Goal: Information Seeking & Learning: Learn about a topic

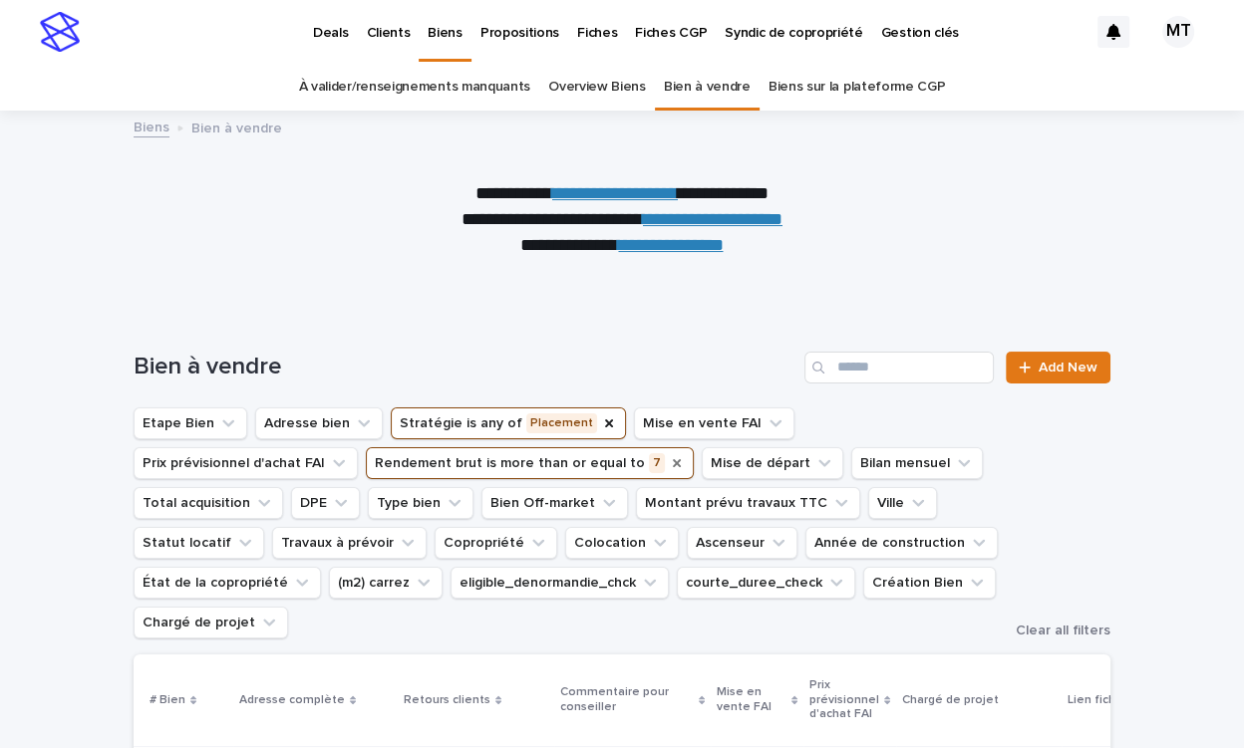
click at [669, 463] on icon "Rendement brut" at bounding box center [677, 463] width 16 height 16
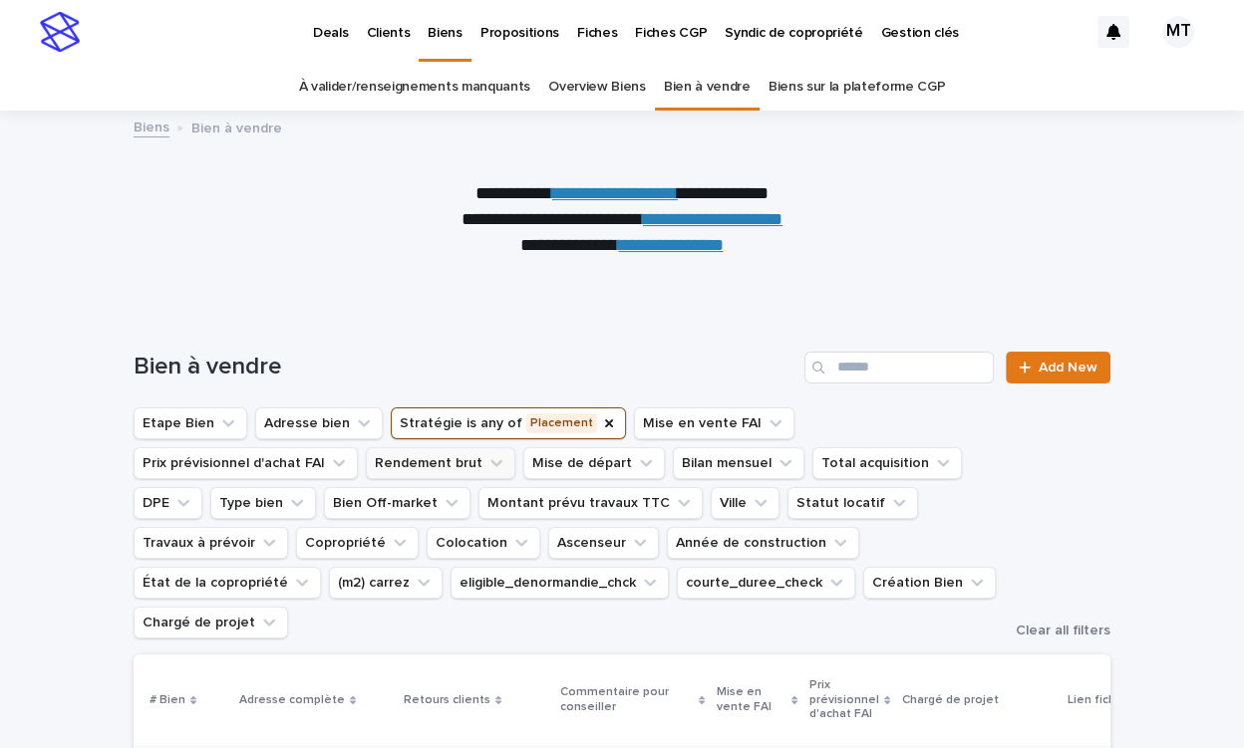
scroll to position [20, 0]
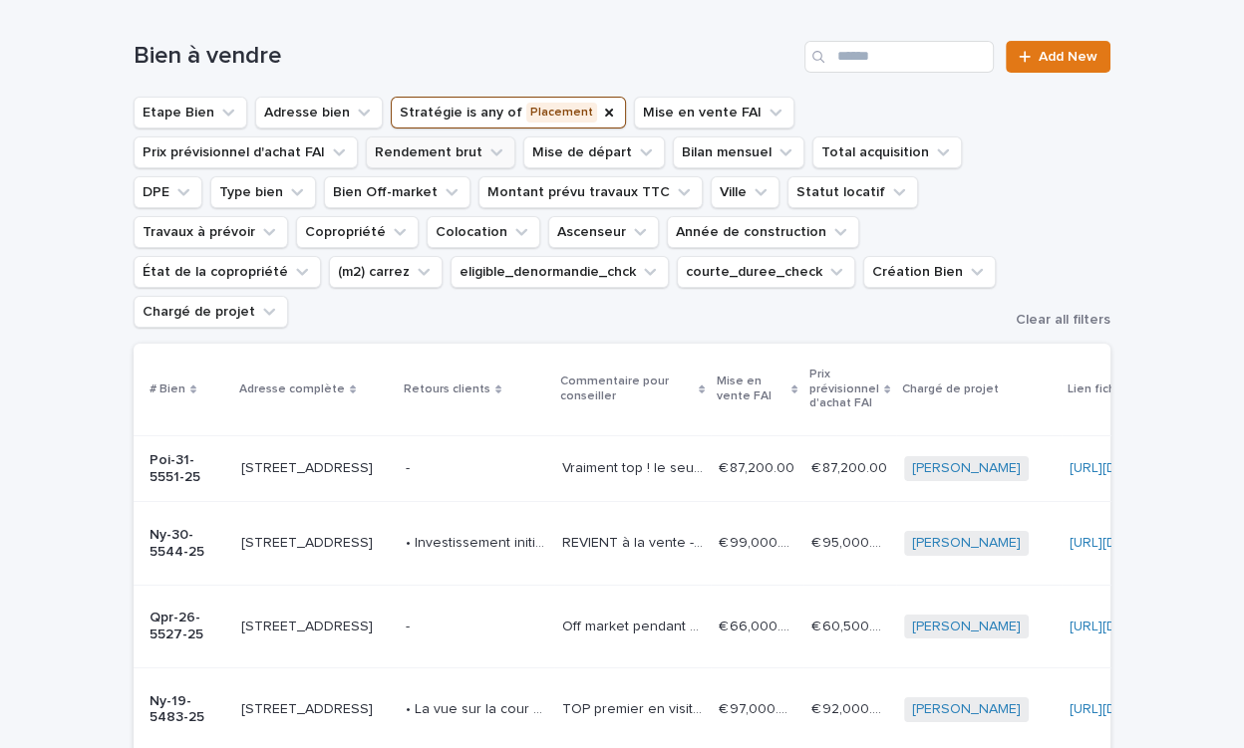
scroll to position [305, 0]
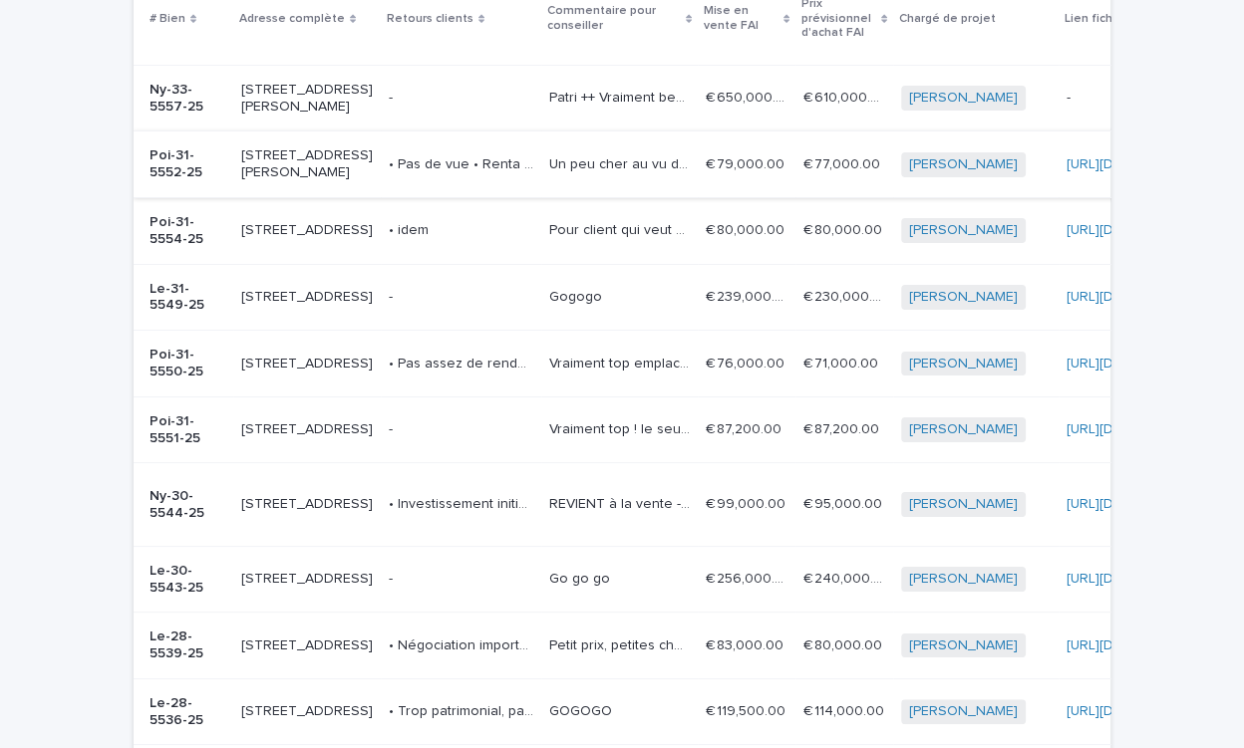
scroll to position [0, 0]
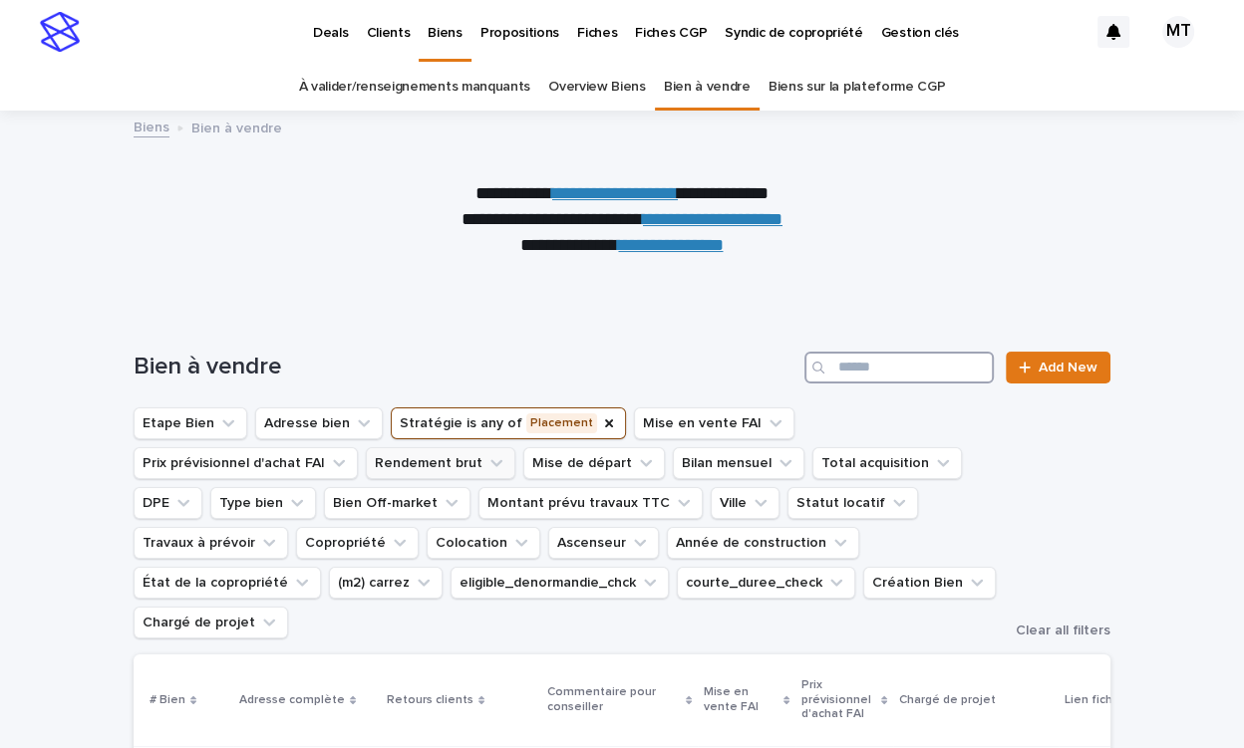
click at [867, 366] on input "Search" at bounding box center [898, 368] width 189 height 32
type input "******"
click at [982, 367] on icon "Search" at bounding box center [978, 368] width 8 height 12
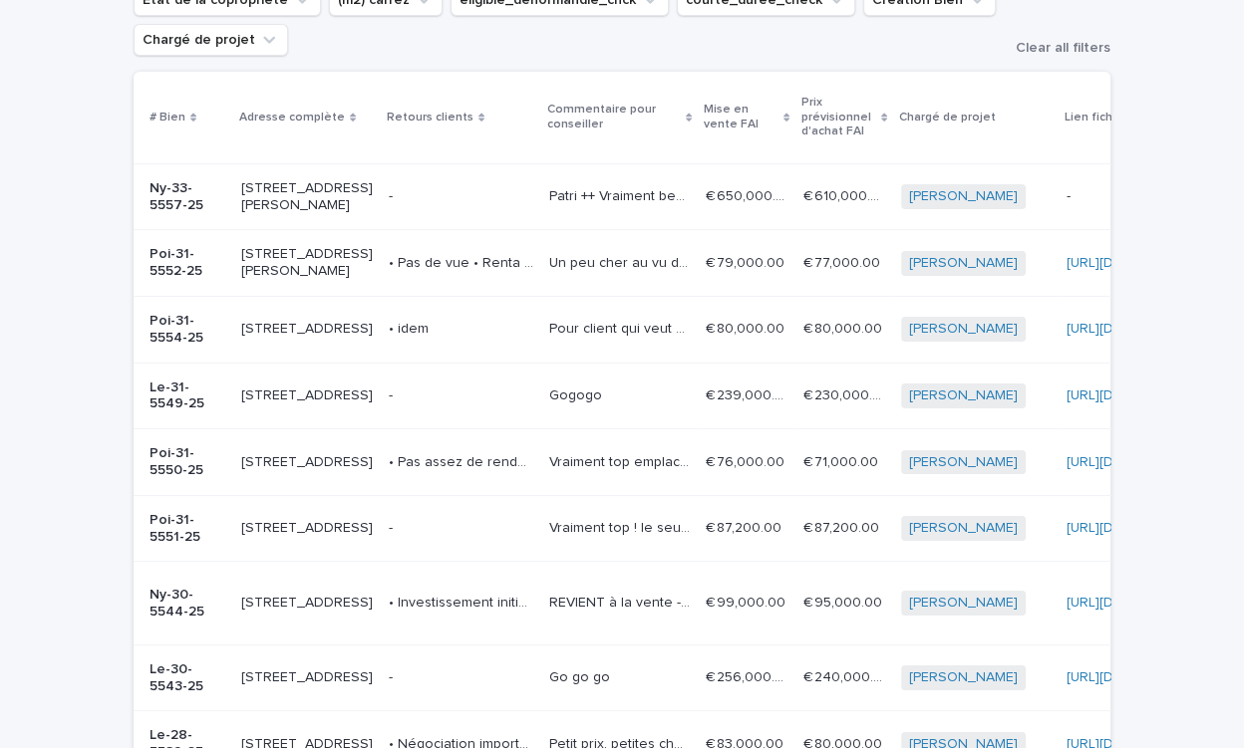
scroll to position [584, 0]
click at [549, 345] on div "Pour client qui veut du gros travaux ! Prix vraiment intéressants Meme que le 1…" at bounding box center [619, 328] width 141 height 33
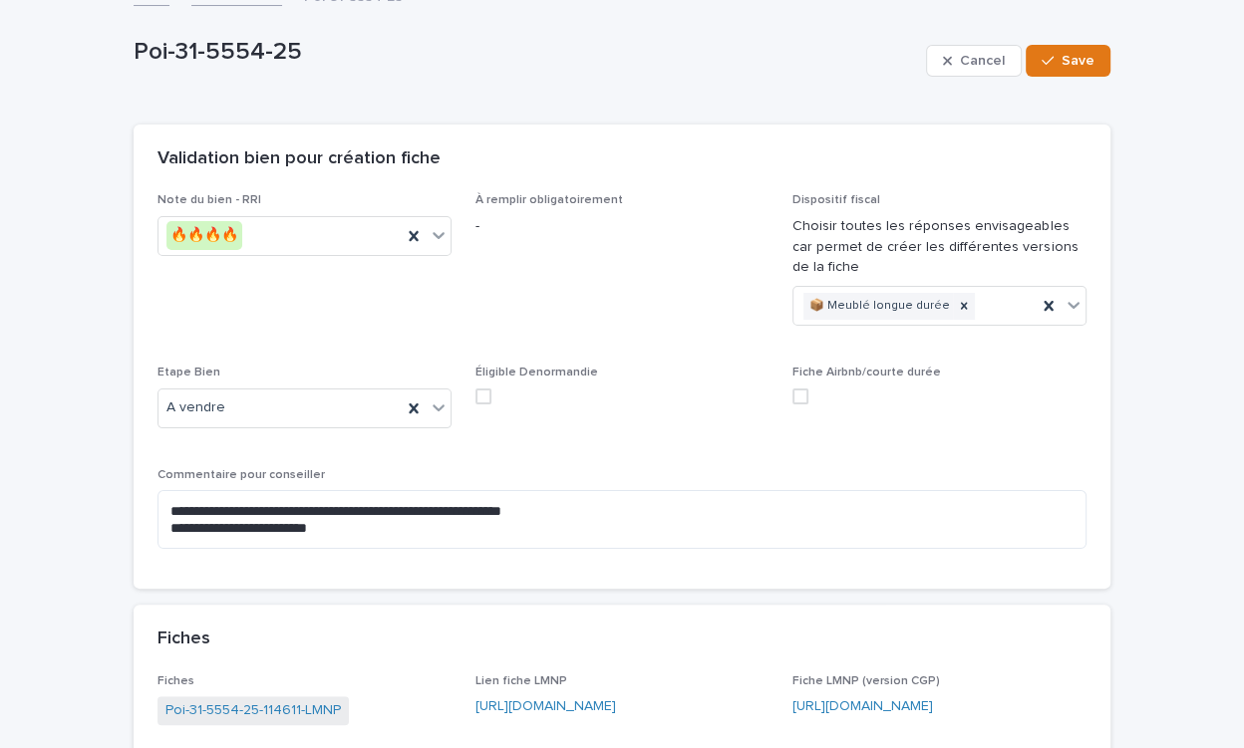
scroll to position [230, 0]
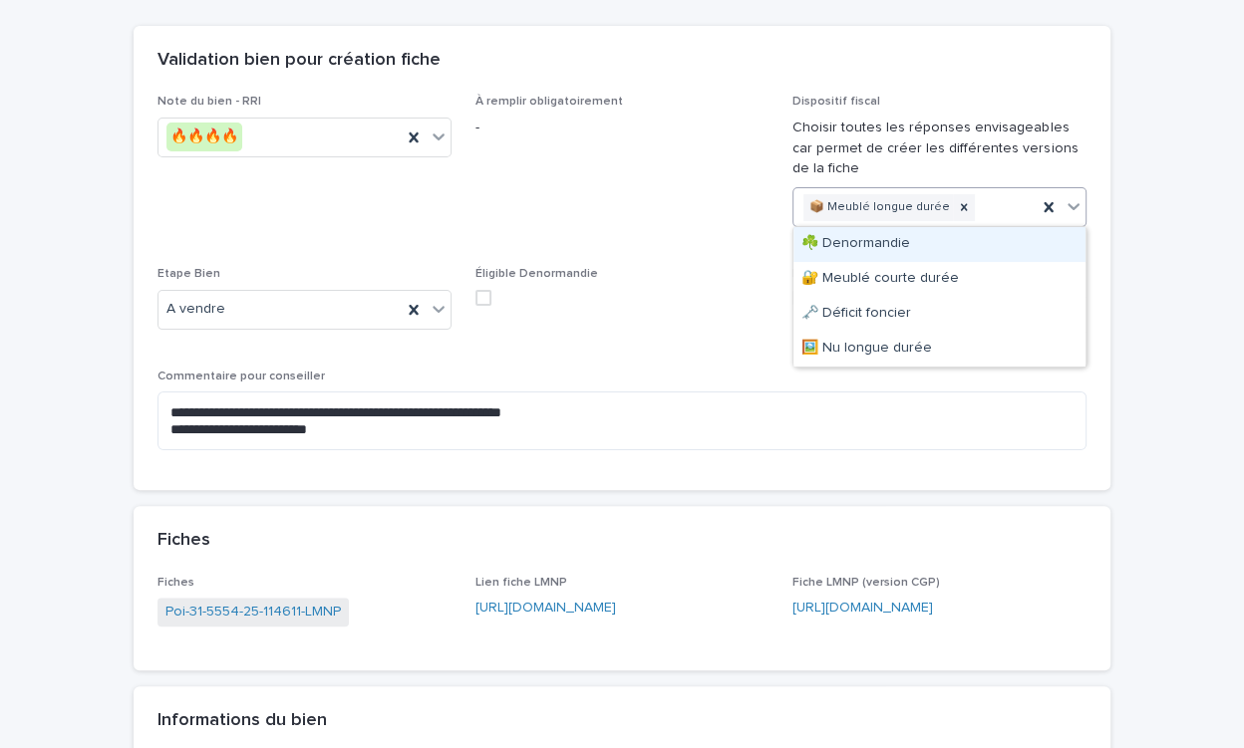
click at [1007, 202] on div "📦 Meublé longue durée" at bounding box center [914, 207] width 243 height 35
click at [929, 251] on div "☘️ Denormandie" at bounding box center [939, 244] width 292 height 35
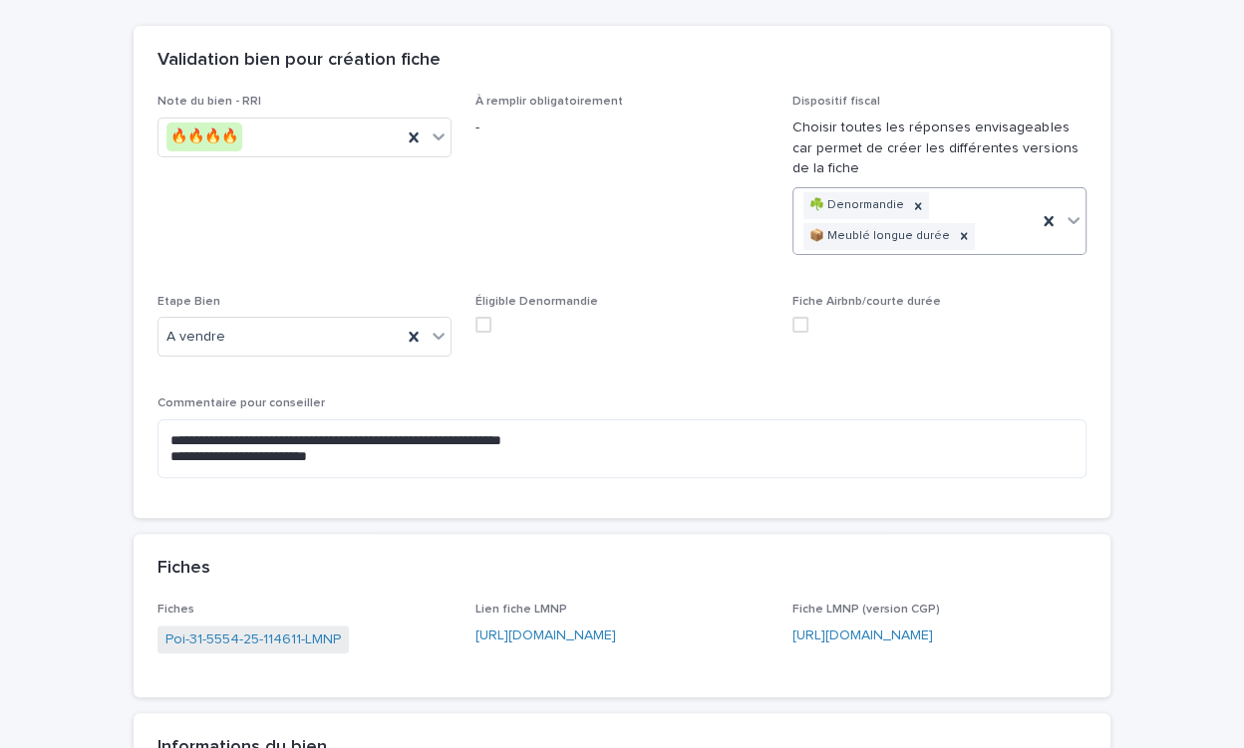
scroll to position [152, 0]
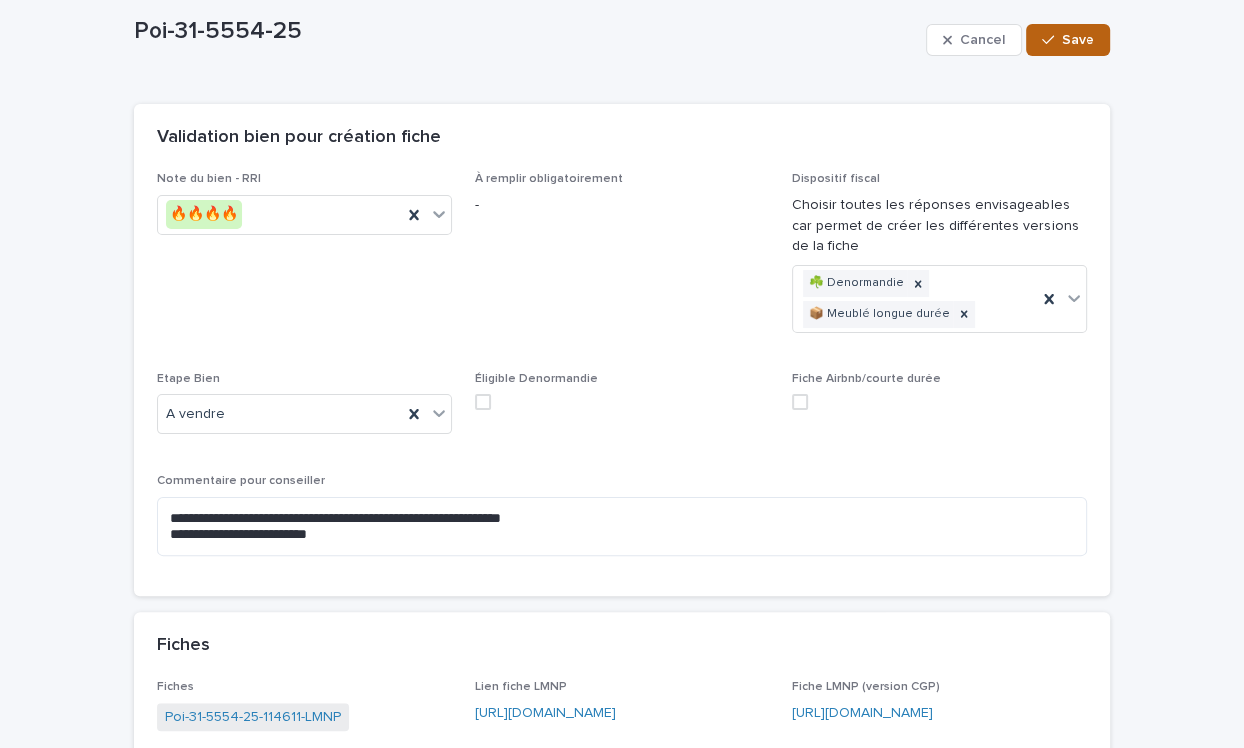
click at [1075, 48] on button "Save" at bounding box center [1067, 40] width 85 height 32
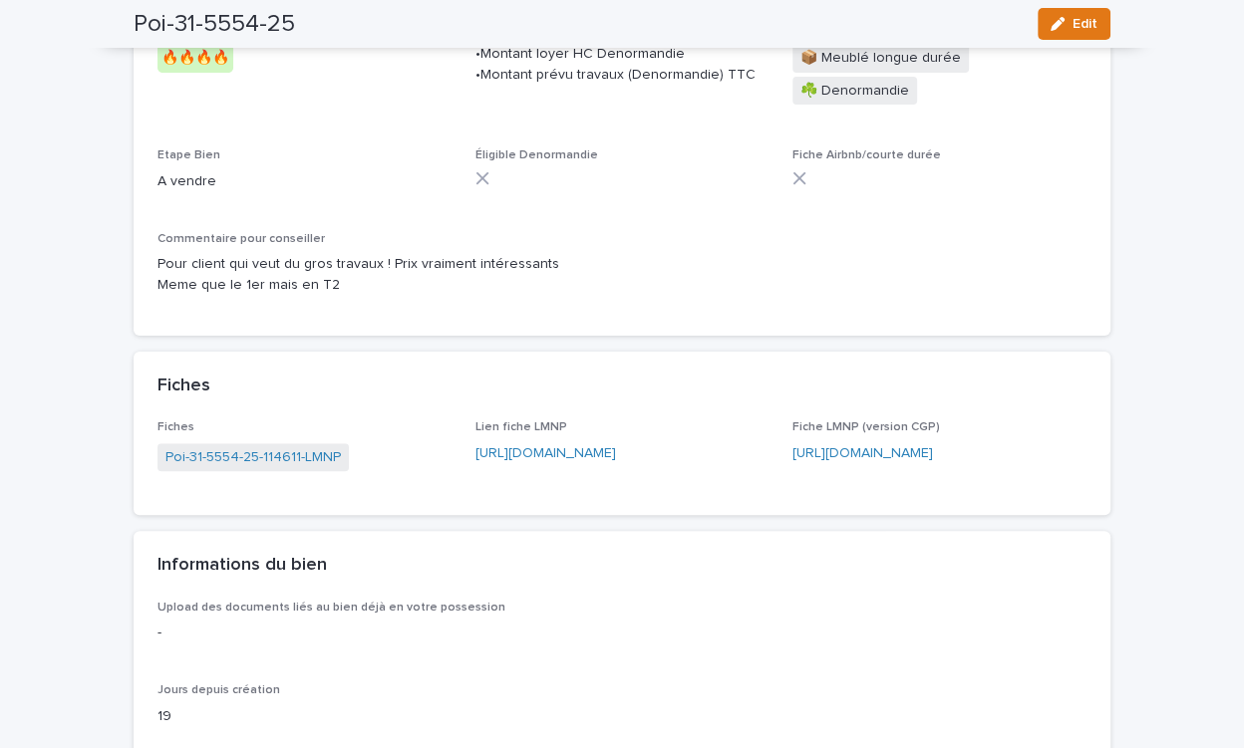
scroll to position [65, 0]
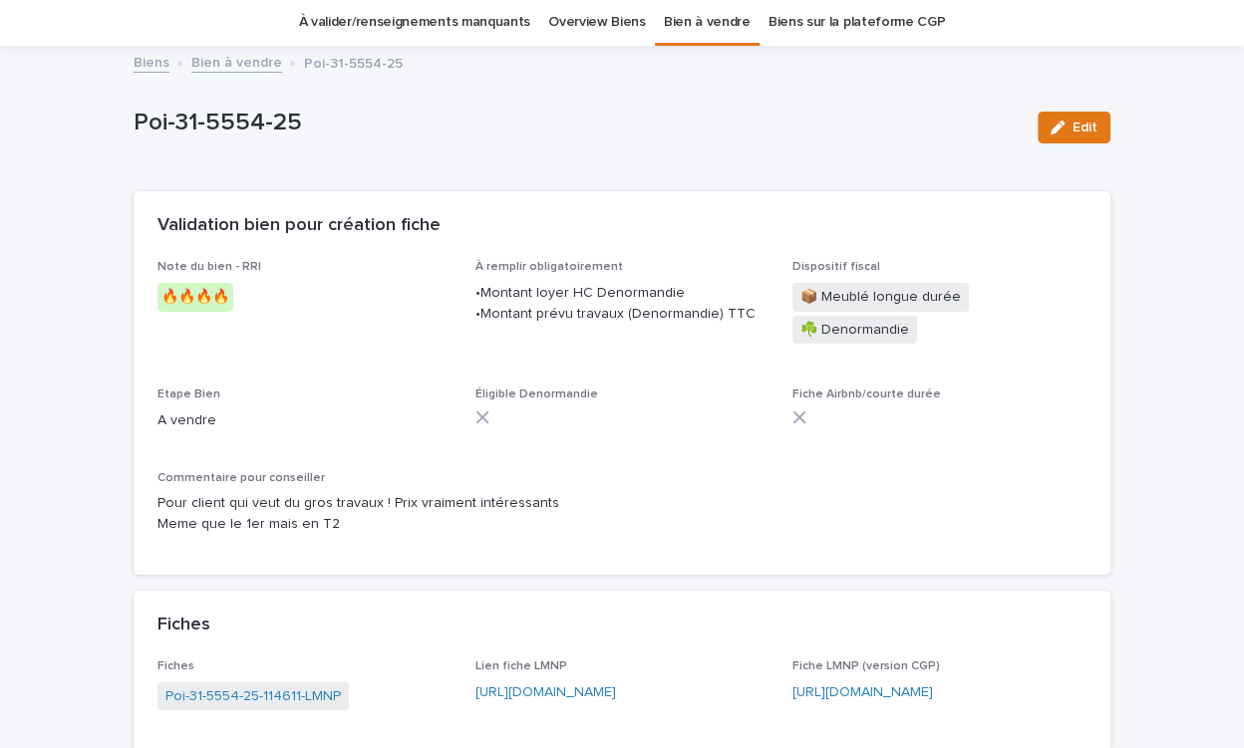
click at [996, 324] on div "Dispositif fiscal 📦 Meublé longue durée ☘️ Denormandie" at bounding box center [939, 312] width 294 height 104
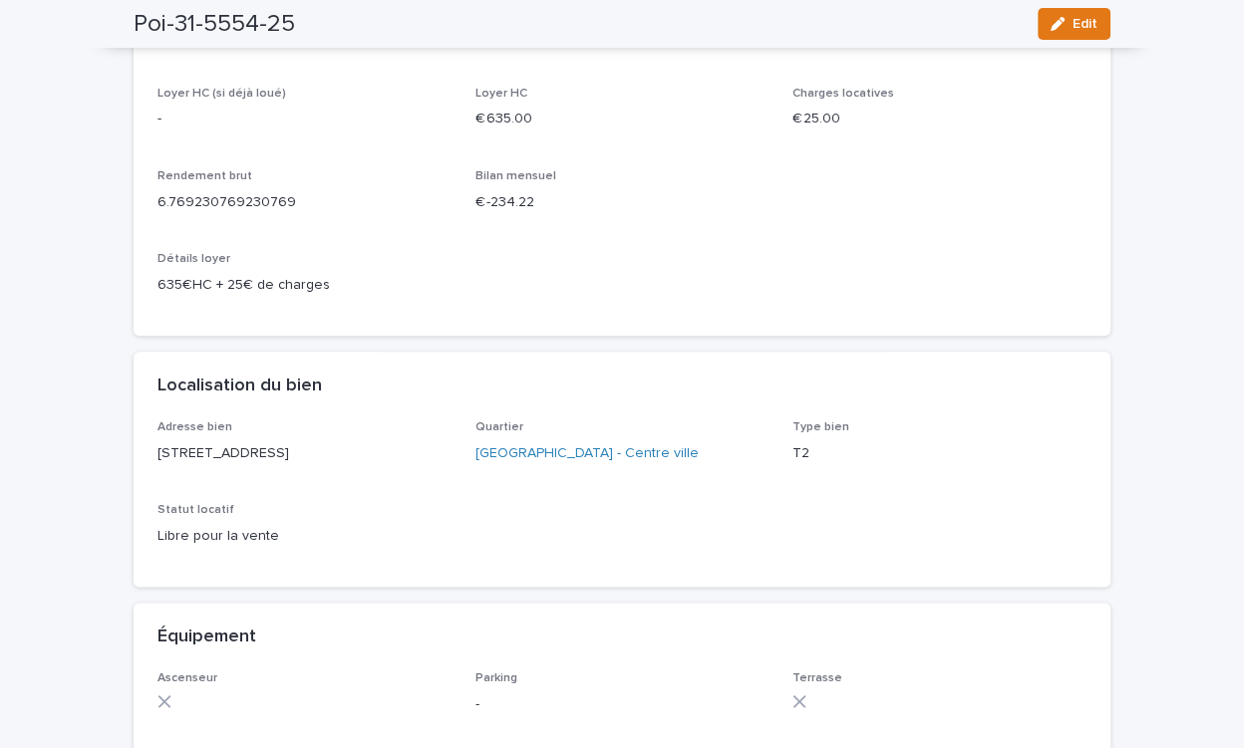
scroll to position [2028, 0]
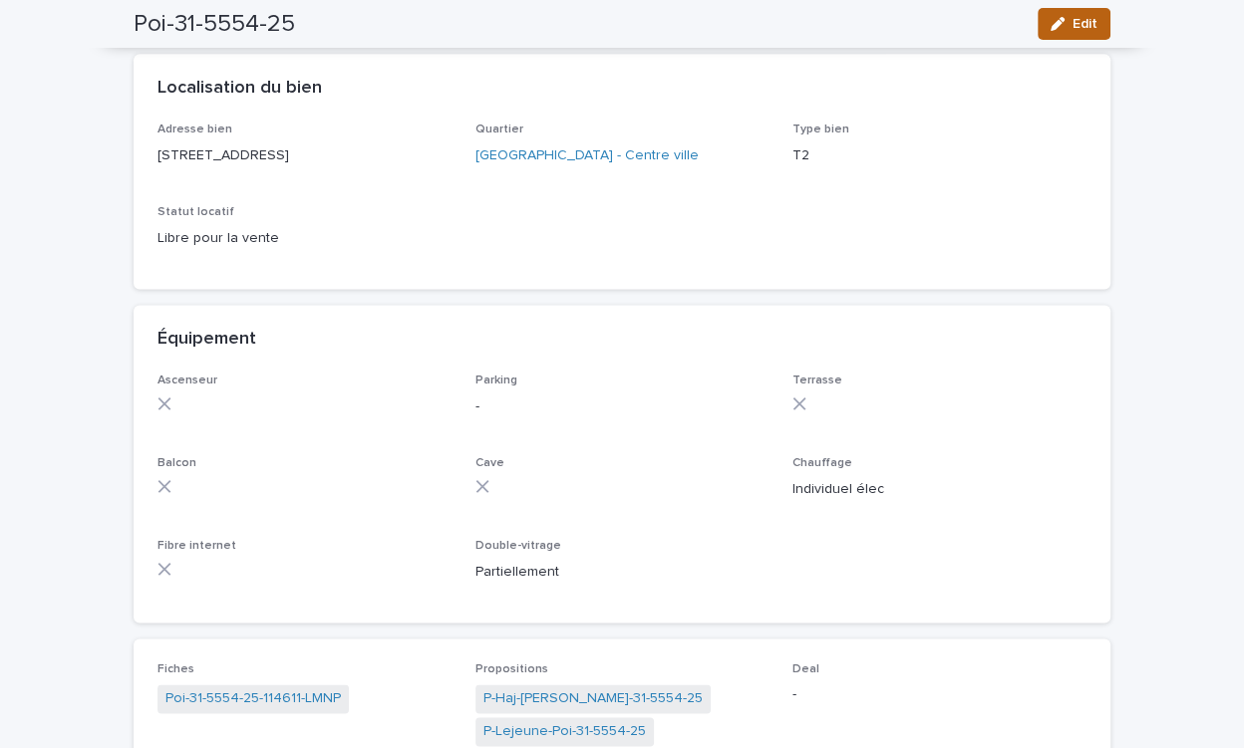
click at [1091, 14] on button "Edit" at bounding box center [1073, 24] width 73 height 32
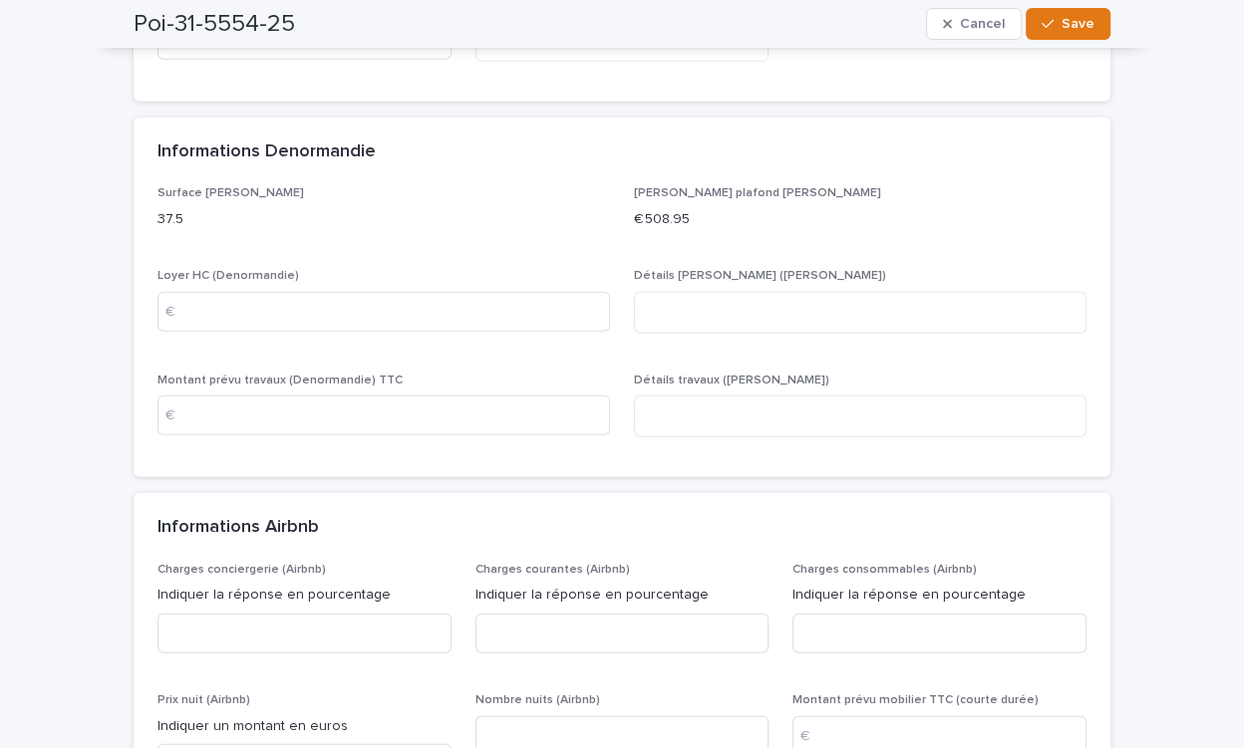
scroll to position [3644, 0]
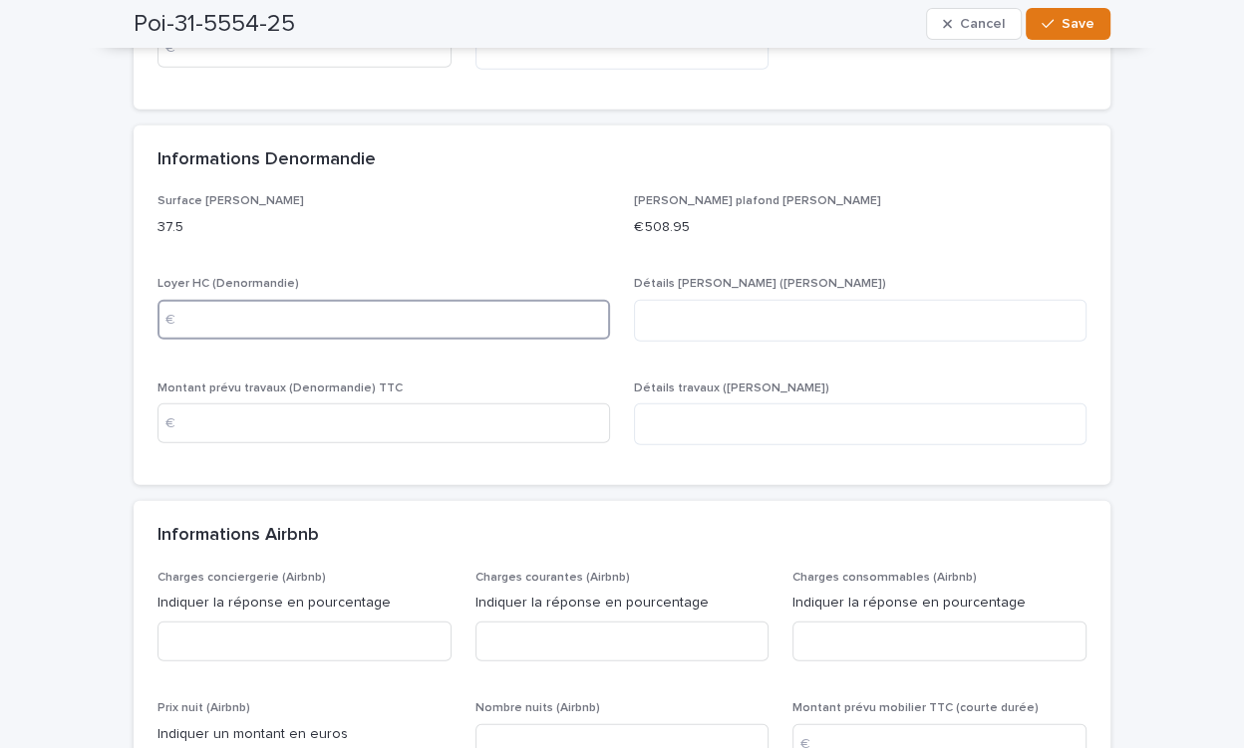
click at [408, 300] on input at bounding box center [383, 320] width 452 height 40
type input "***"
click at [358, 404] on input at bounding box center [383, 424] width 452 height 40
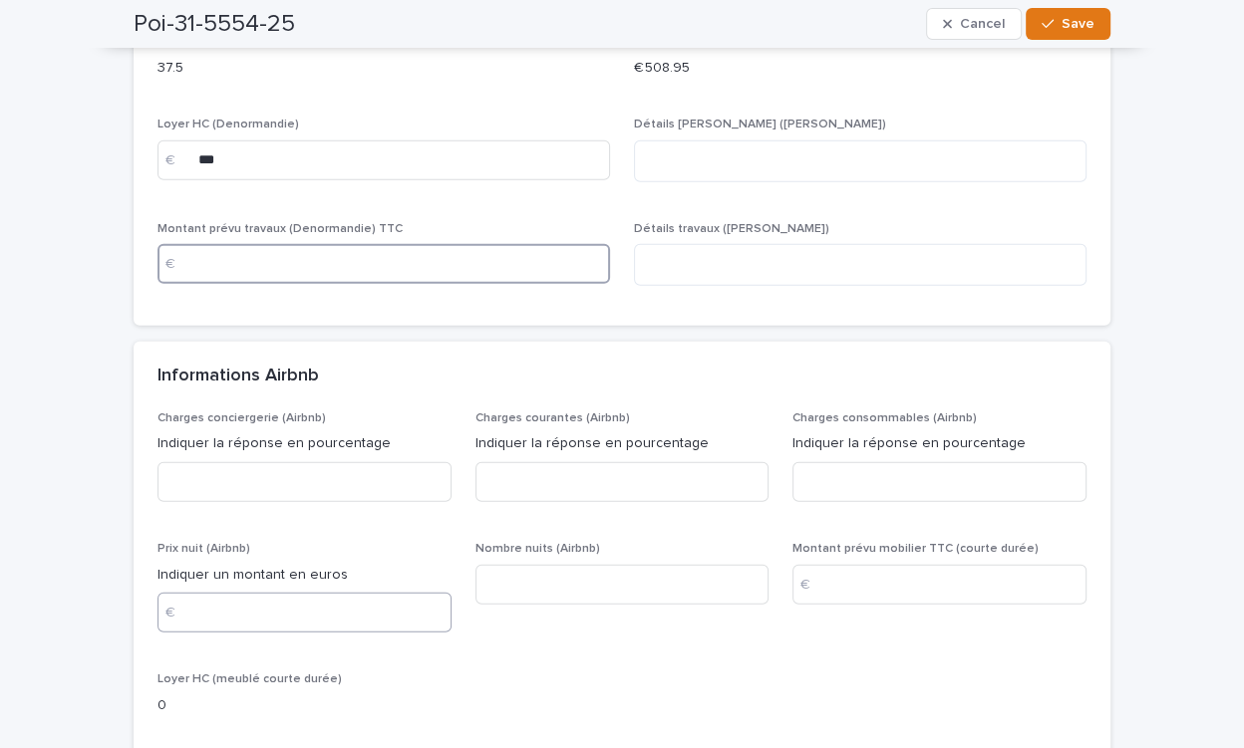
scroll to position [3802, 0]
type input "*****"
click at [1079, 32] on button "Save" at bounding box center [1067, 24] width 85 height 32
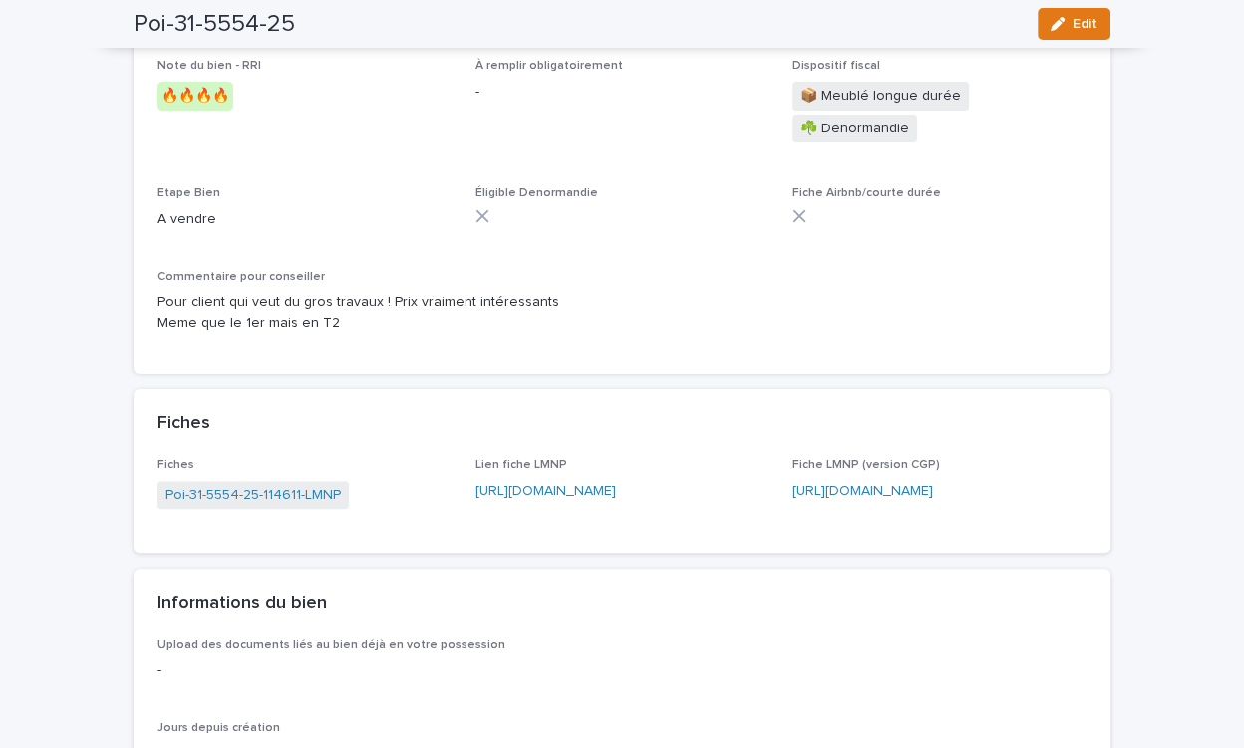
scroll to position [0, 0]
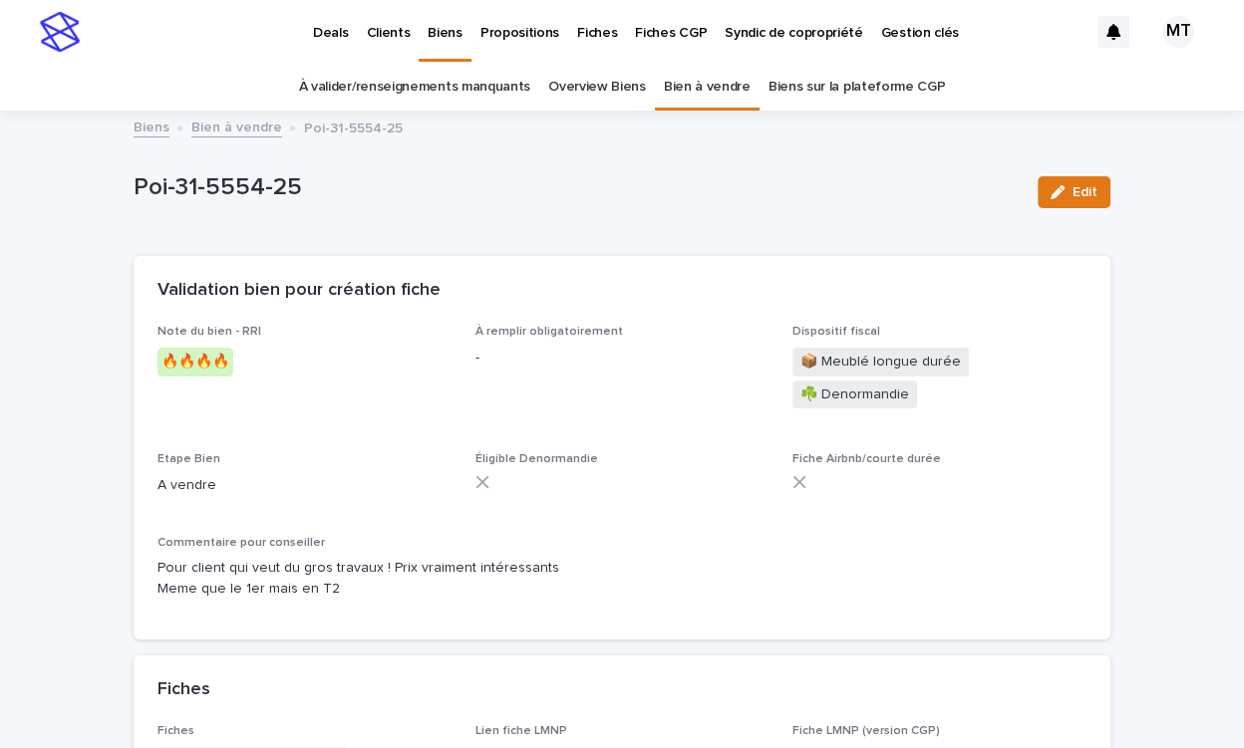
click at [236, 122] on link "Bien à vendre" at bounding box center [236, 126] width 91 height 23
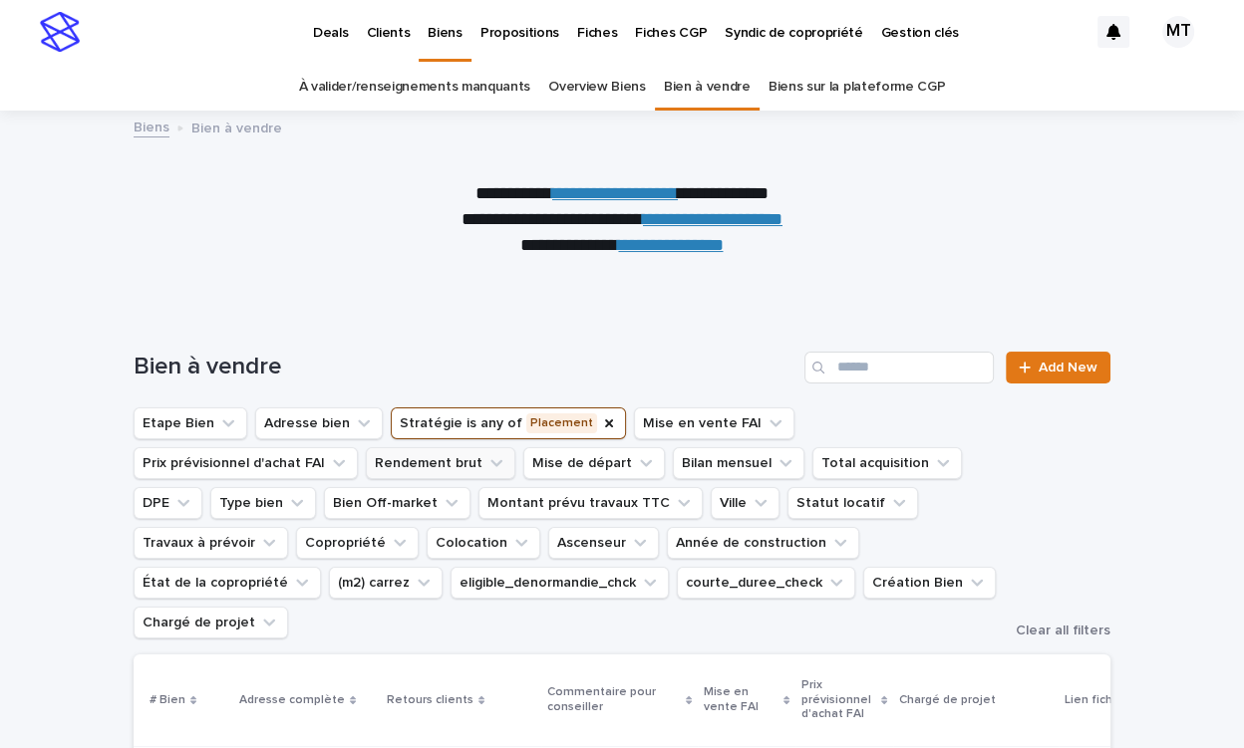
click at [366, 455] on button "Rendement brut" at bounding box center [440, 463] width 149 height 32
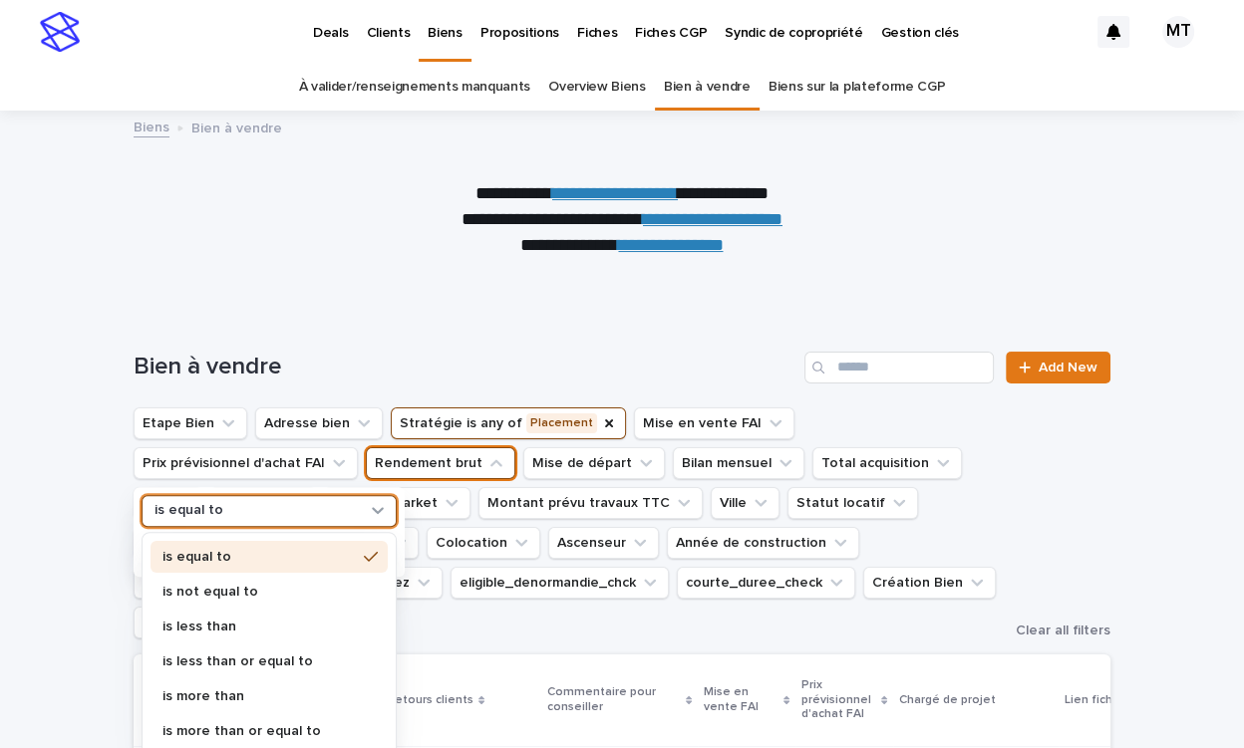
click at [226, 515] on div "is equal to" at bounding box center [256, 511] width 220 height 21
click at [226, 719] on div "is more than or equal to" at bounding box center [268, 732] width 237 height 32
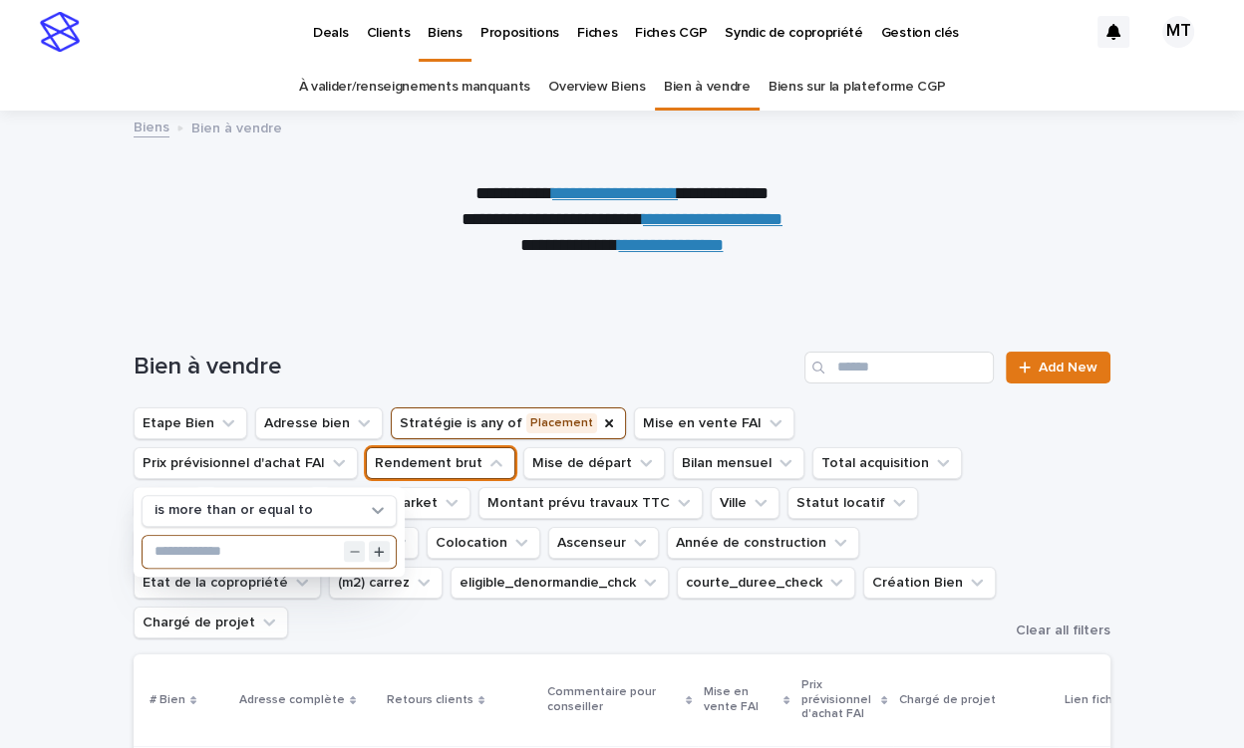
click at [233, 553] on input "text" at bounding box center [269, 552] width 253 height 32
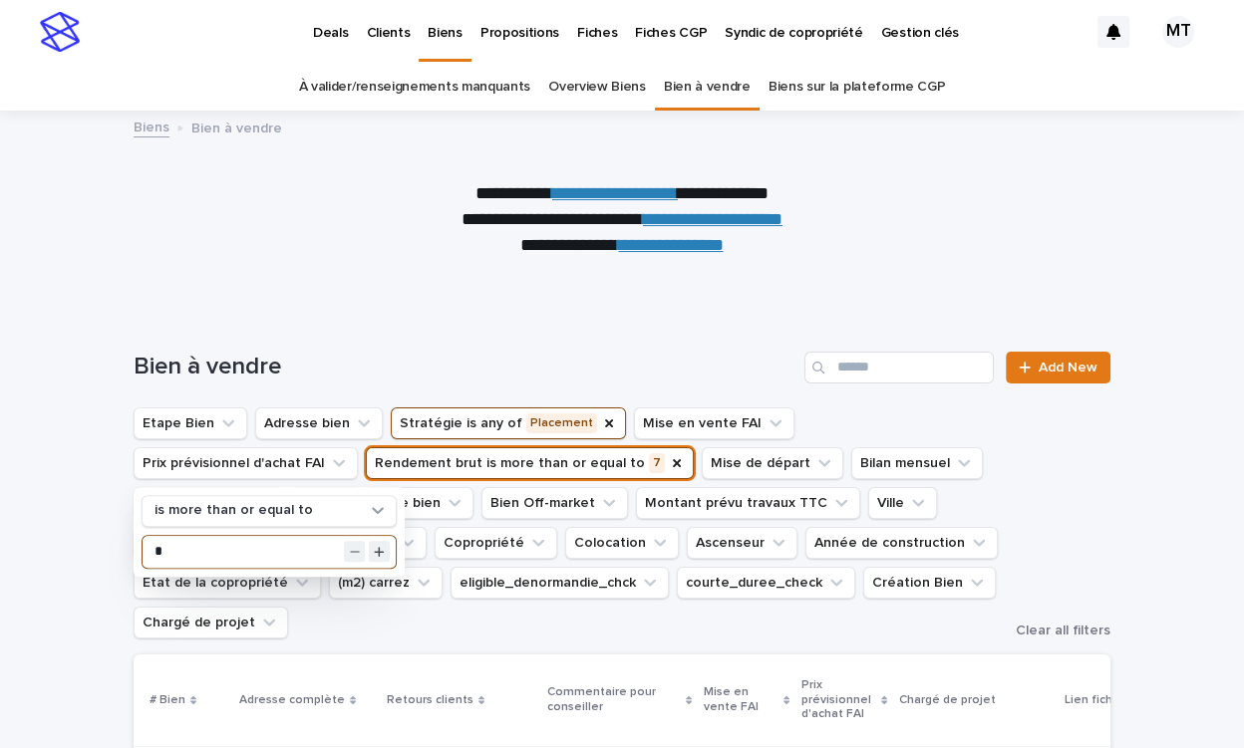
type input "*"
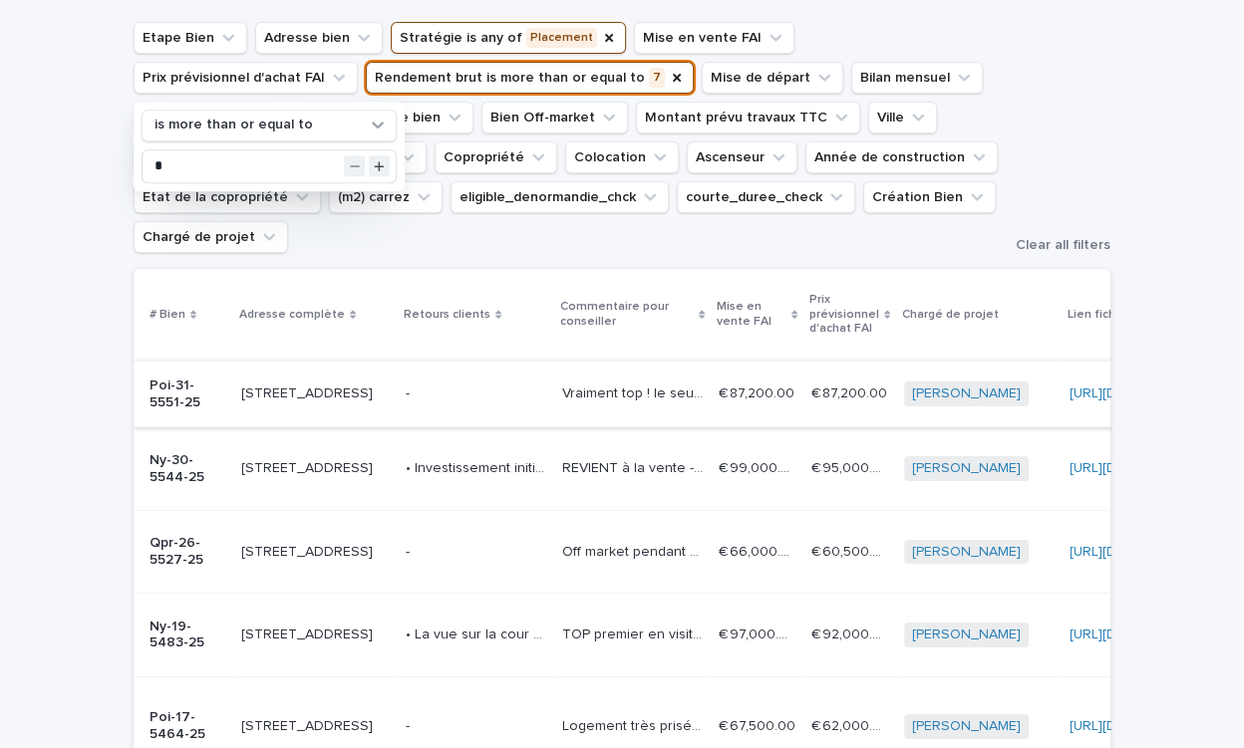
scroll to position [366, 0]
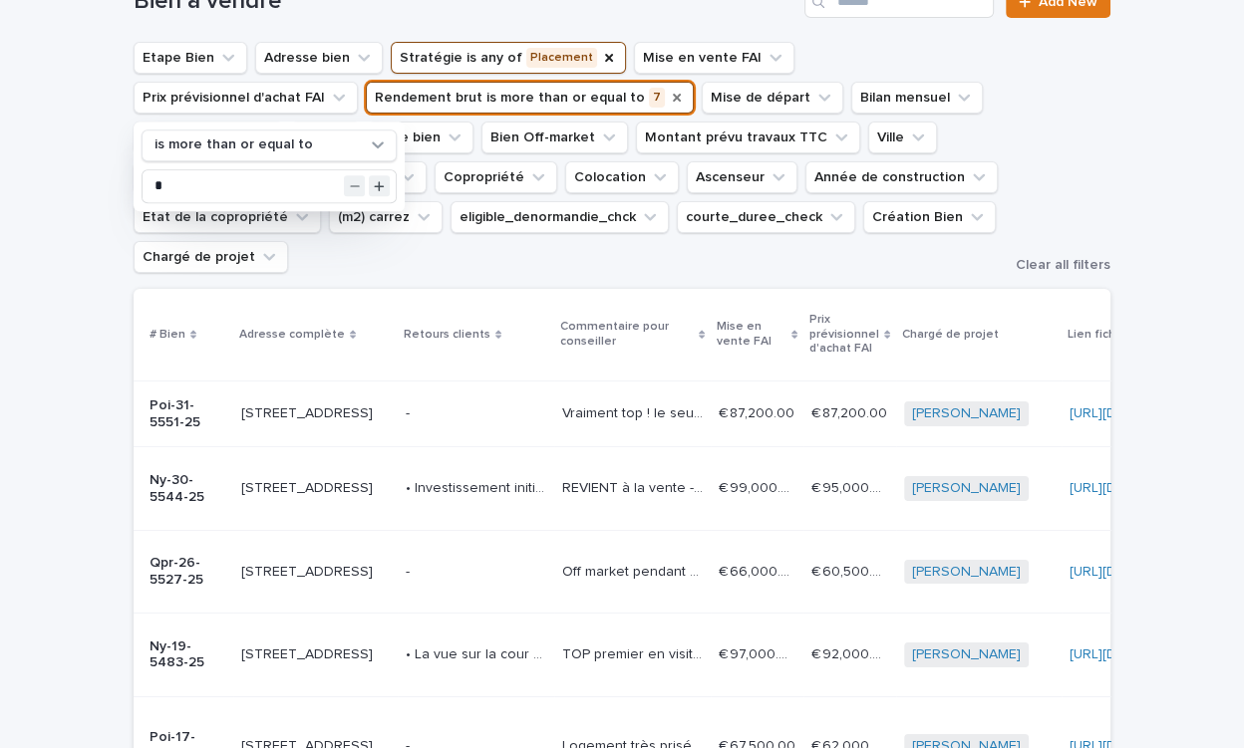
click at [669, 95] on icon "Rendement brut" at bounding box center [677, 98] width 16 height 16
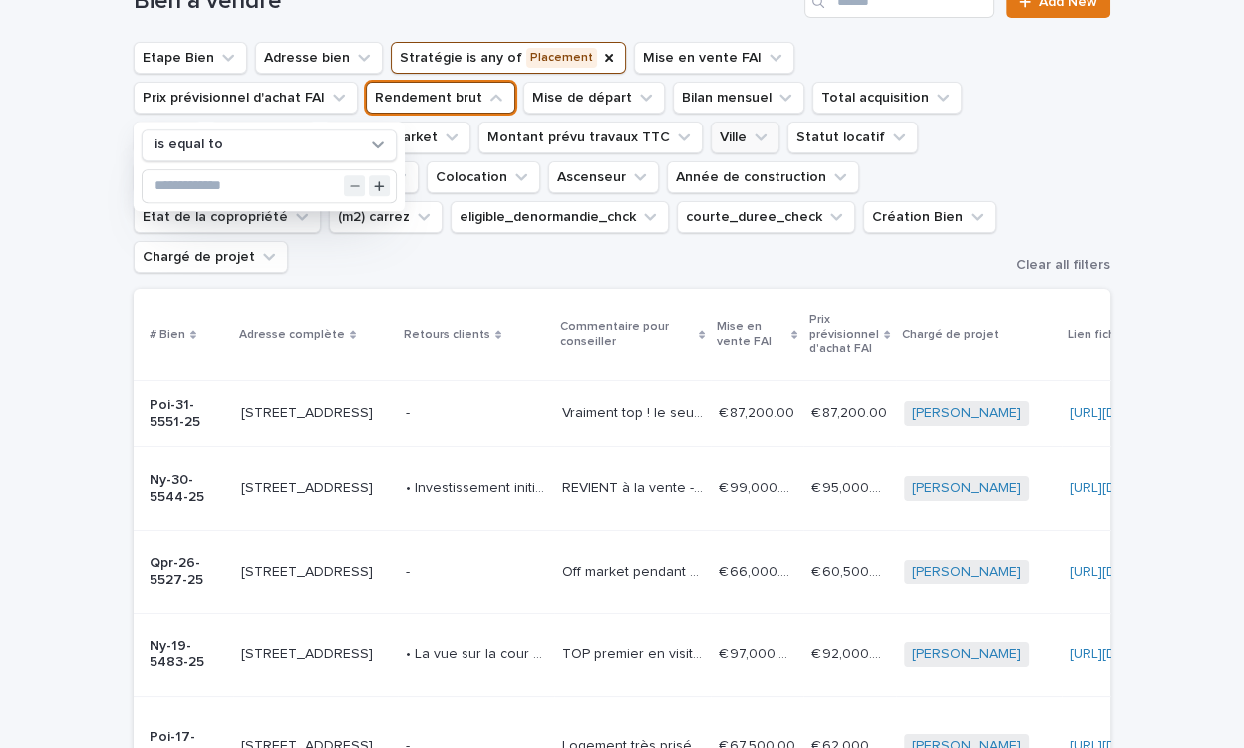
click at [711, 144] on button "Ville" at bounding box center [745, 138] width 69 height 32
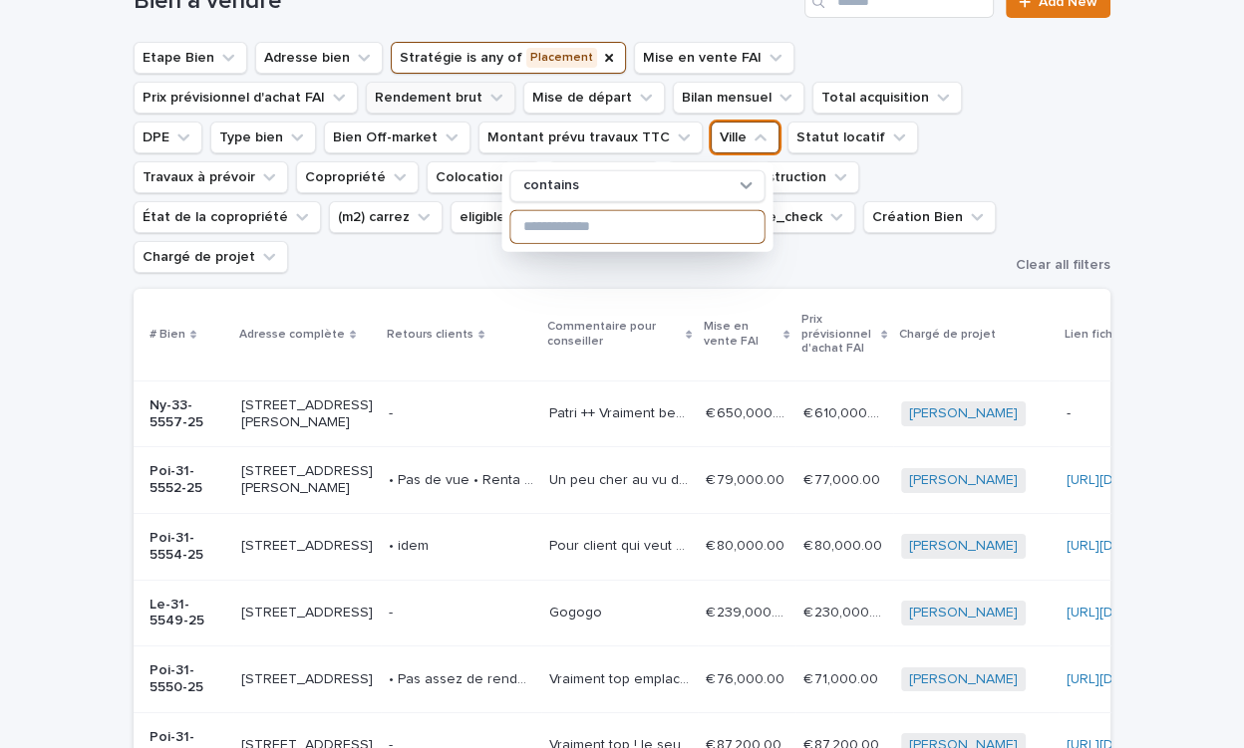
click at [545, 222] on input at bounding box center [636, 226] width 253 height 32
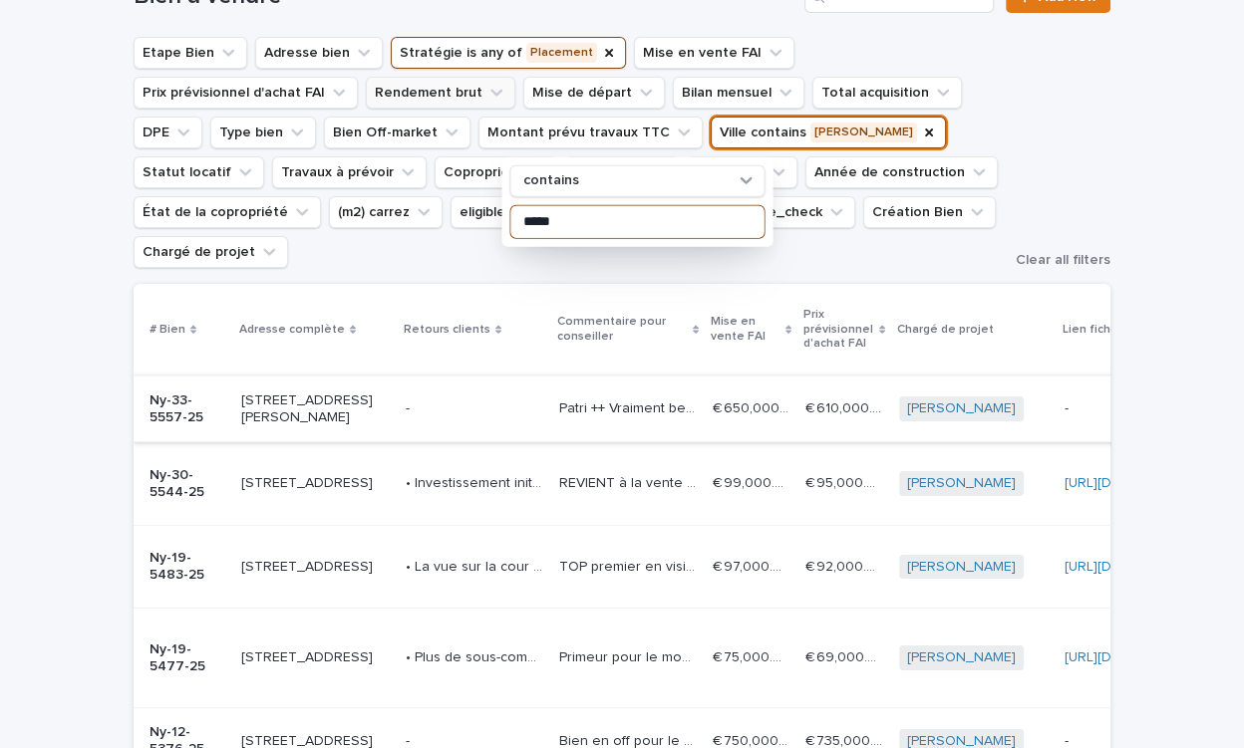
scroll to position [365, 0]
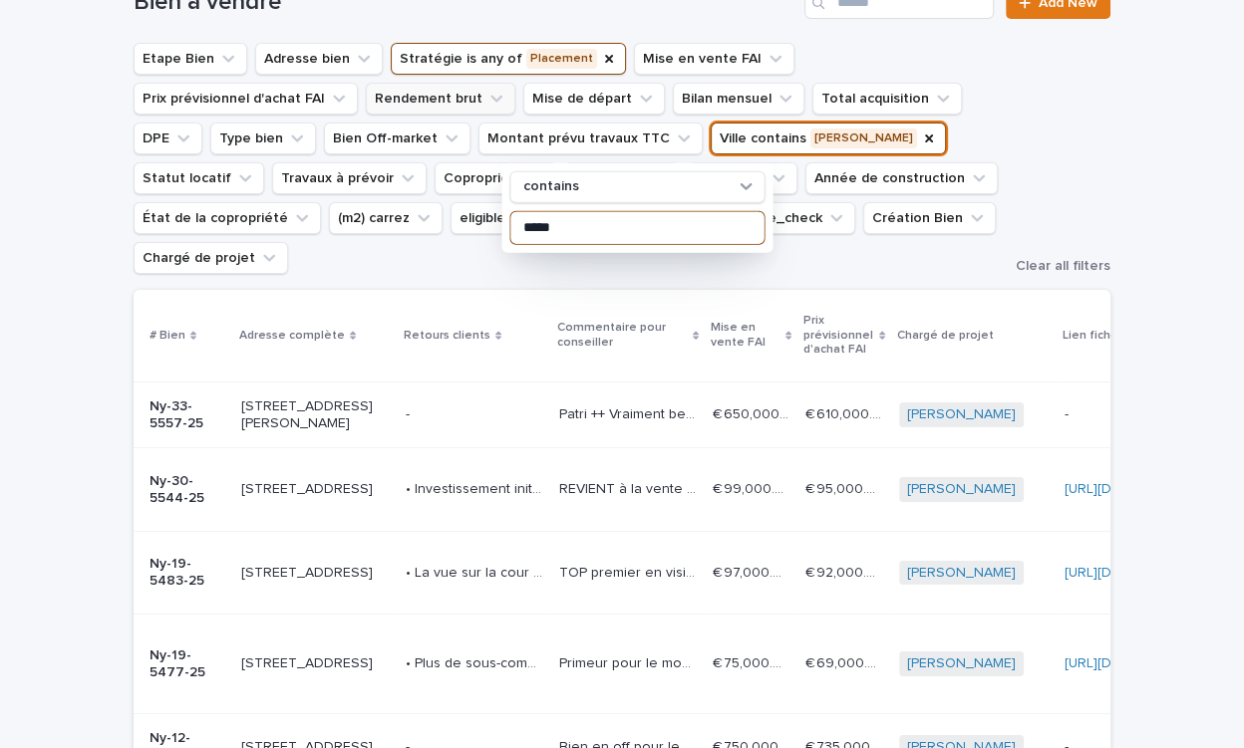
click at [573, 228] on input "*****" at bounding box center [636, 227] width 253 height 32
type input "*****"
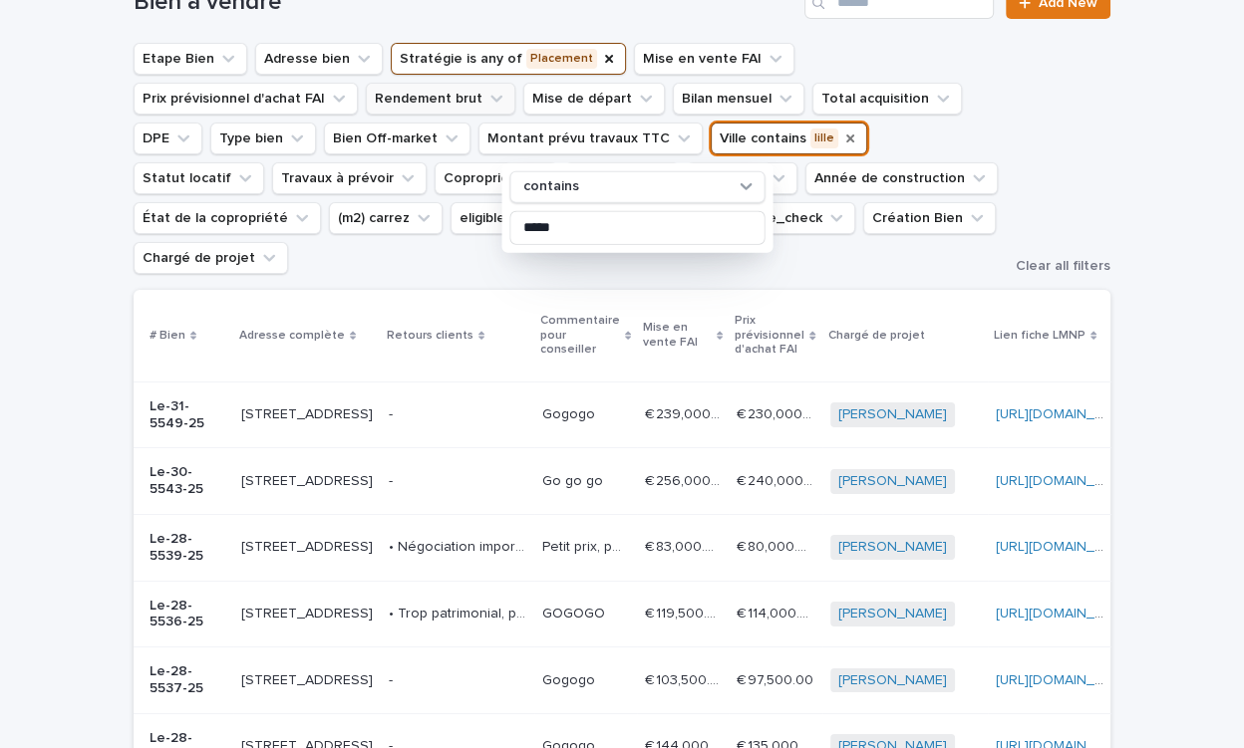
click at [842, 141] on icon "Ville" at bounding box center [850, 139] width 16 height 16
click at [366, 97] on button "Rendement brut" at bounding box center [440, 99] width 149 height 32
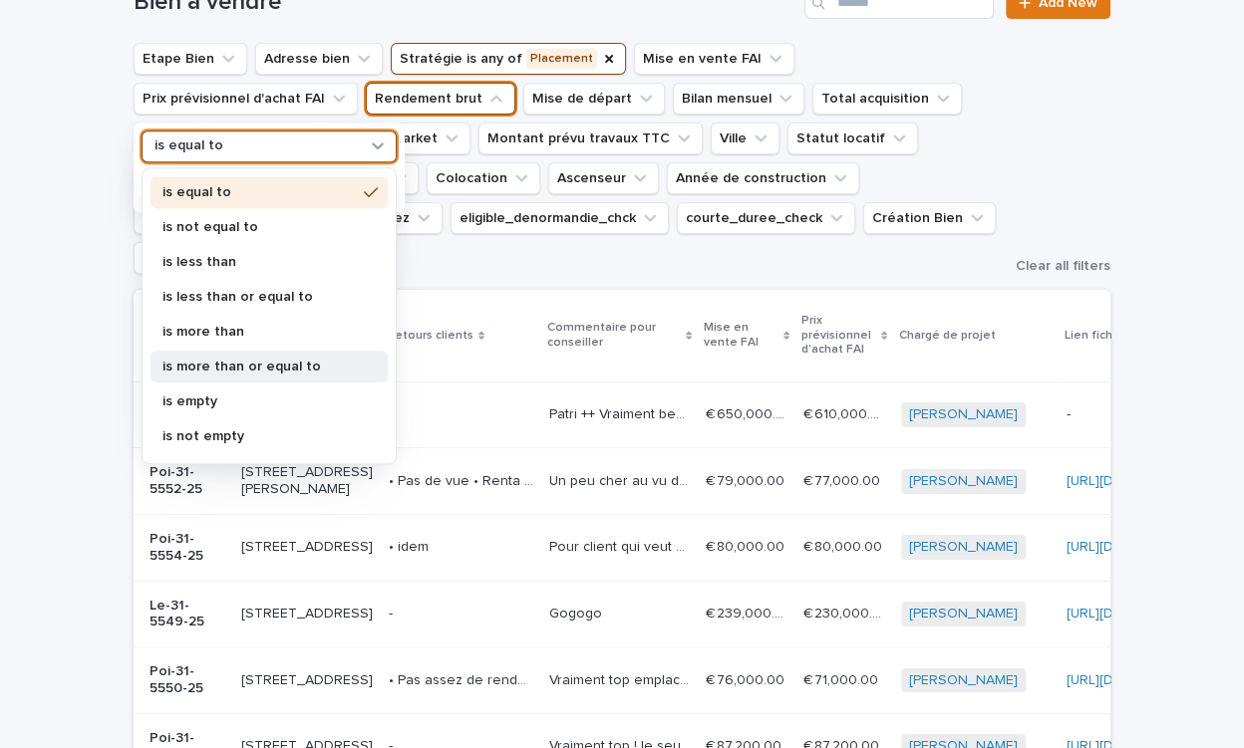
click at [241, 360] on p "is more than or equal to" at bounding box center [258, 367] width 193 height 14
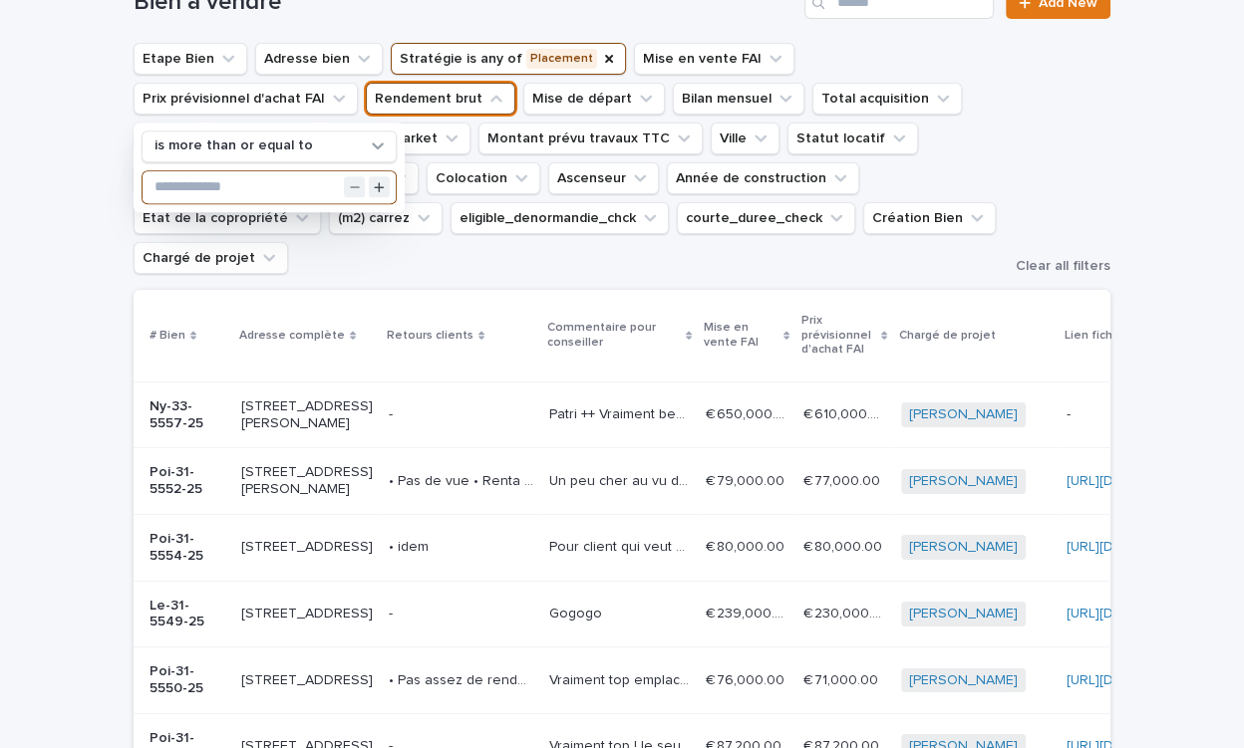
click at [211, 182] on input "text" at bounding box center [269, 187] width 253 height 32
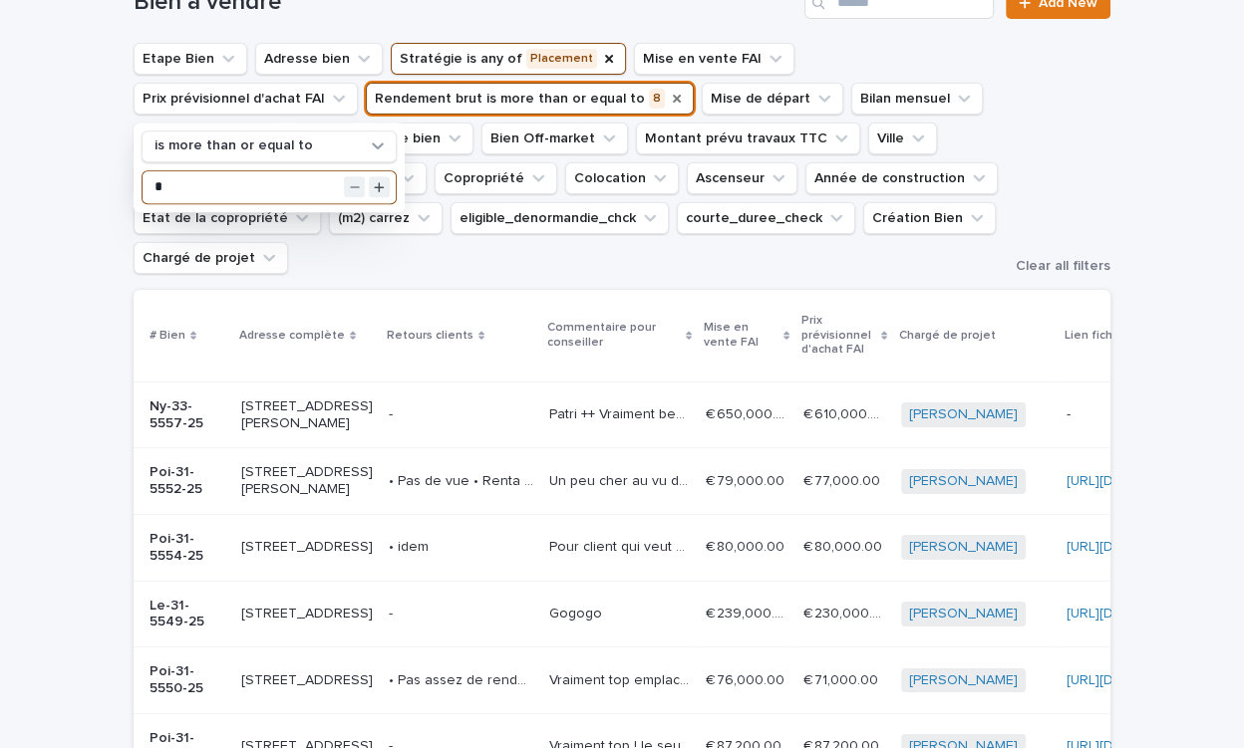
type input "*"
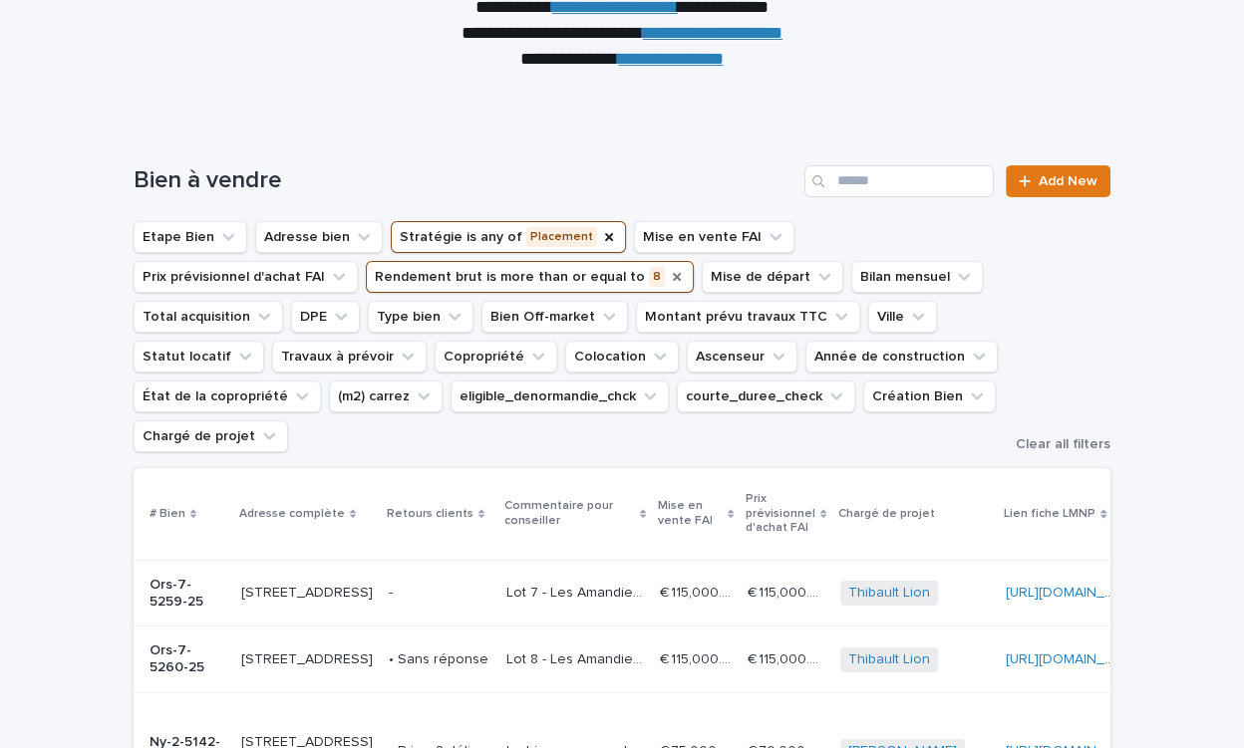
scroll to position [276, 0]
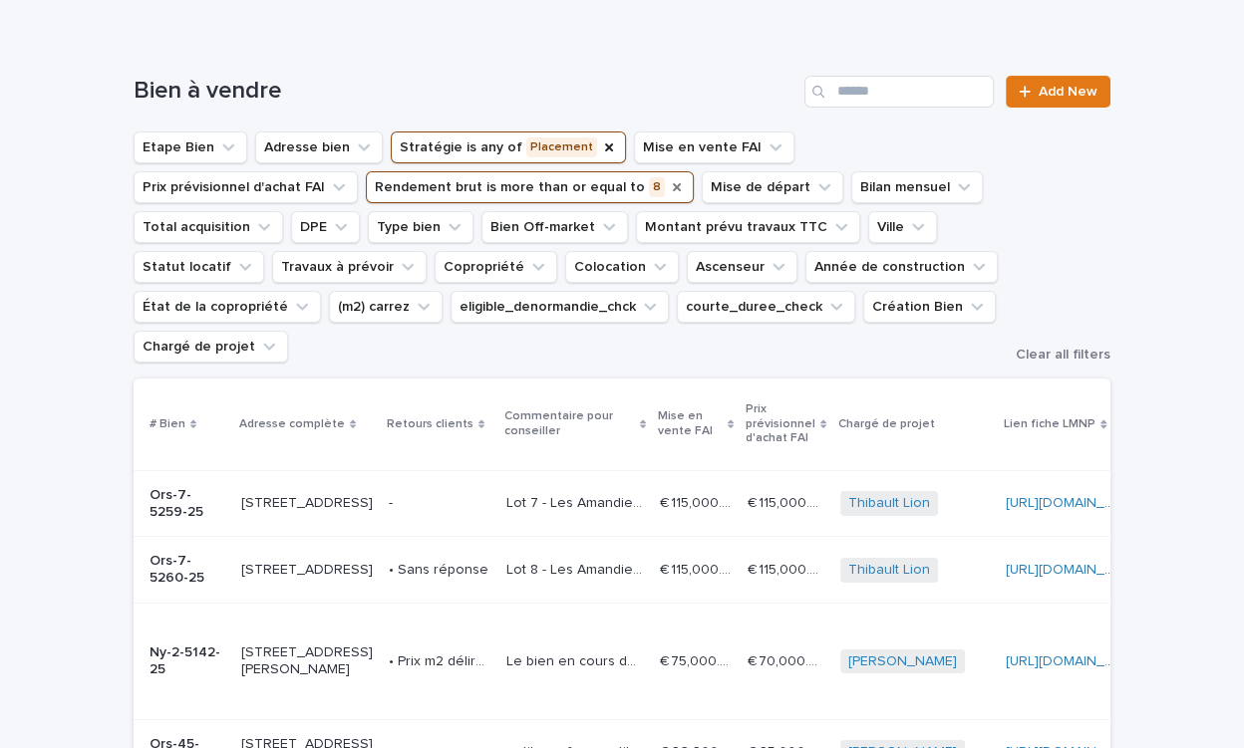
click at [366, 186] on button "Rendement brut is more than or equal to 8" at bounding box center [530, 187] width 328 height 32
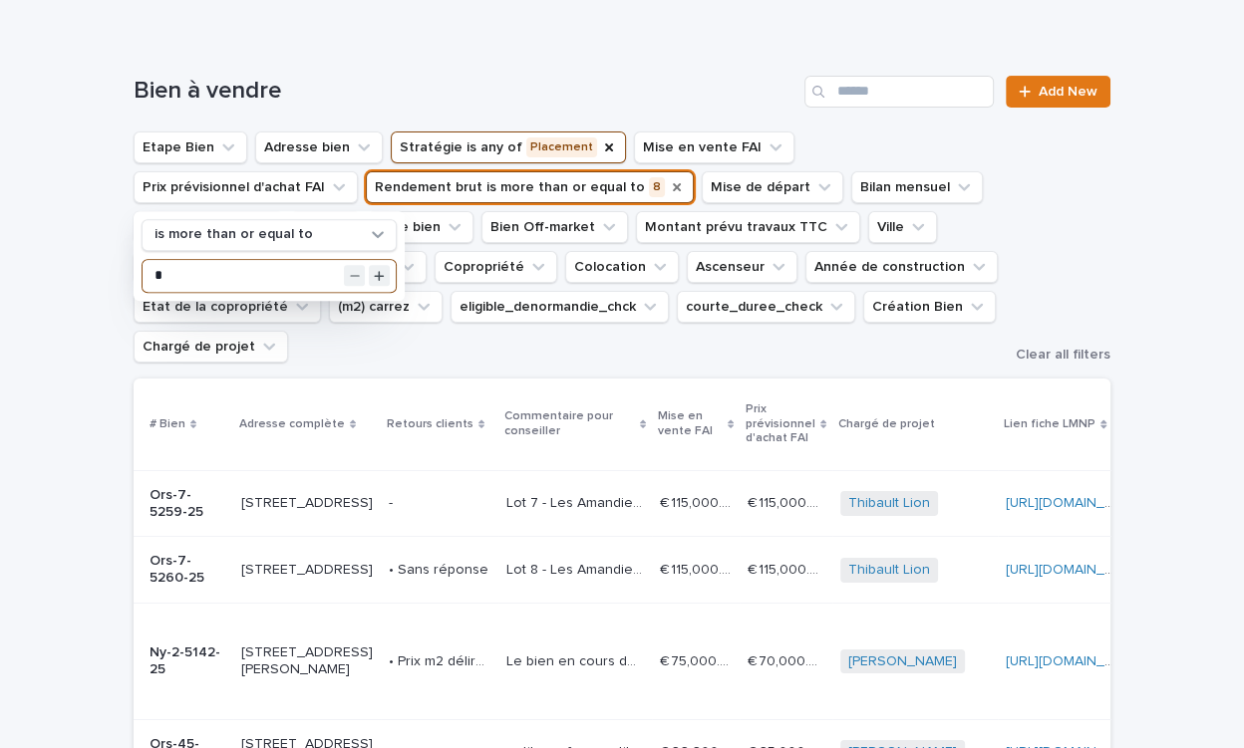
click at [203, 285] on input "*" at bounding box center [269, 276] width 253 height 32
type input "*"
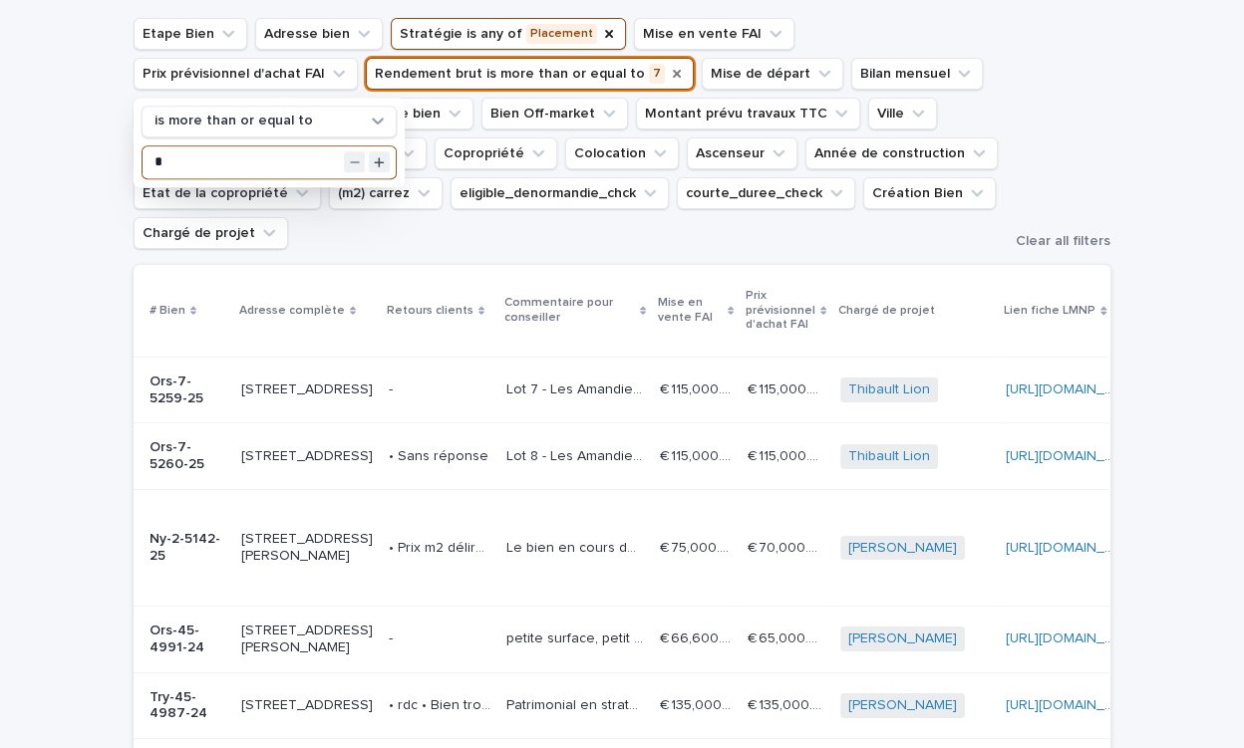
scroll to position [405, 0]
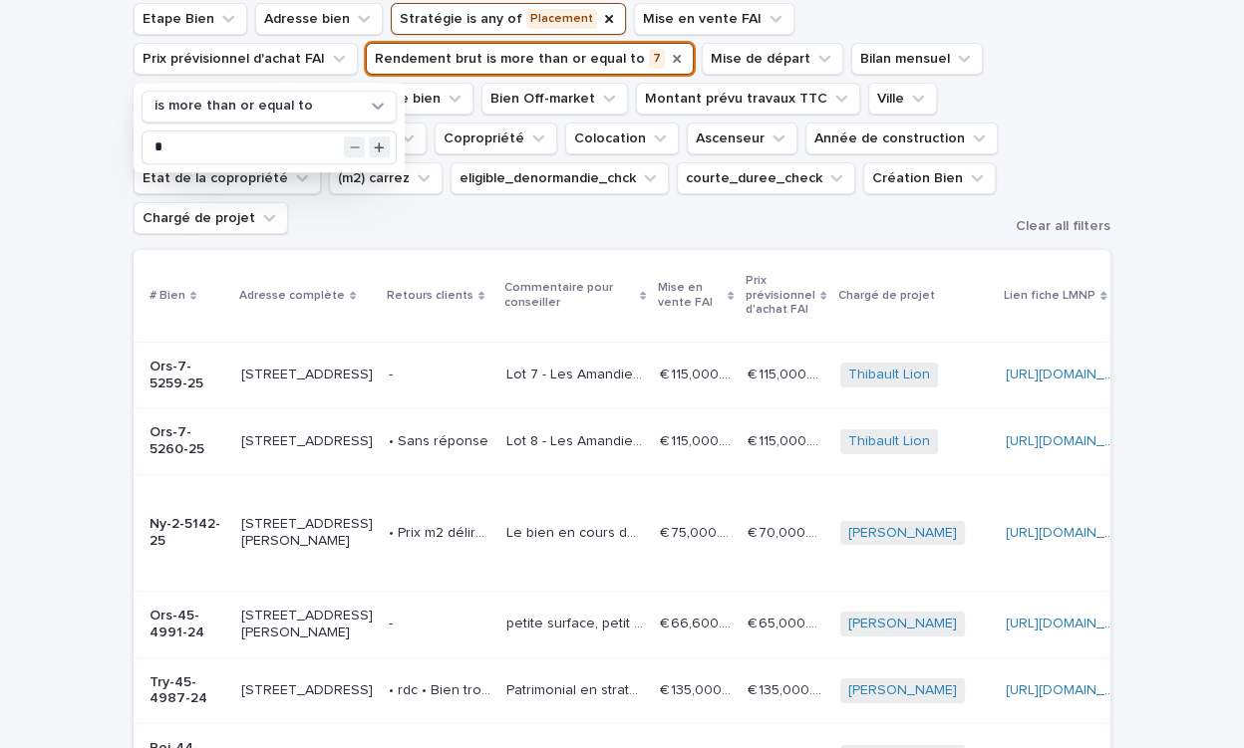
click at [112, 350] on div "Loading... Saving… Loading... Saving… Bien à vendre Add New Etape Bien Adresse …" at bounding box center [622, 608] width 1244 height 1402
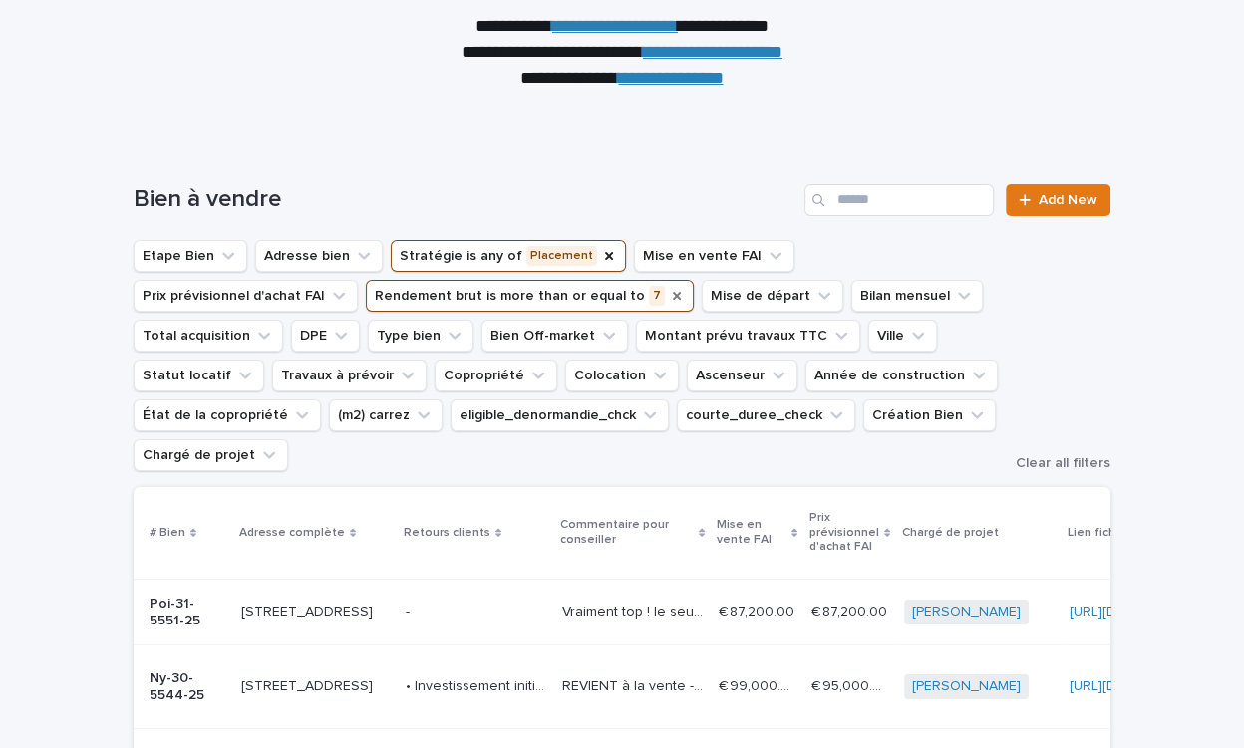
scroll to position [250, 0]
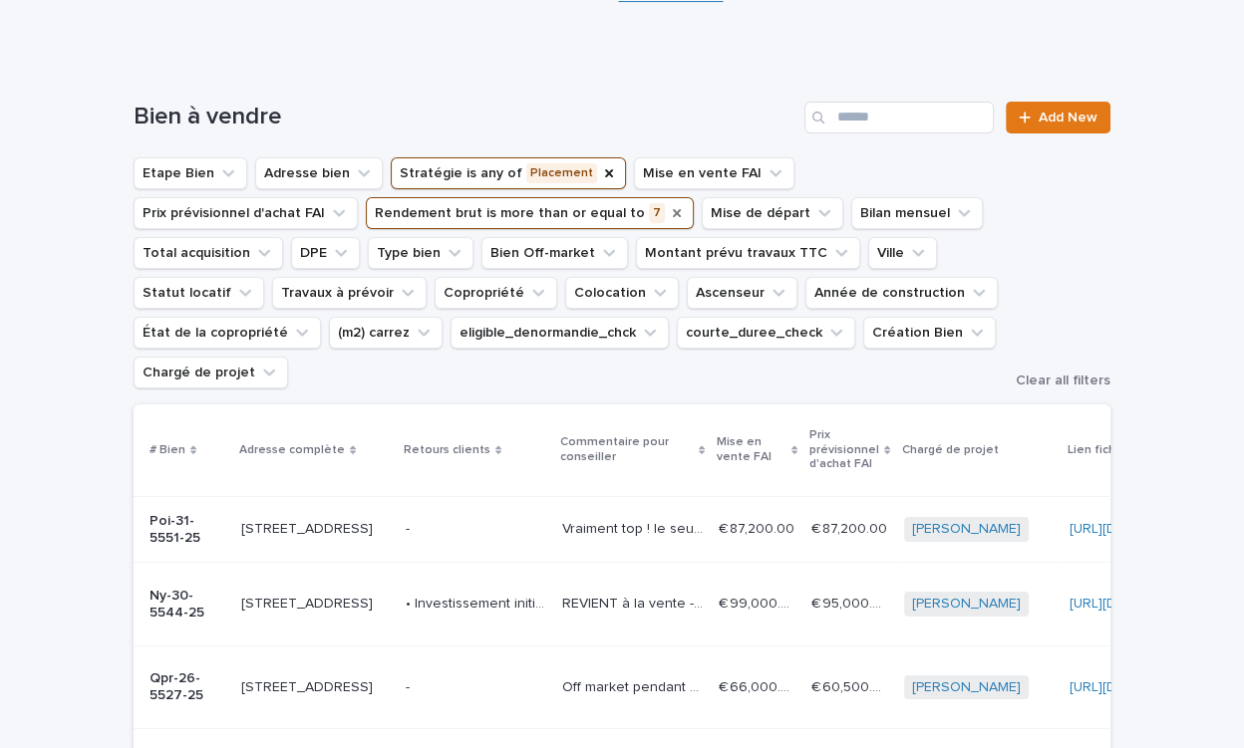
click at [669, 213] on icon "Rendement brut" at bounding box center [677, 213] width 16 height 16
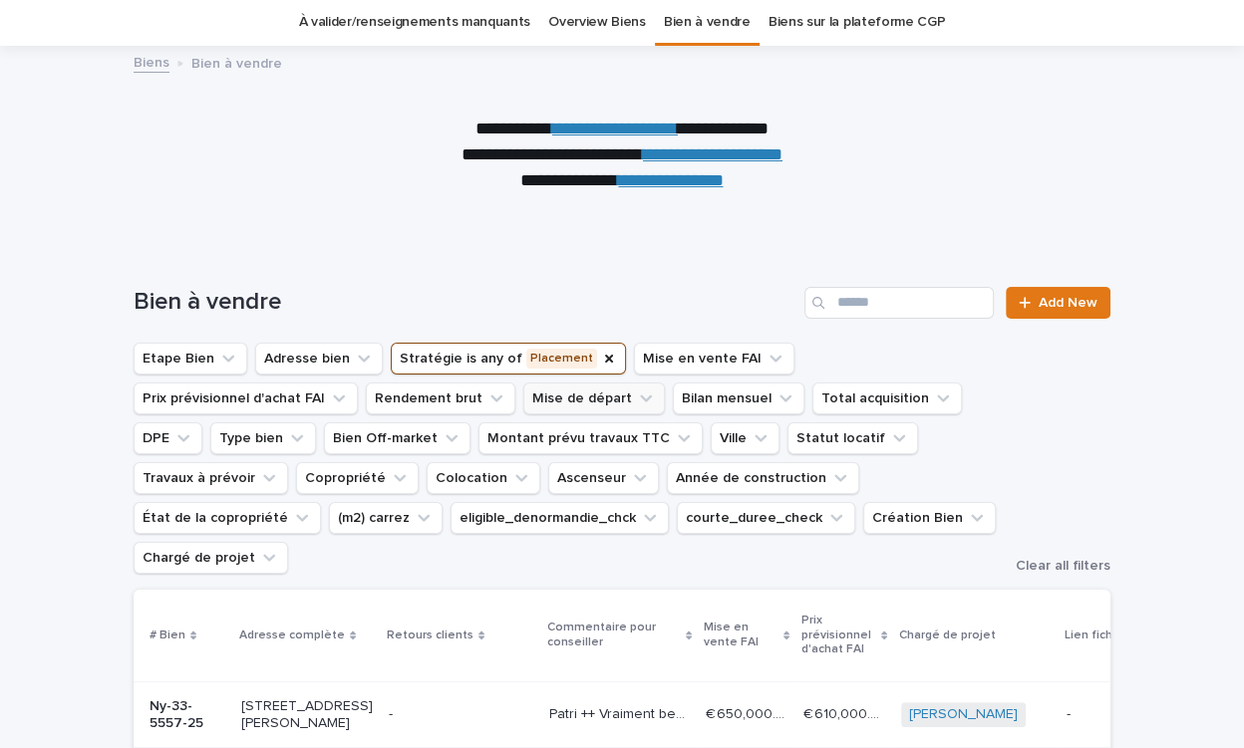
scroll to position [86, 0]
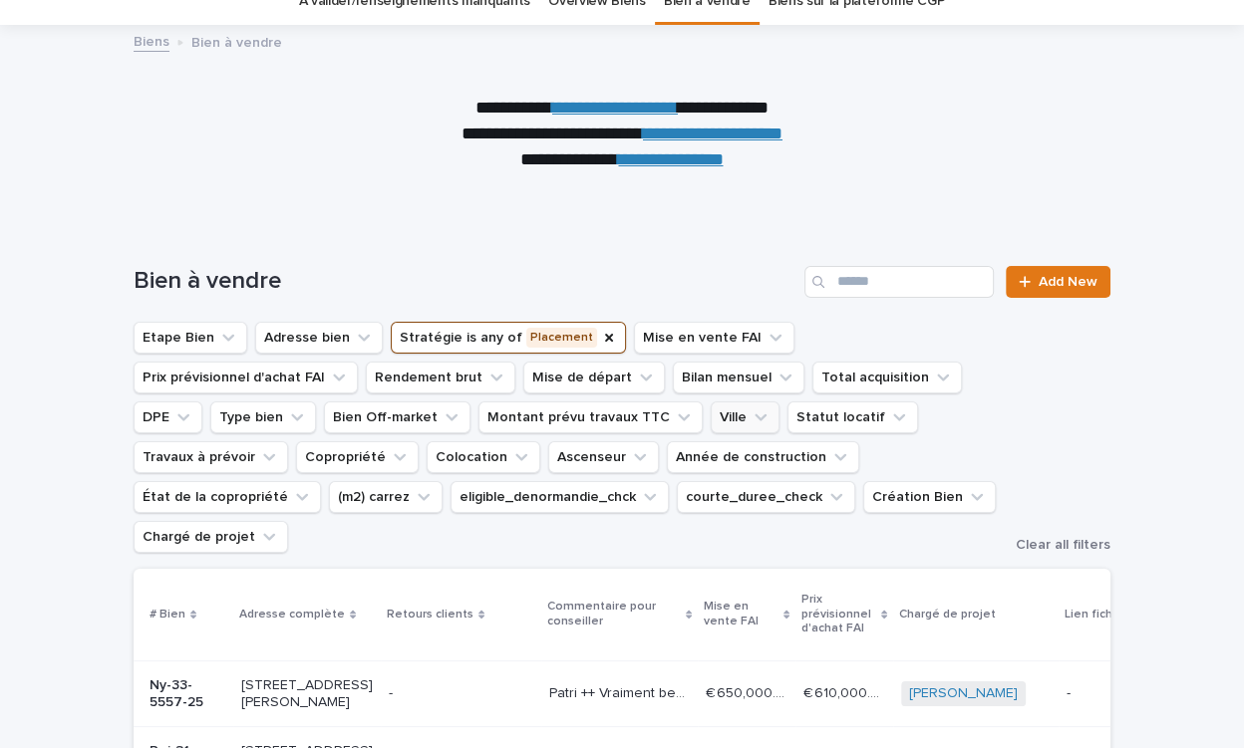
click at [711, 416] on button "Ville" at bounding box center [745, 418] width 69 height 32
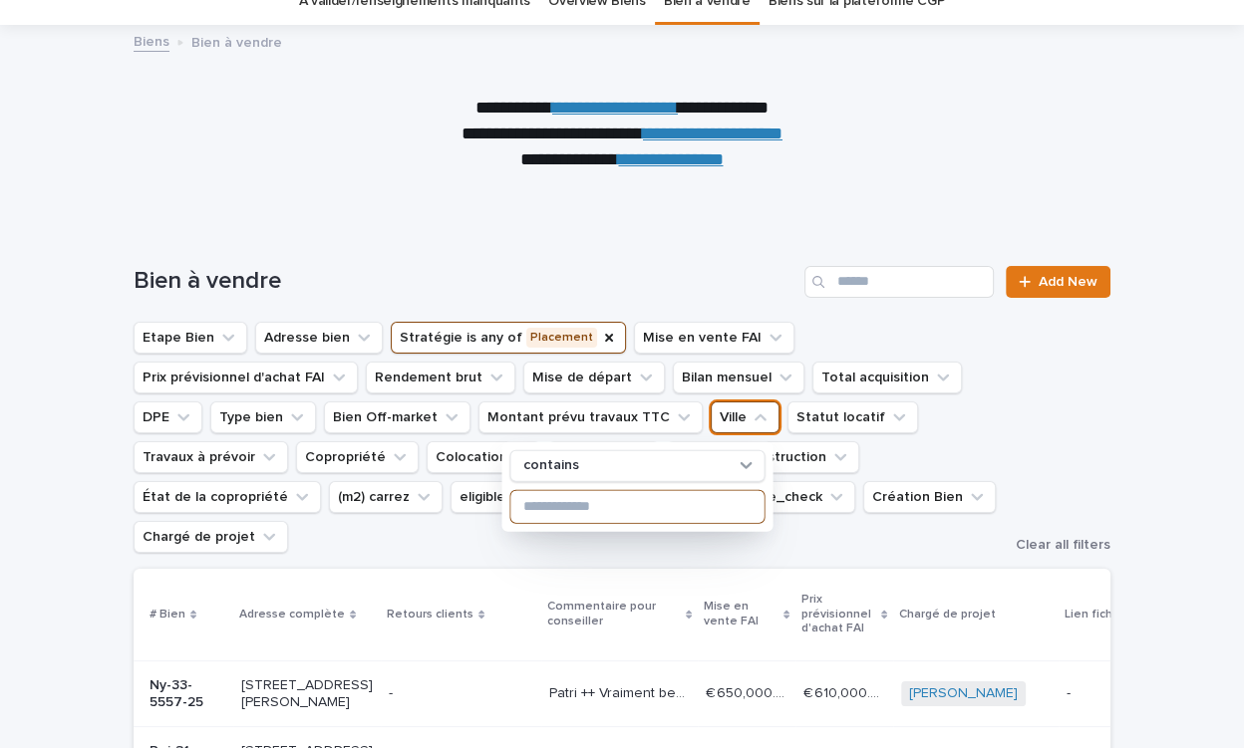
click at [554, 498] on input at bounding box center [636, 506] width 253 height 32
type input "*******"
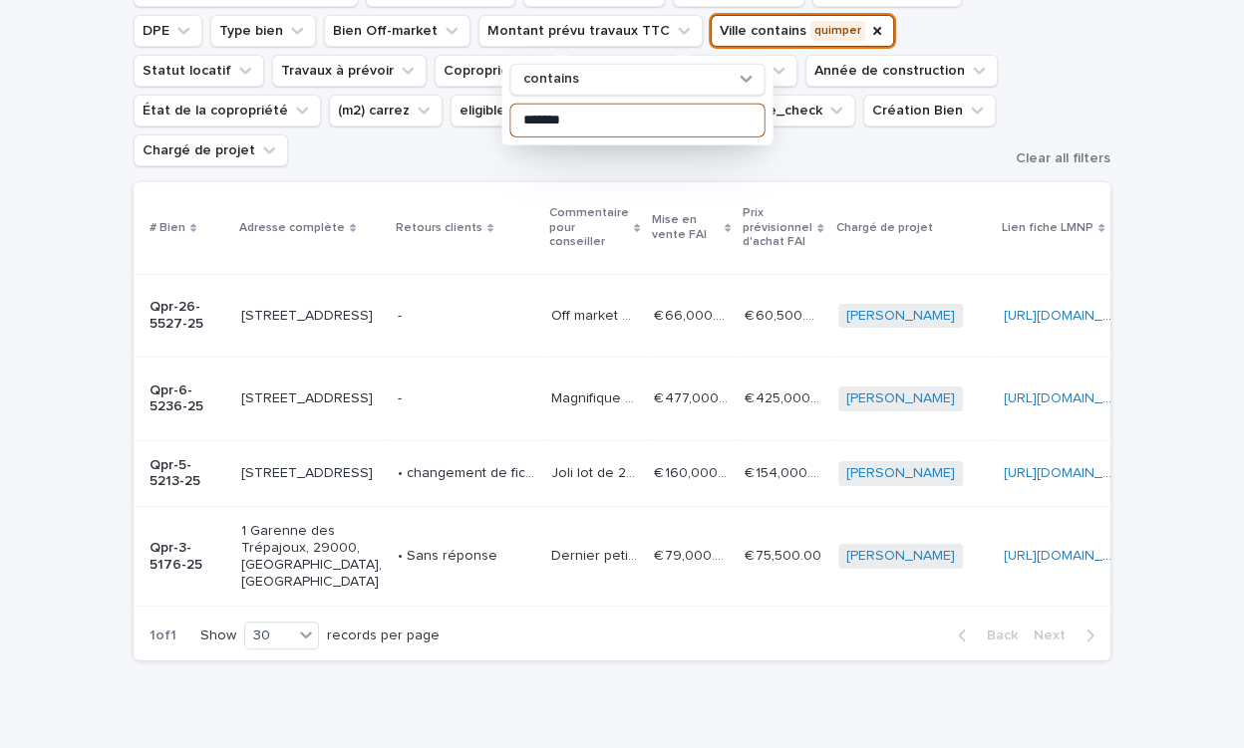
scroll to position [475, 0]
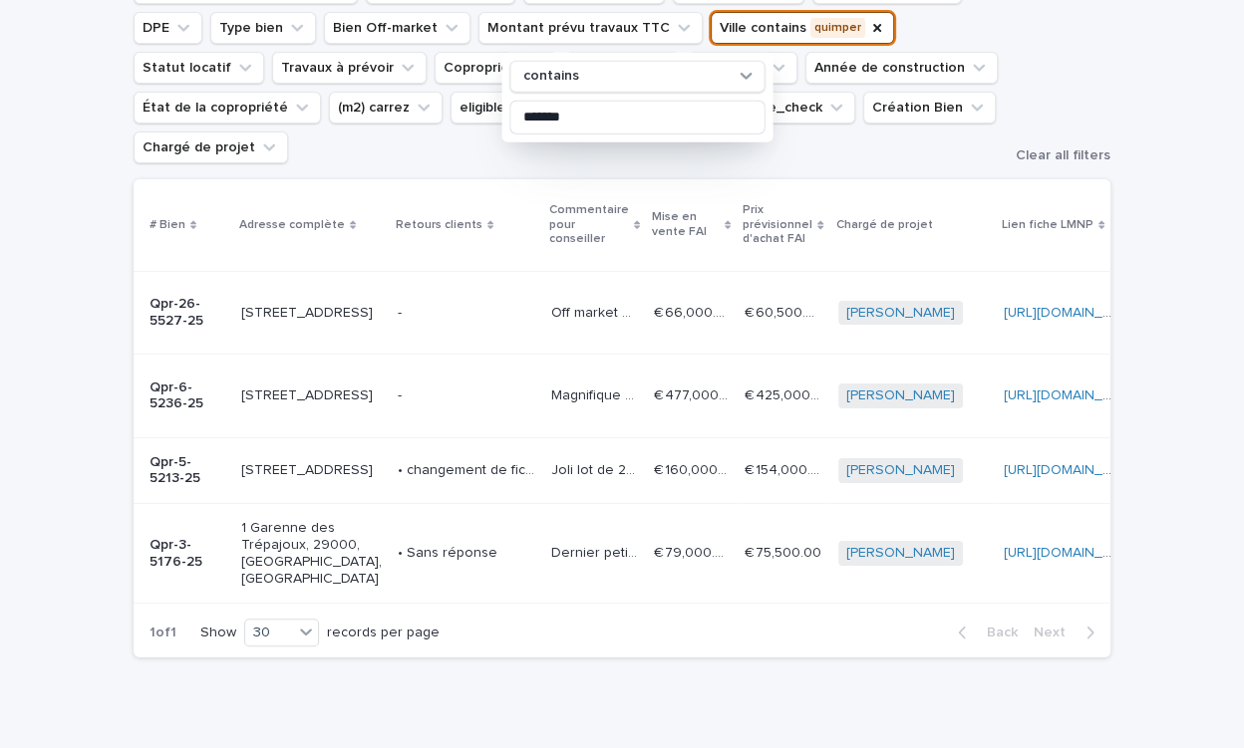
click at [110, 150] on div "Loading... Saving… Loading... Saving… Bien à vendre Add New Etape Bien Adresse …" at bounding box center [622, 306] width 1244 height 938
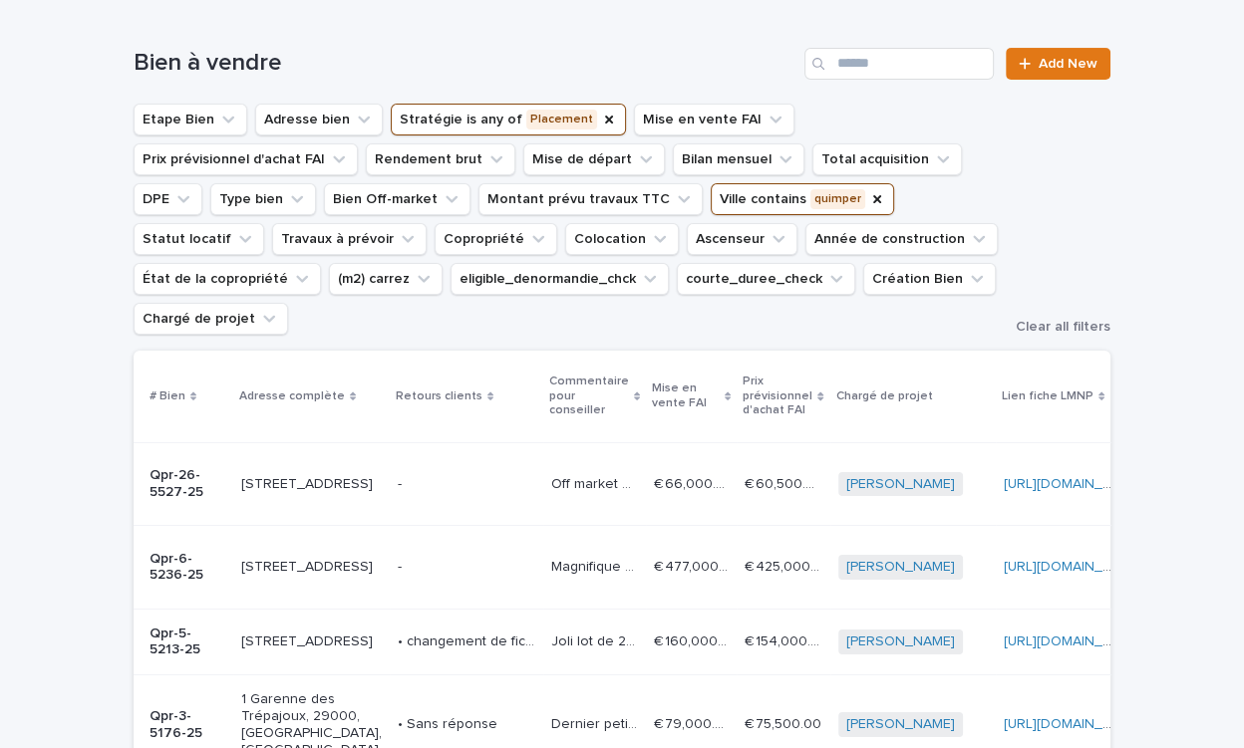
scroll to position [276, 0]
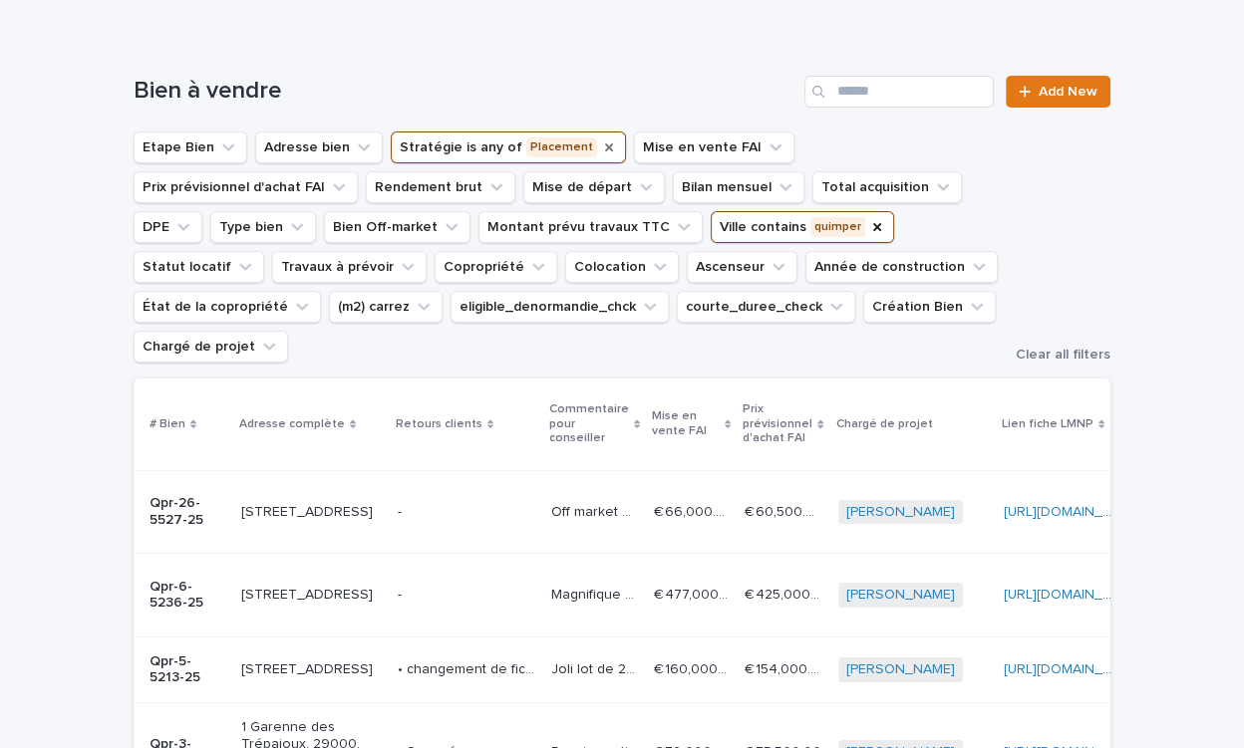
click at [601, 141] on icon "Stratégie" at bounding box center [609, 148] width 16 height 16
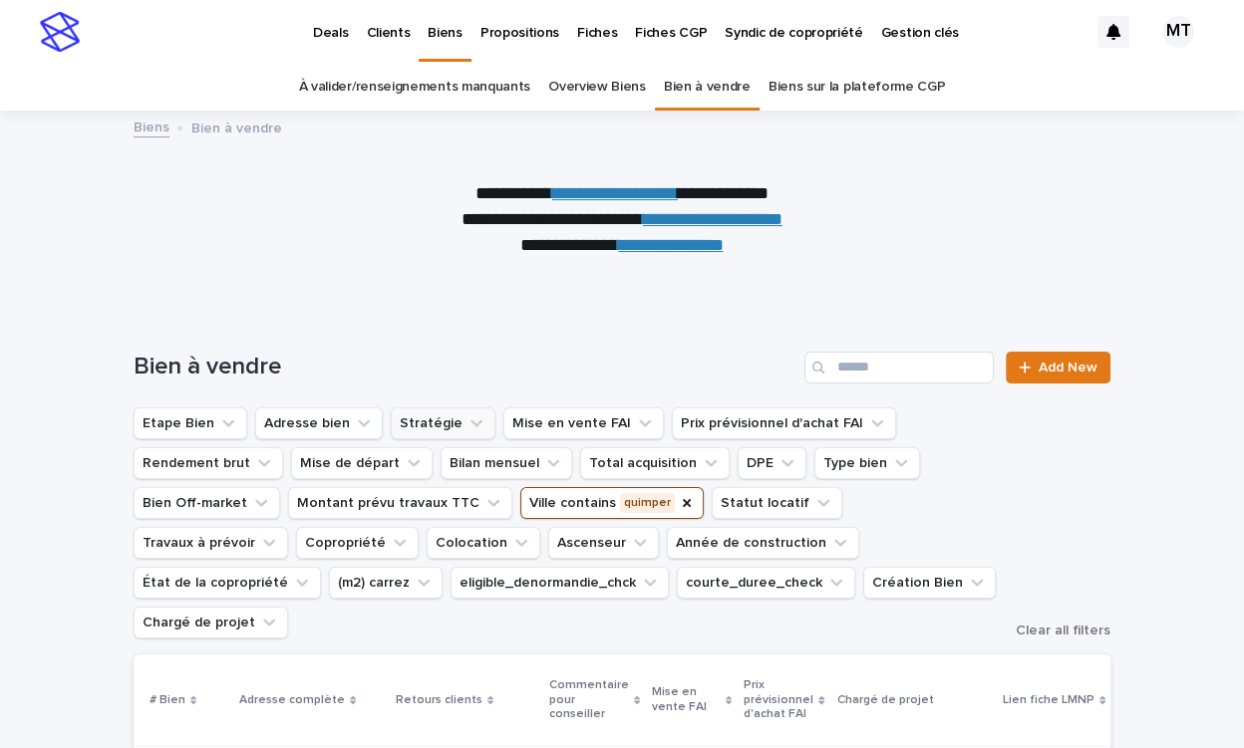
click at [380, 31] on p "Clients" at bounding box center [388, 21] width 44 height 42
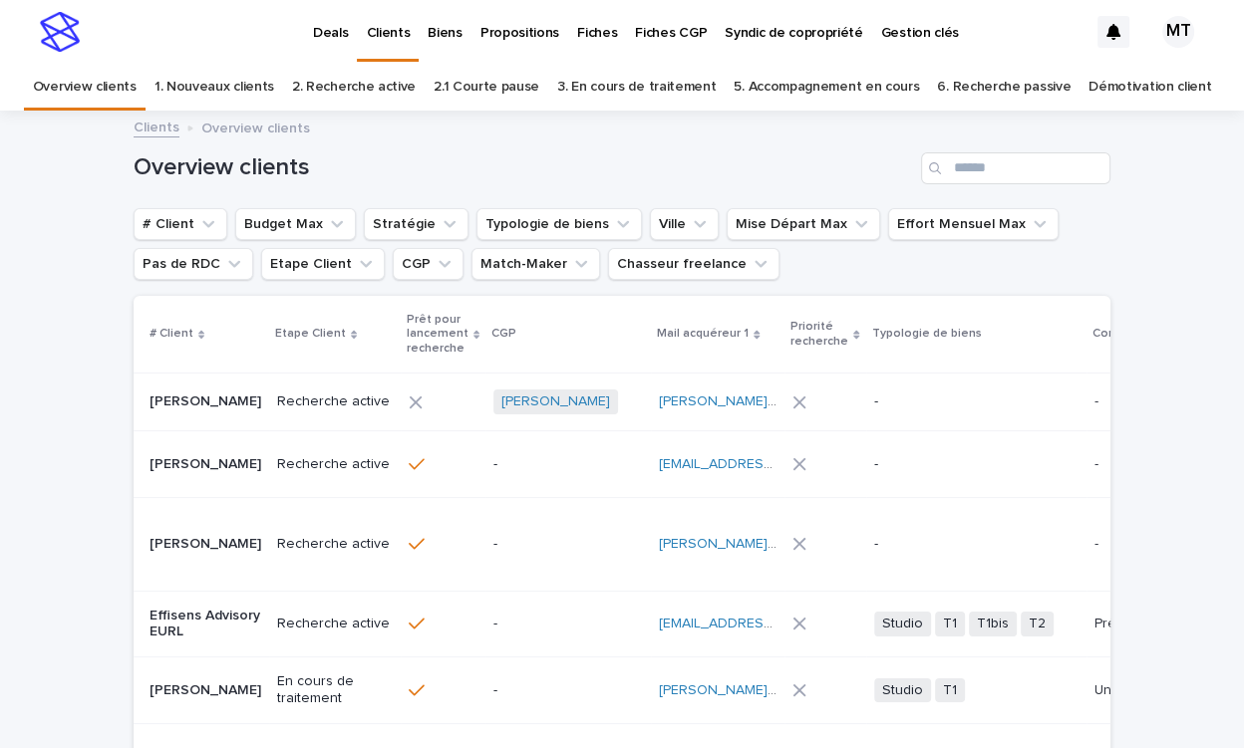
click at [429, 38] on p "Biens" at bounding box center [445, 21] width 34 height 42
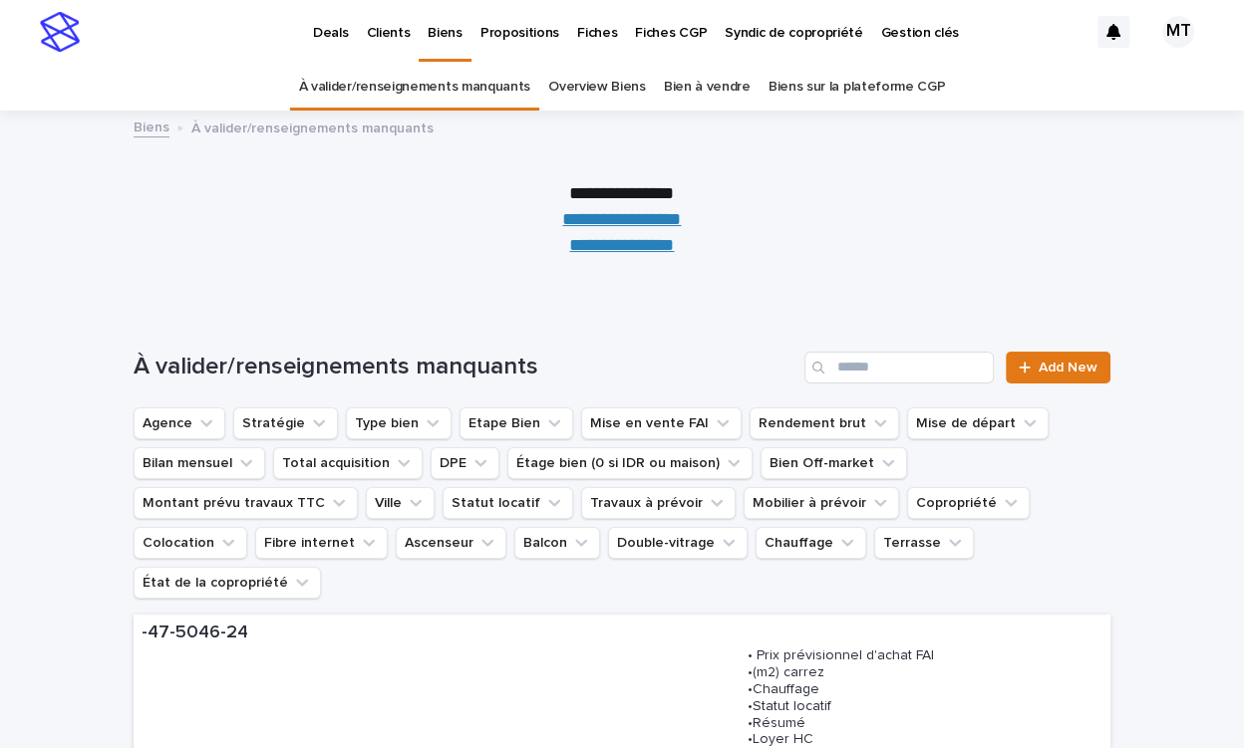
click at [680, 80] on link "Bien à vendre" at bounding box center [707, 87] width 87 height 47
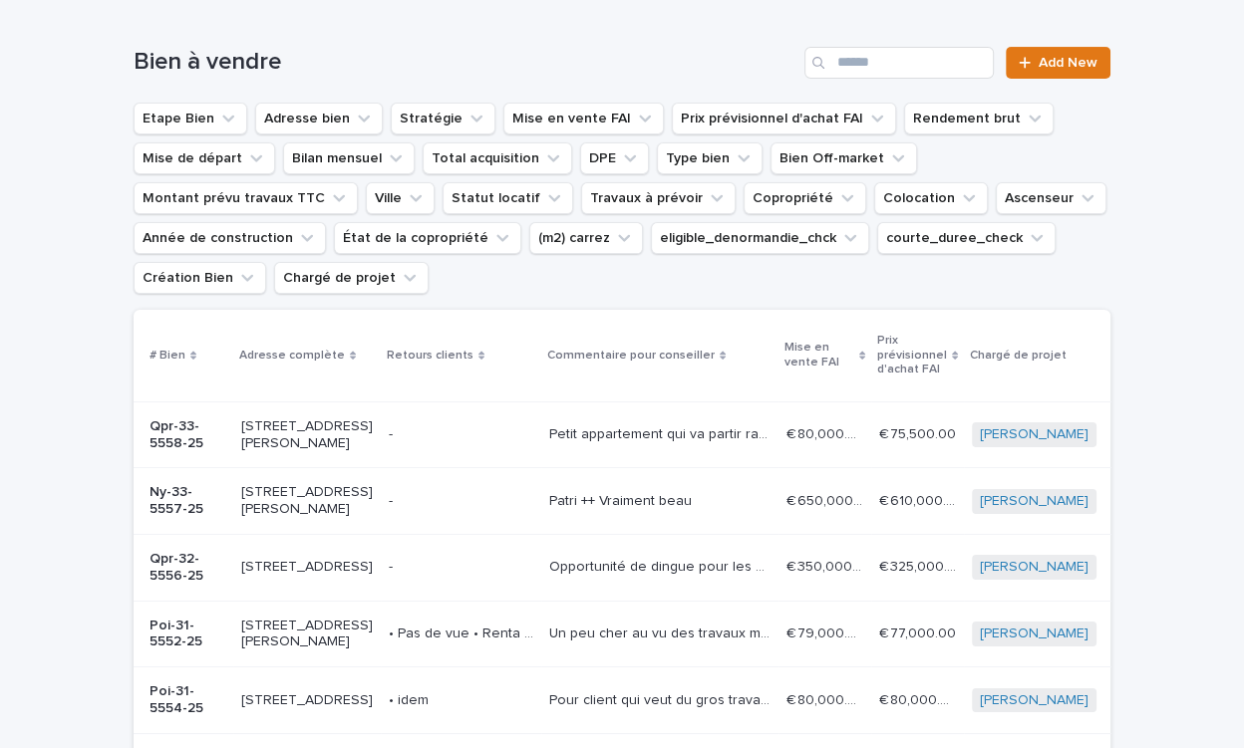
scroll to position [304, 0]
click at [906, 69] on input "Search" at bounding box center [898, 64] width 189 height 32
type input "********"
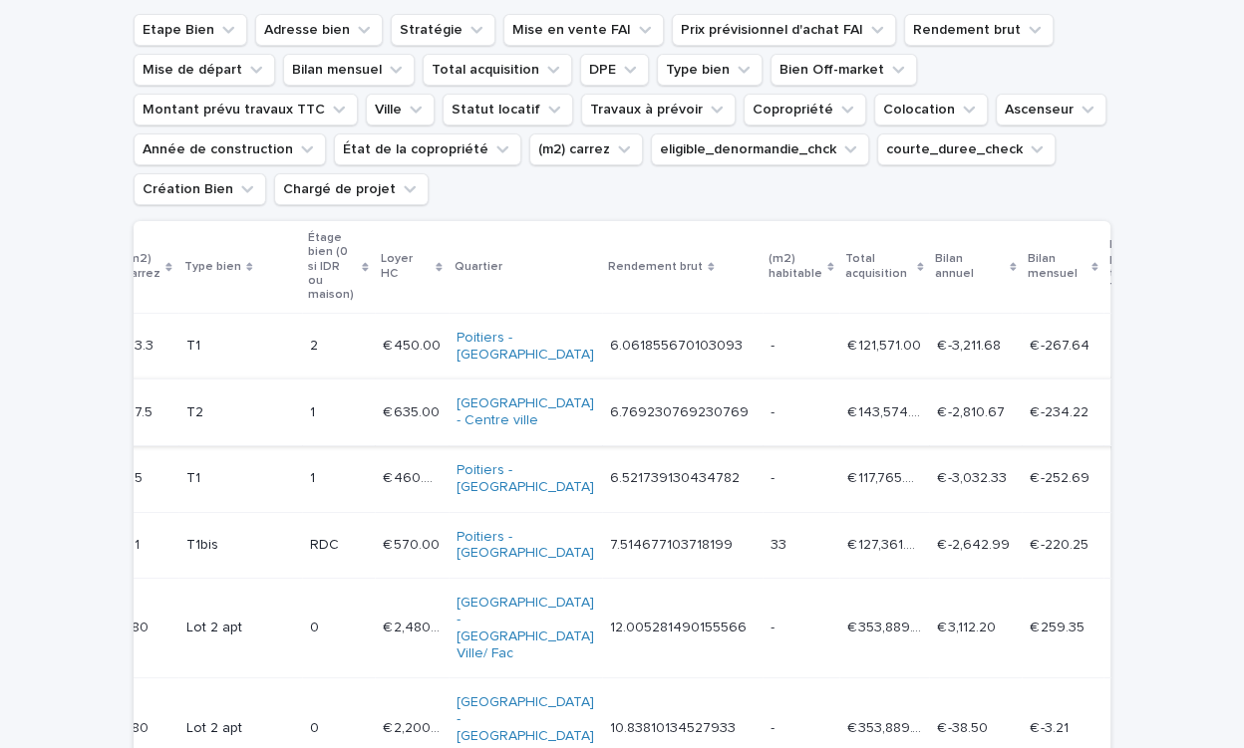
scroll to position [0, 1333]
click at [441, 422] on p "€ 635.00" at bounding box center [411, 411] width 61 height 21
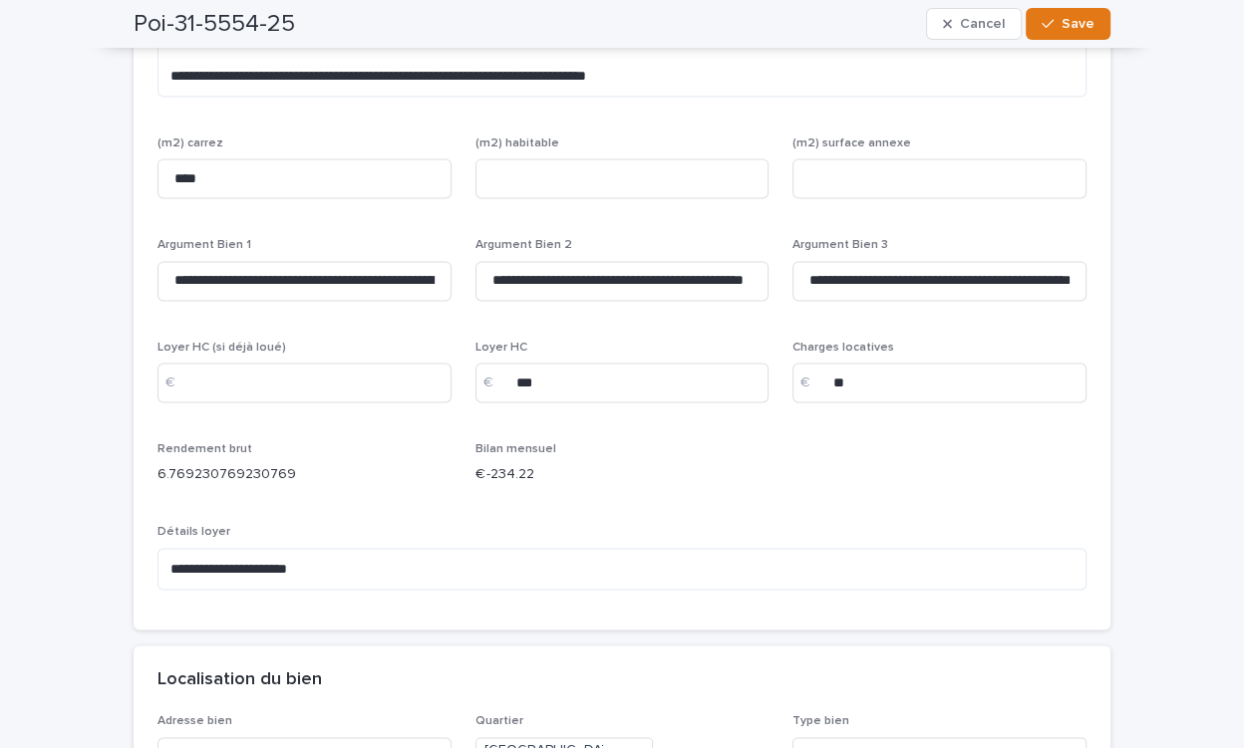
scroll to position [2026, 0]
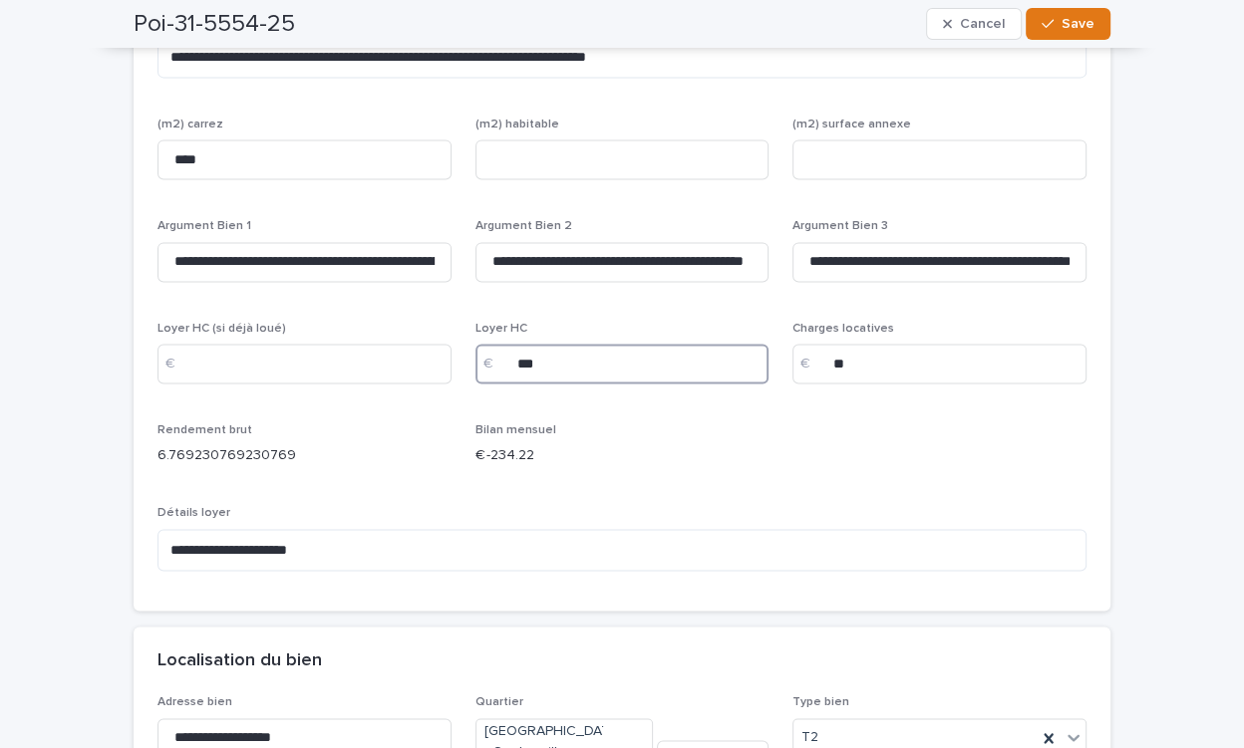
click at [532, 360] on input "***" at bounding box center [622, 364] width 294 height 40
type input "***"
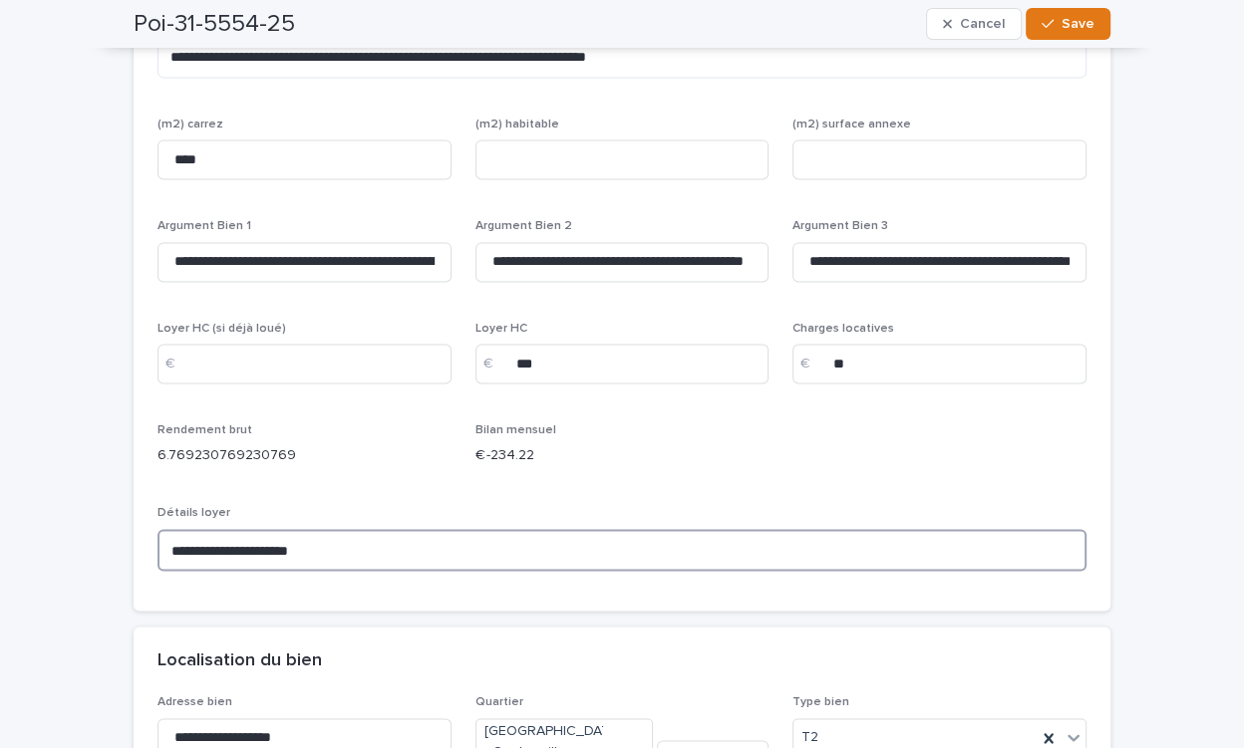
click at [183, 541] on textarea "**********" at bounding box center [621, 550] width 929 height 42
type textarea "**********"
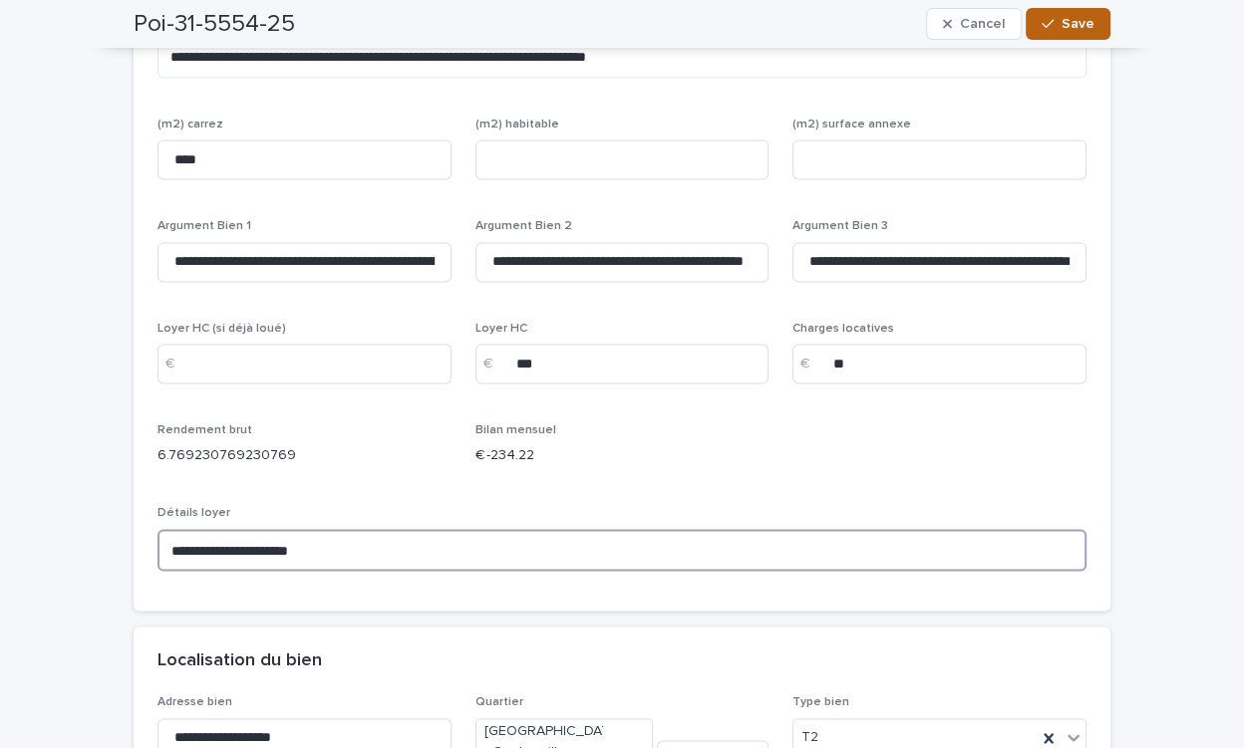
type textarea "**********"
click at [1064, 34] on button "Save" at bounding box center [1067, 24] width 85 height 32
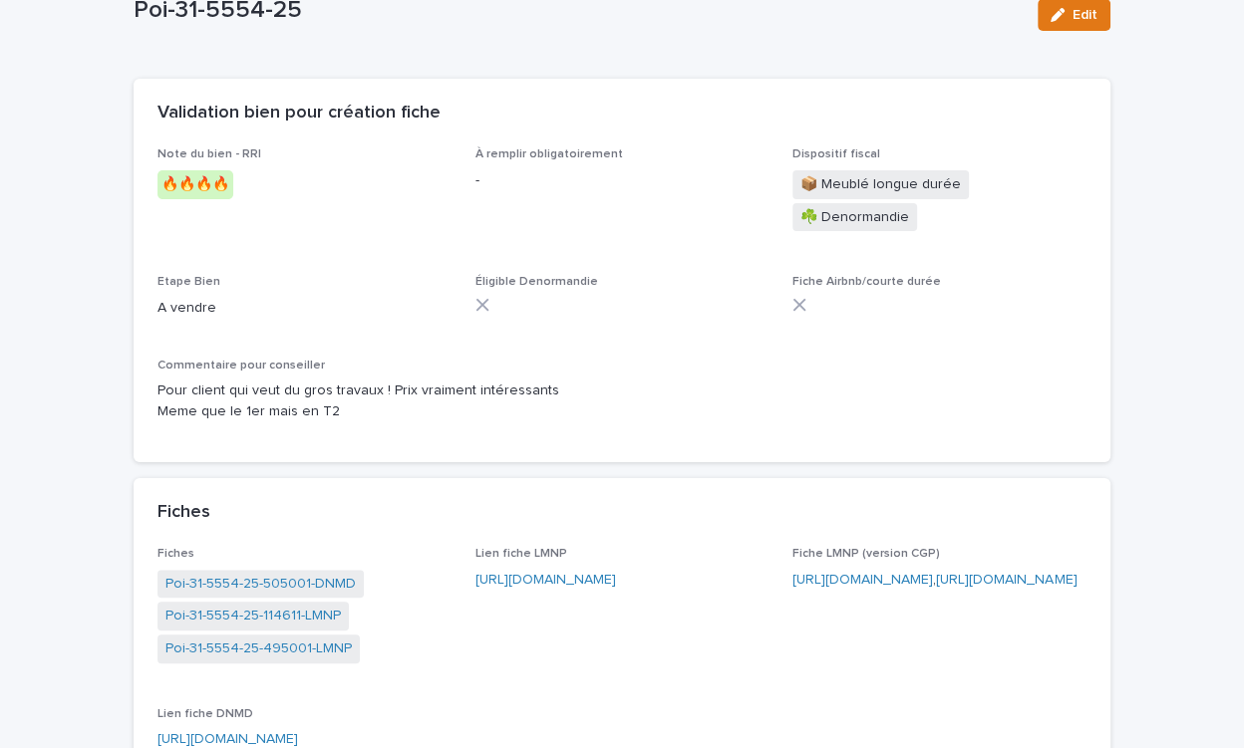
scroll to position [179, 0]
click at [616, 571] on link "https://app.bevouac.com/fiche/recqFBKeOlJ5xiDac" at bounding box center [545, 578] width 141 height 14
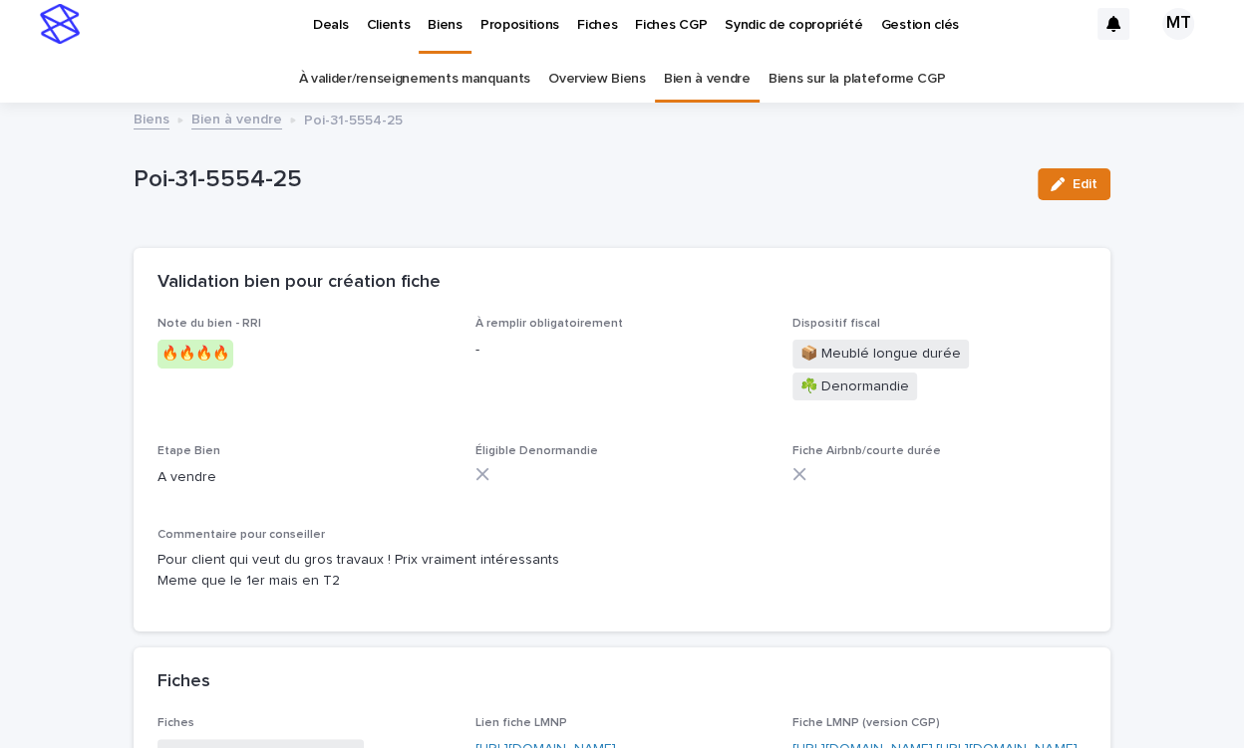
scroll to position [0, 0]
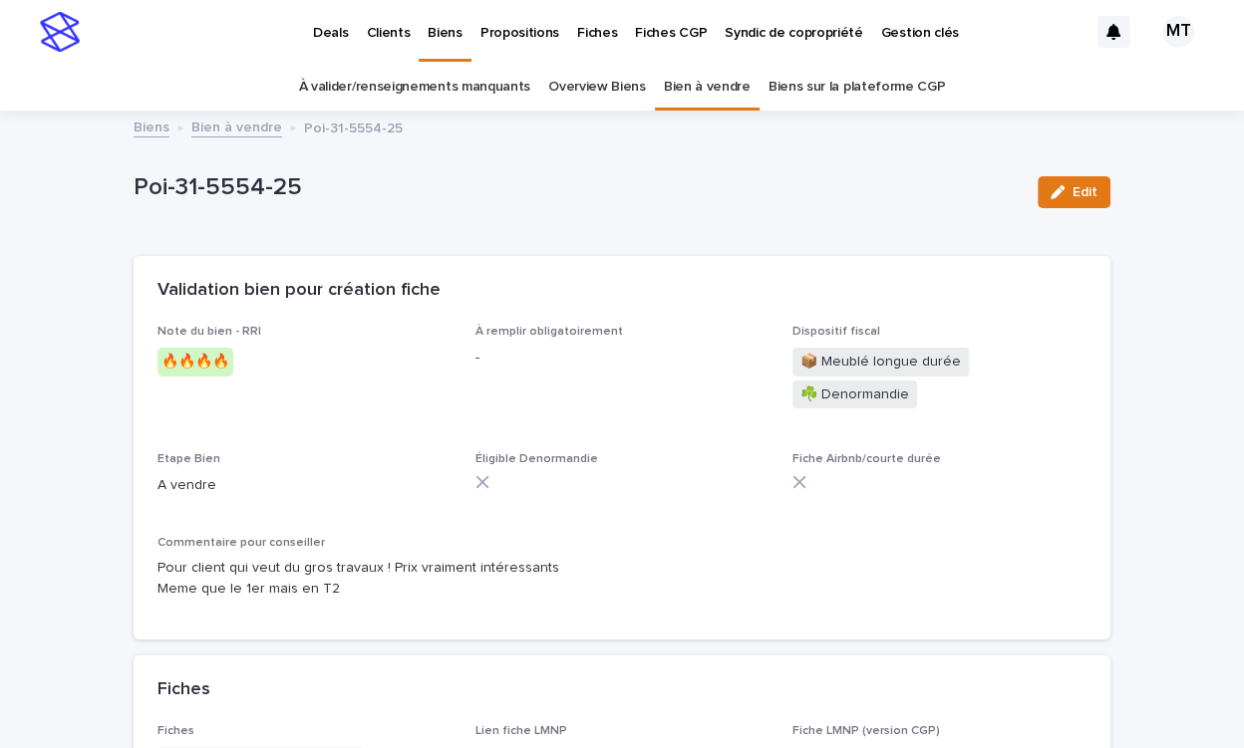
click at [247, 125] on link "Bien à vendre" at bounding box center [236, 126] width 91 height 23
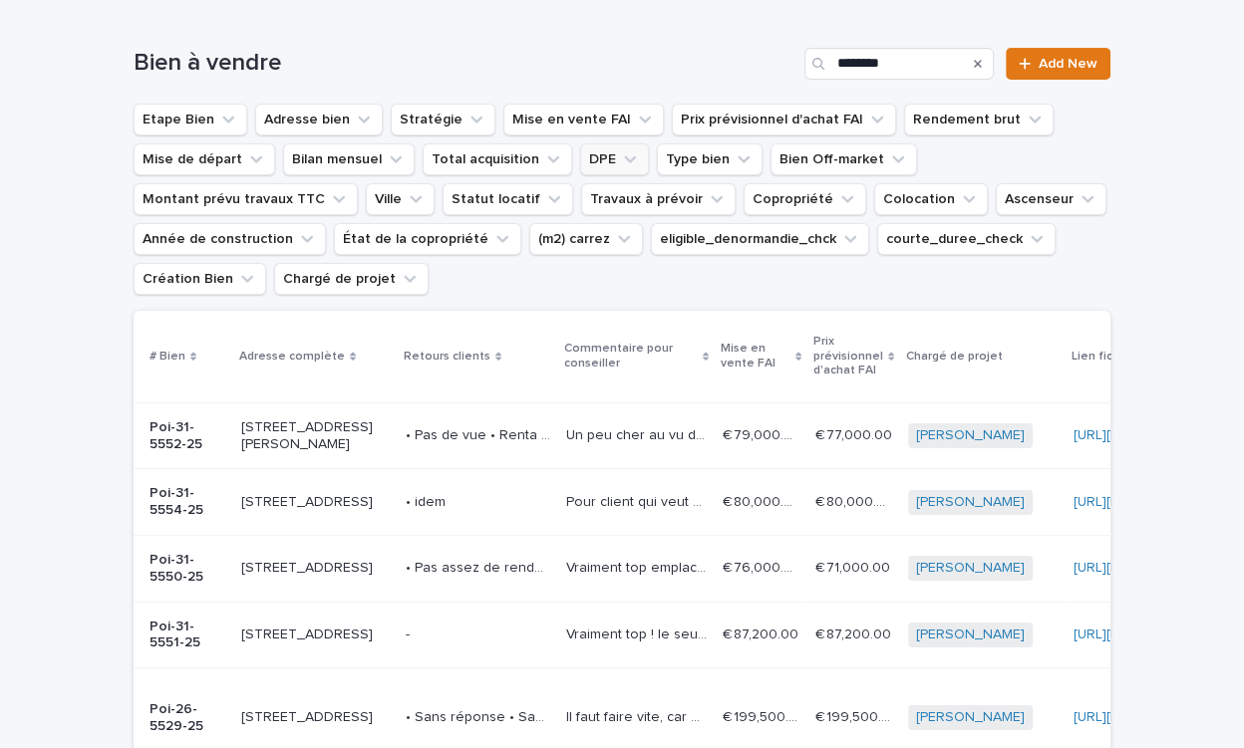
scroll to position [247, 0]
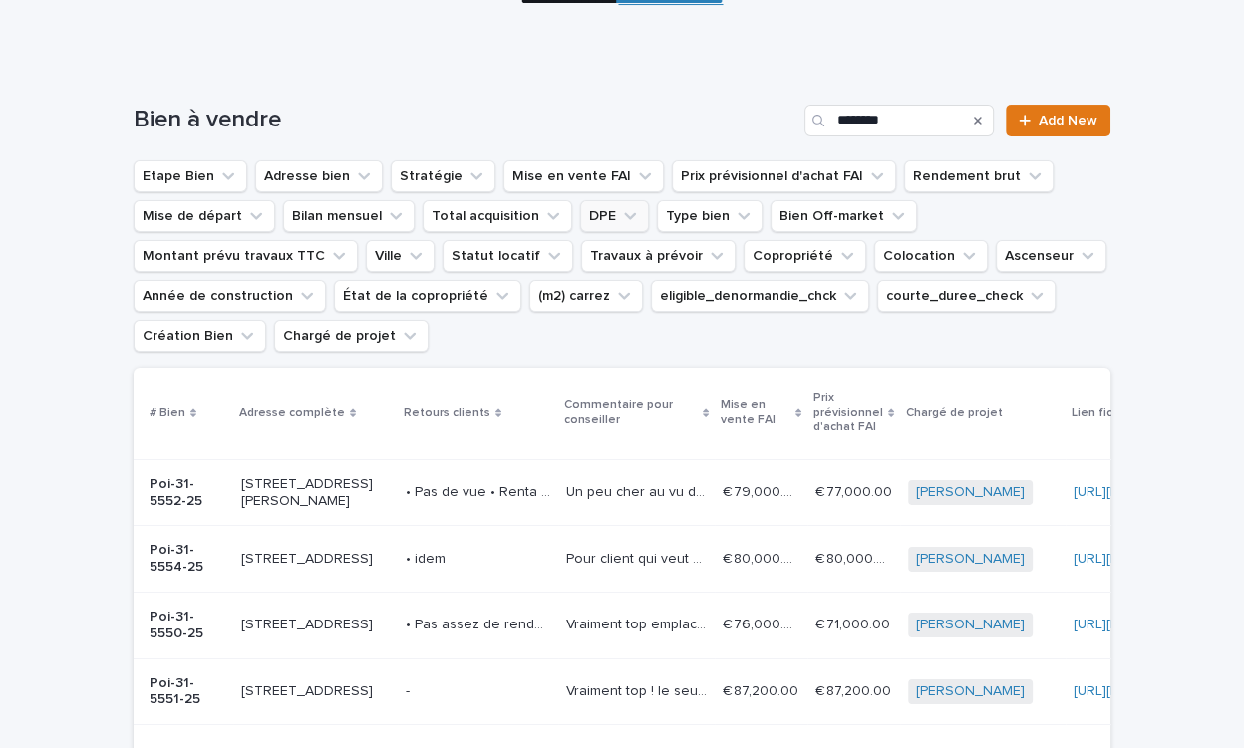
click at [620, 216] on icon "DPE" at bounding box center [630, 216] width 20 height 20
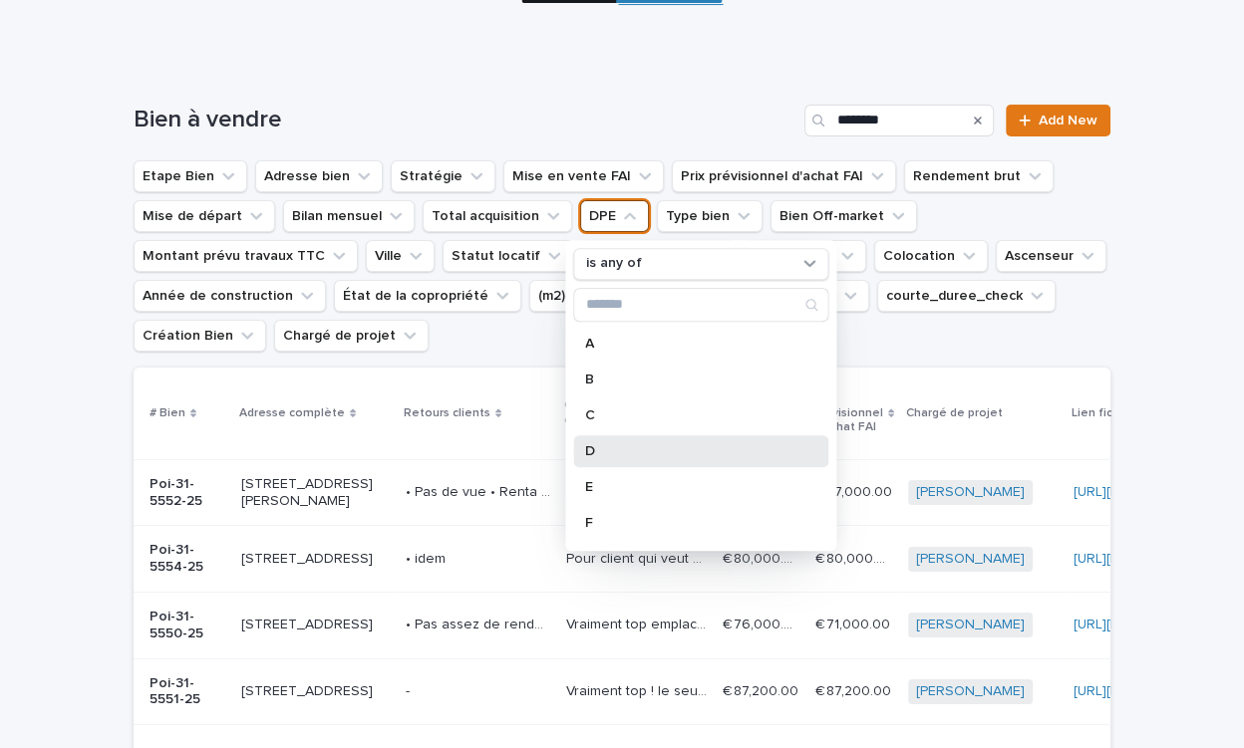
click at [614, 454] on p "D" at bounding box center [690, 451] width 211 height 14
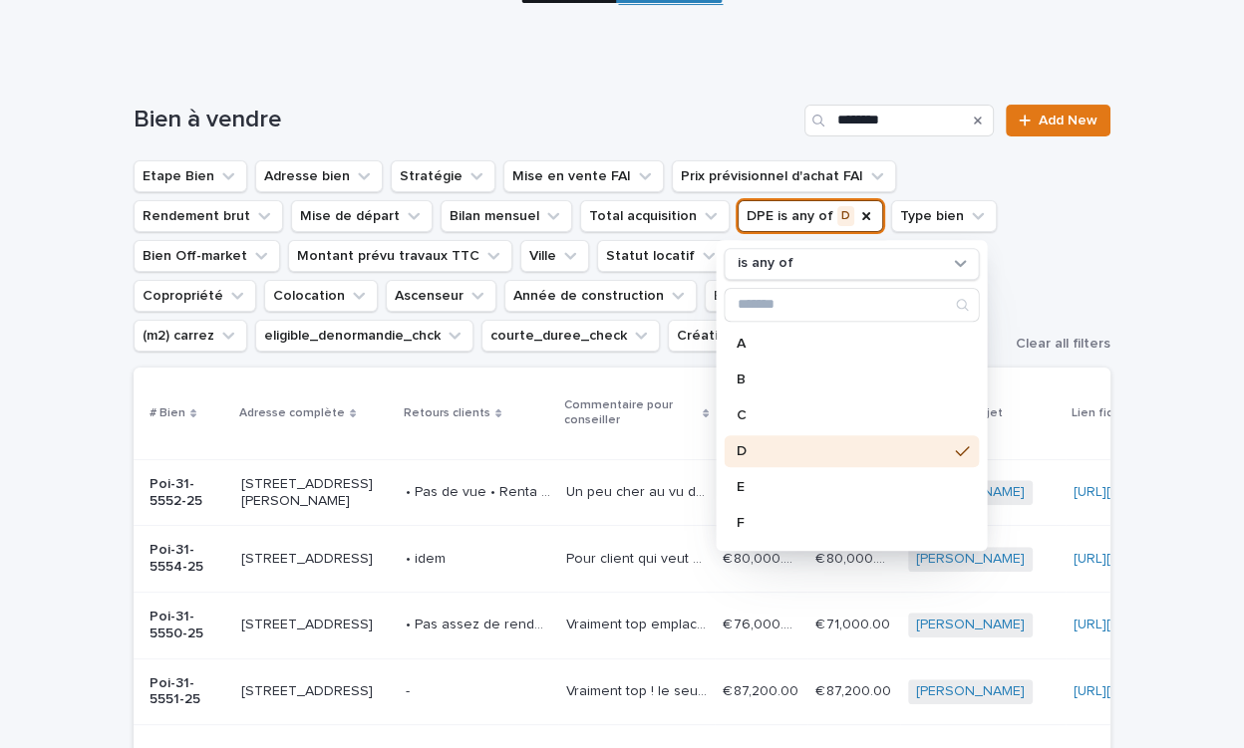
click at [1058, 282] on div "Etape Bien Adresse bien Stratégie Mise en vente FAI Prix prévisionnel d'achat F…" at bounding box center [622, 255] width 977 height 191
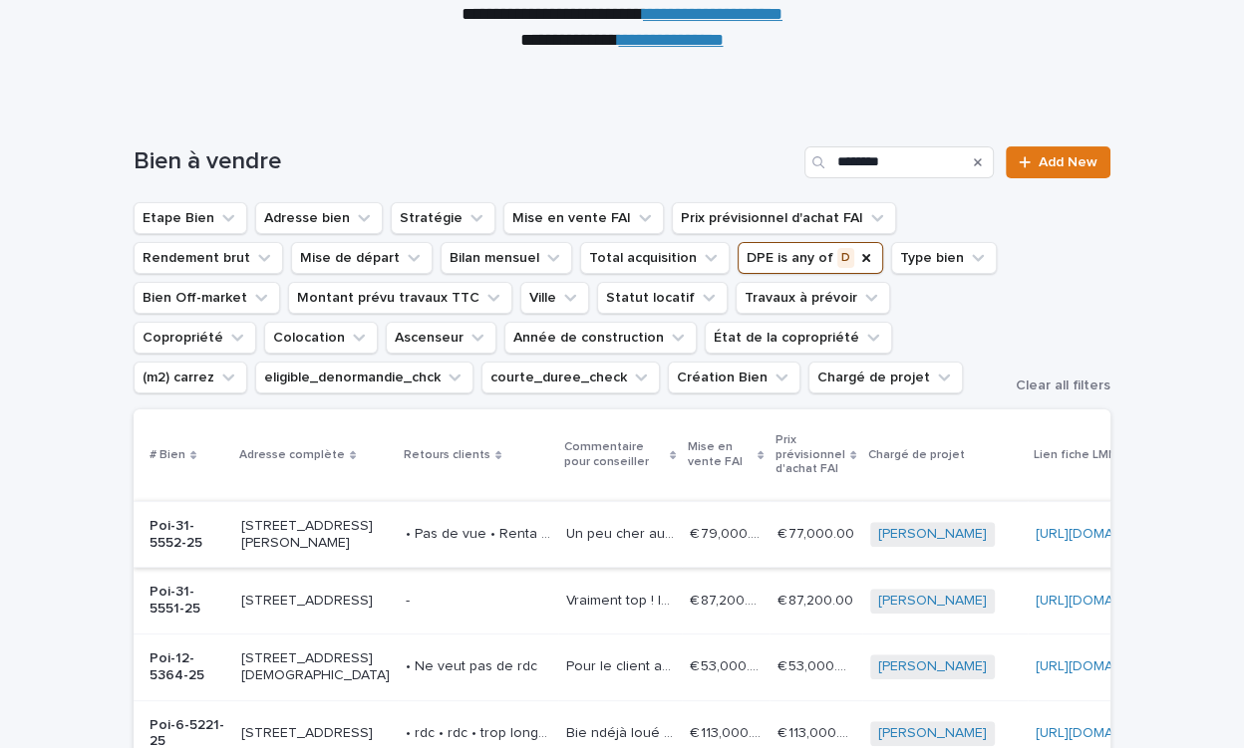
scroll to position [197, 0]
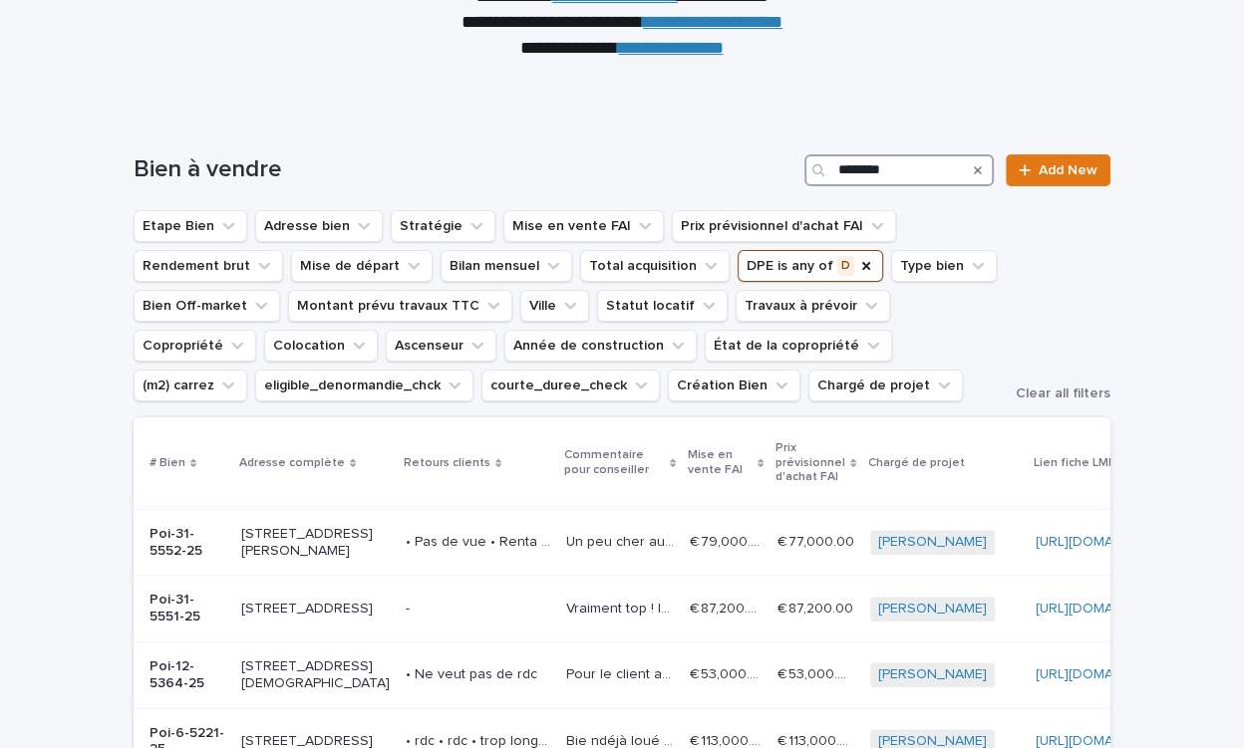
click at [901, 173] on input "********" at bounding box center [898, 170] width 189 height 32
click at [900, 174] on input "********" at bounding box center [898, 170] width 189 height 32
type input "*****"
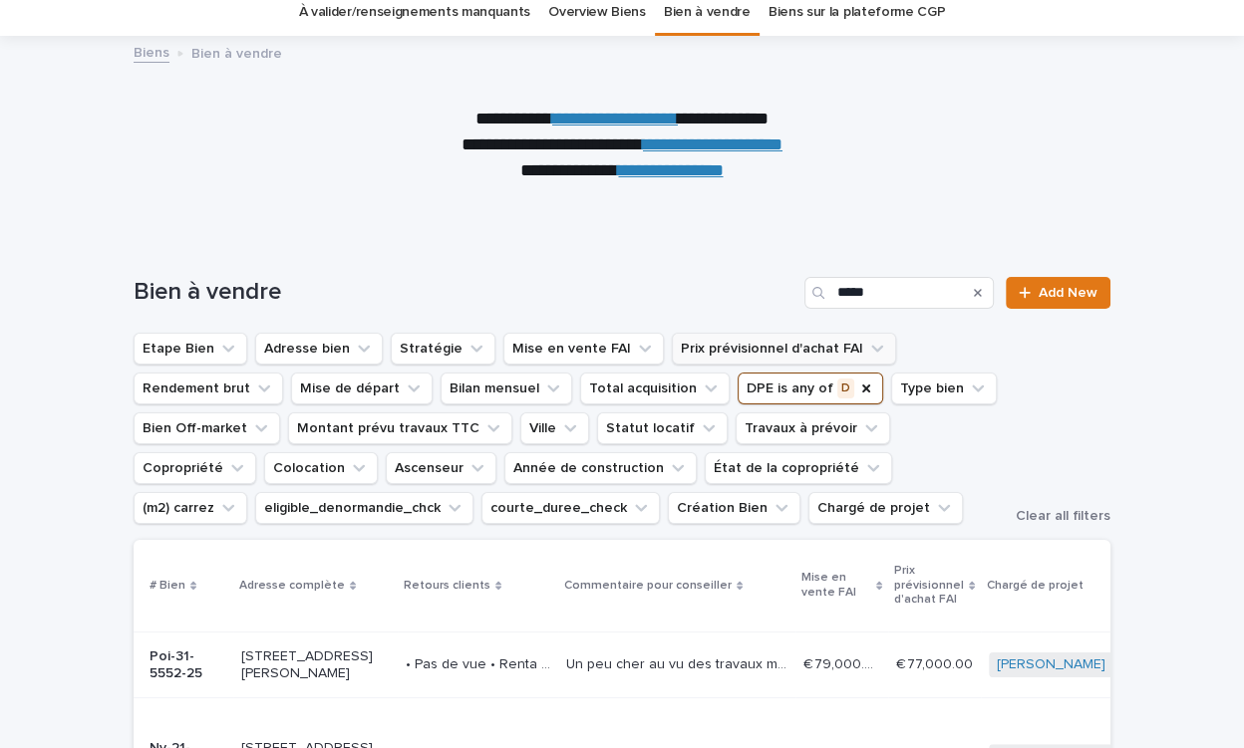
scroll to position [64, 0]
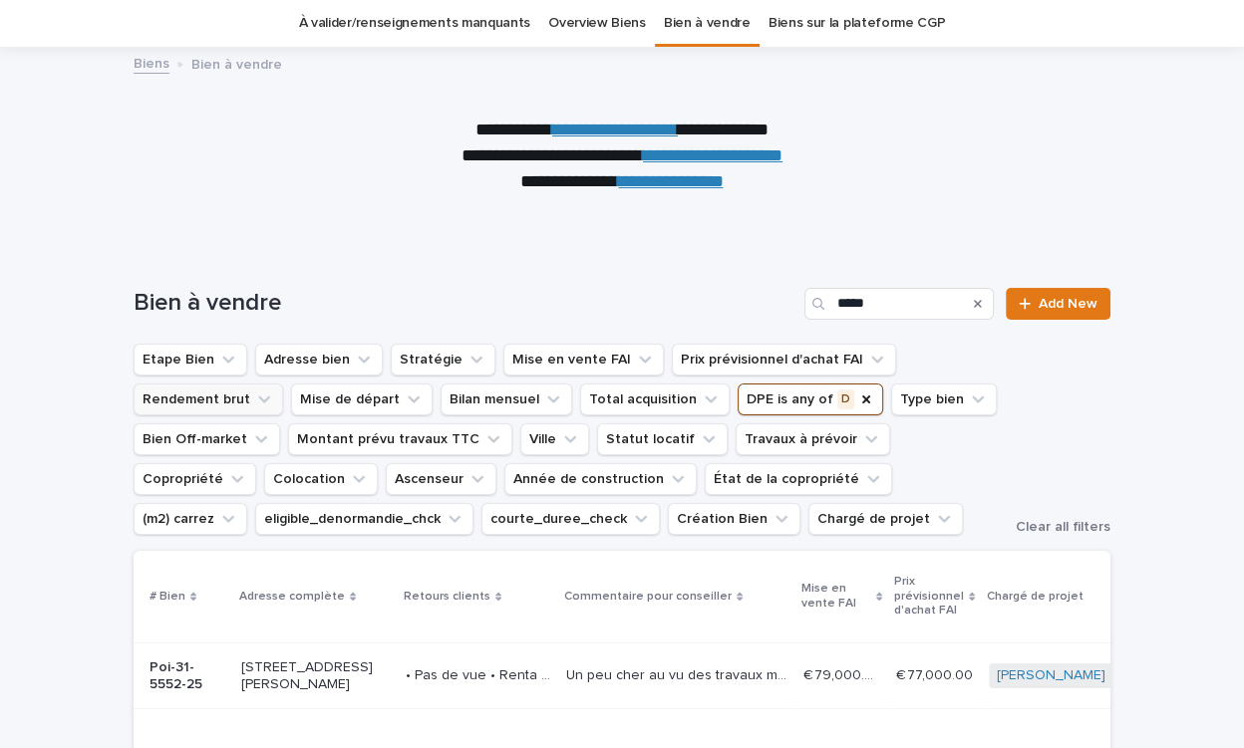
click at [245, 400] on button "Rendement brut" at bounding box center [208, 400] width 149 height 32
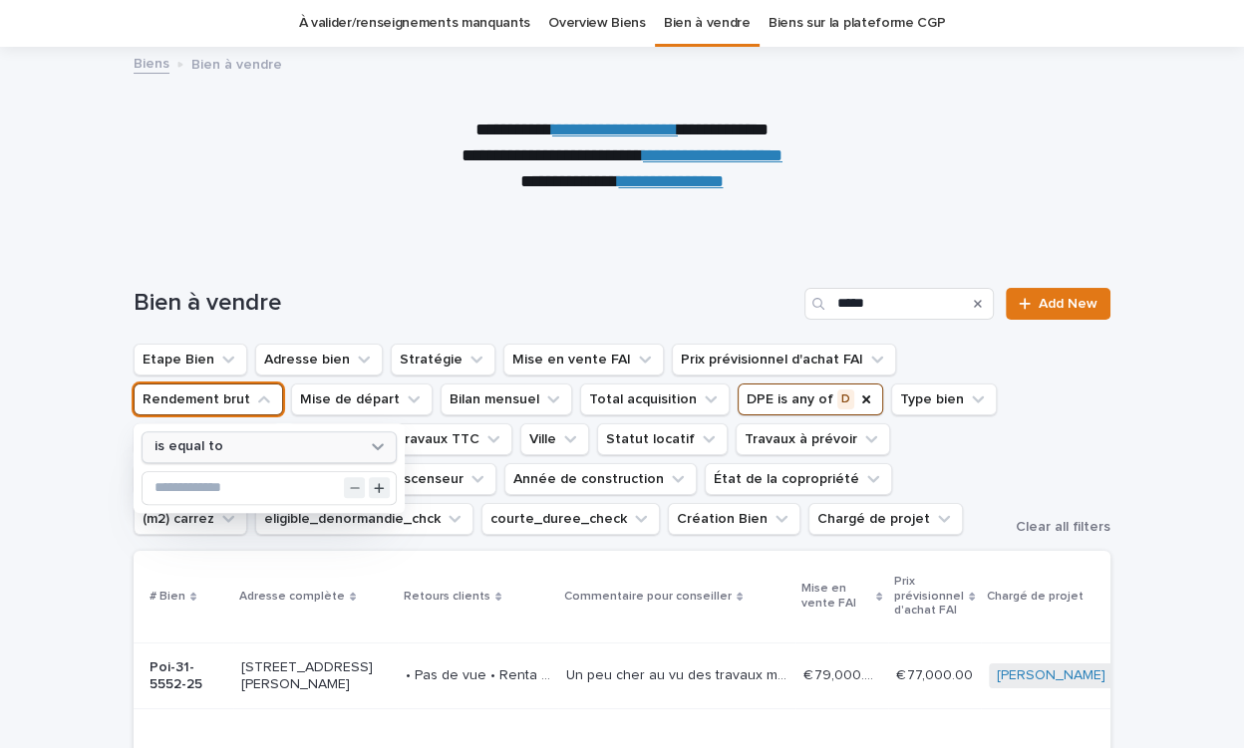
click at [243, 447] on div "is equal to" at bounding box center [256, 447] width 220 height 21
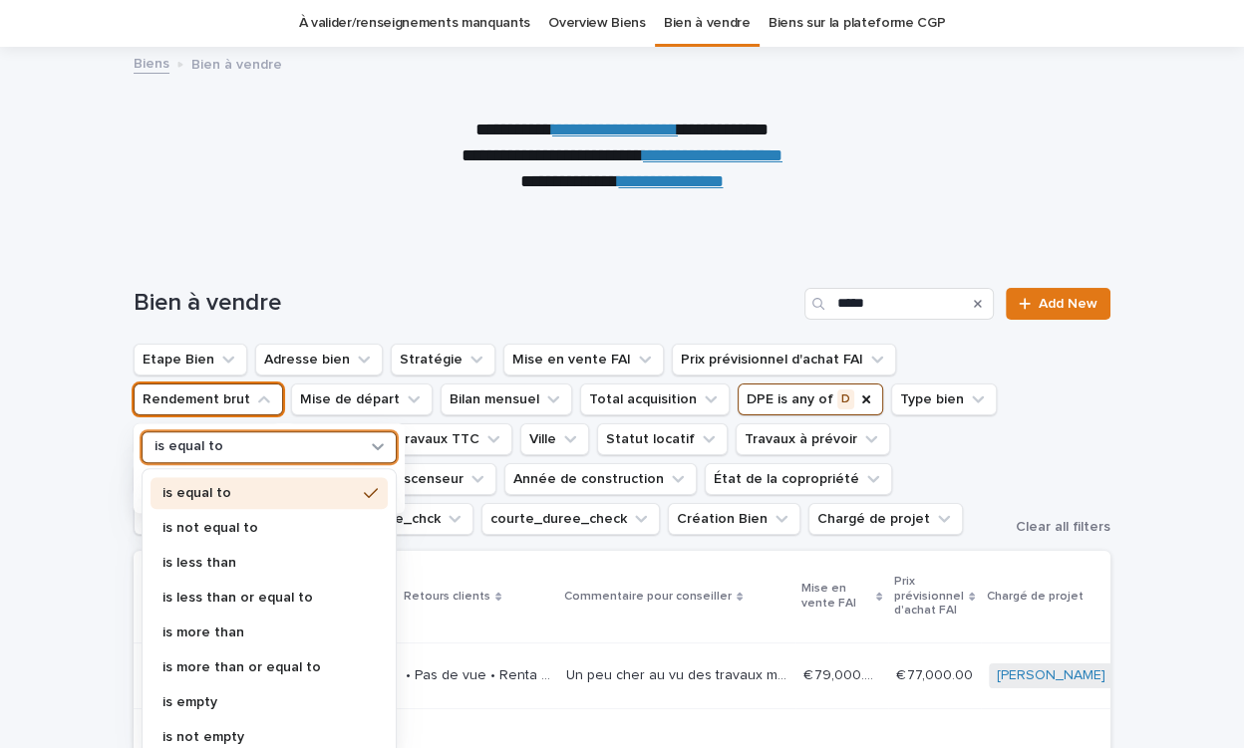
click at [257, 663] on p "is more than or equal to" at bounding box center [258, 668] width 193 height 14
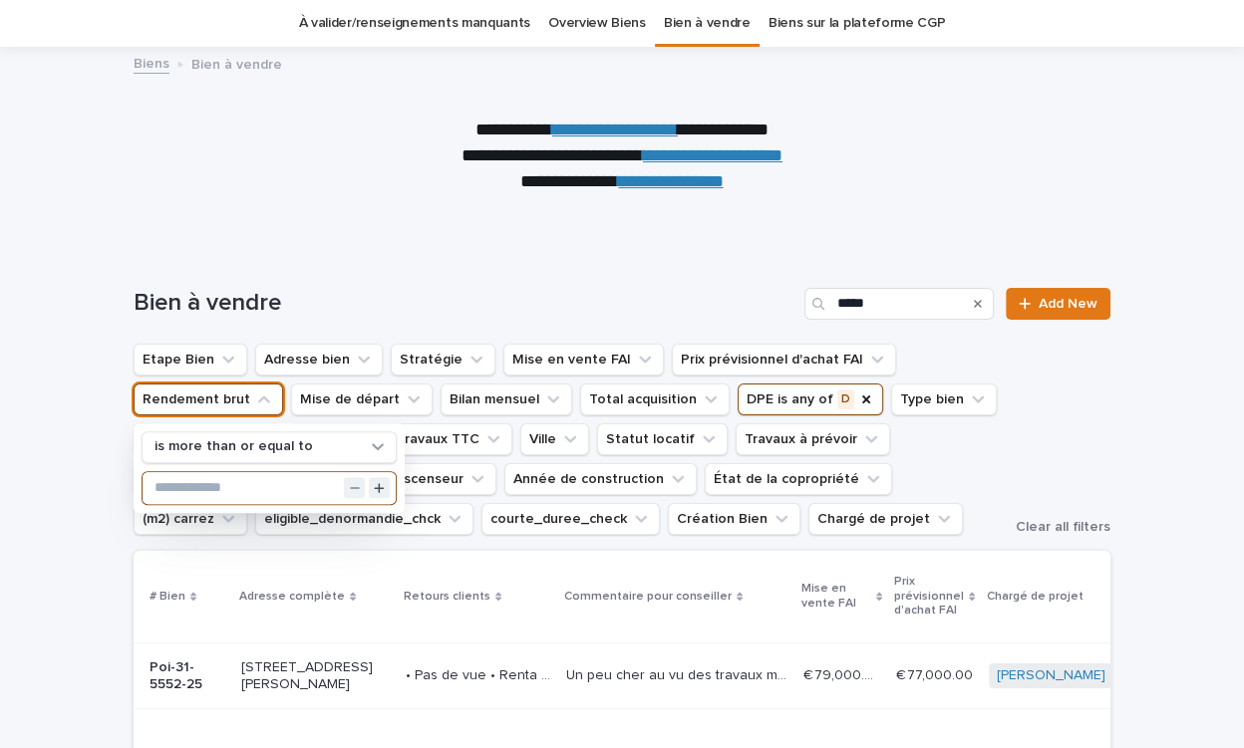
click at [249, 483] on input "text" at bounding box center [269, 488] width 253 height 32
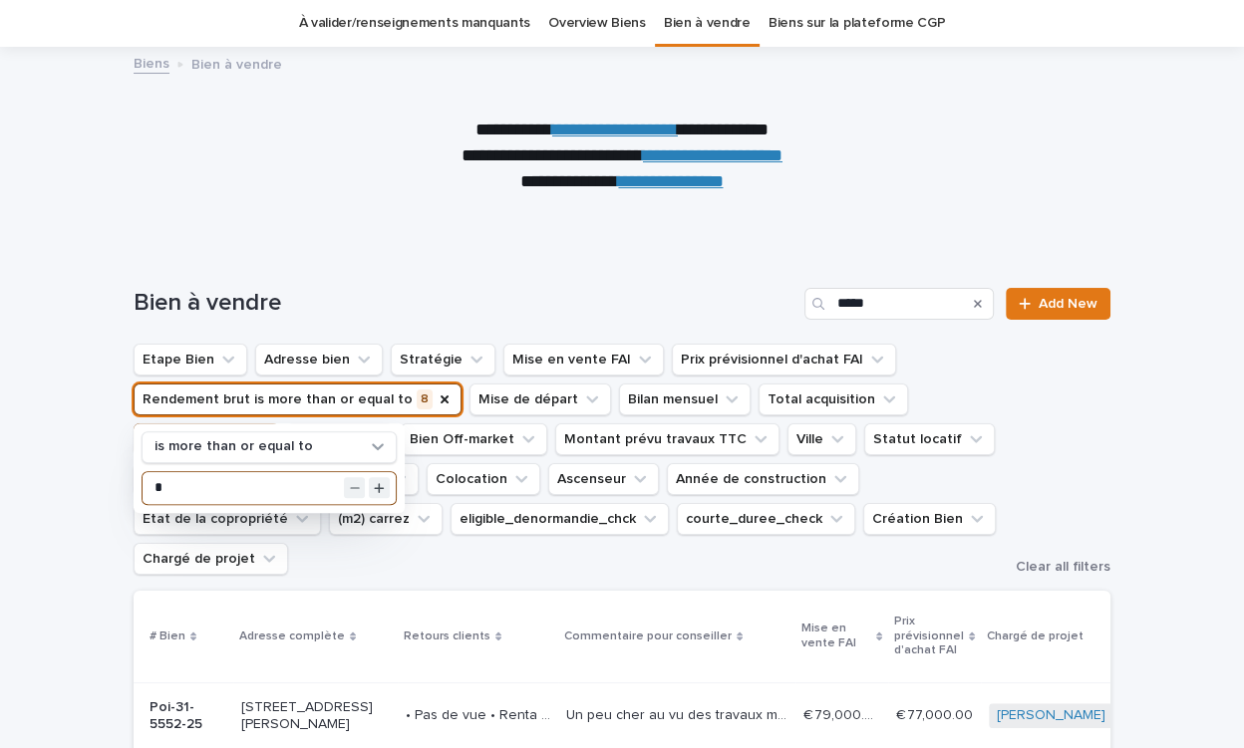
type input "*"
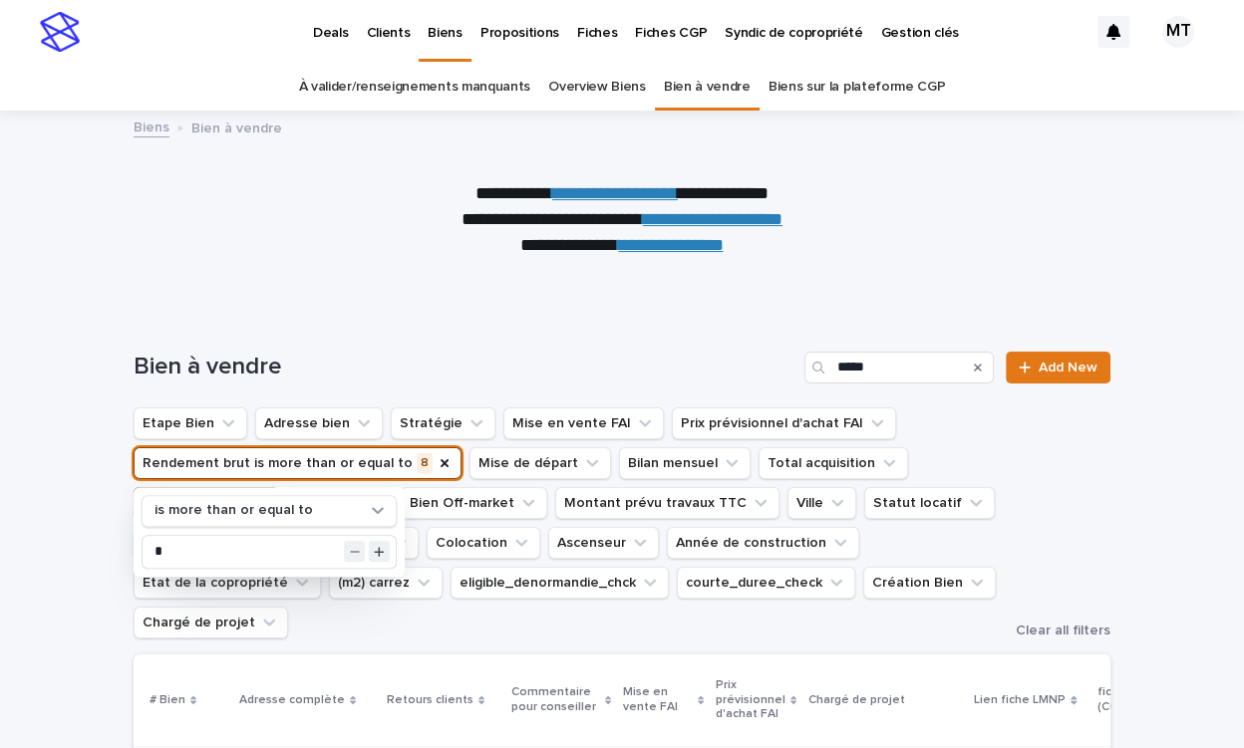
click at [543, 333] on div "Bien à vendre ***** Add New" at bounding box center [622, 360] width 977 height 96
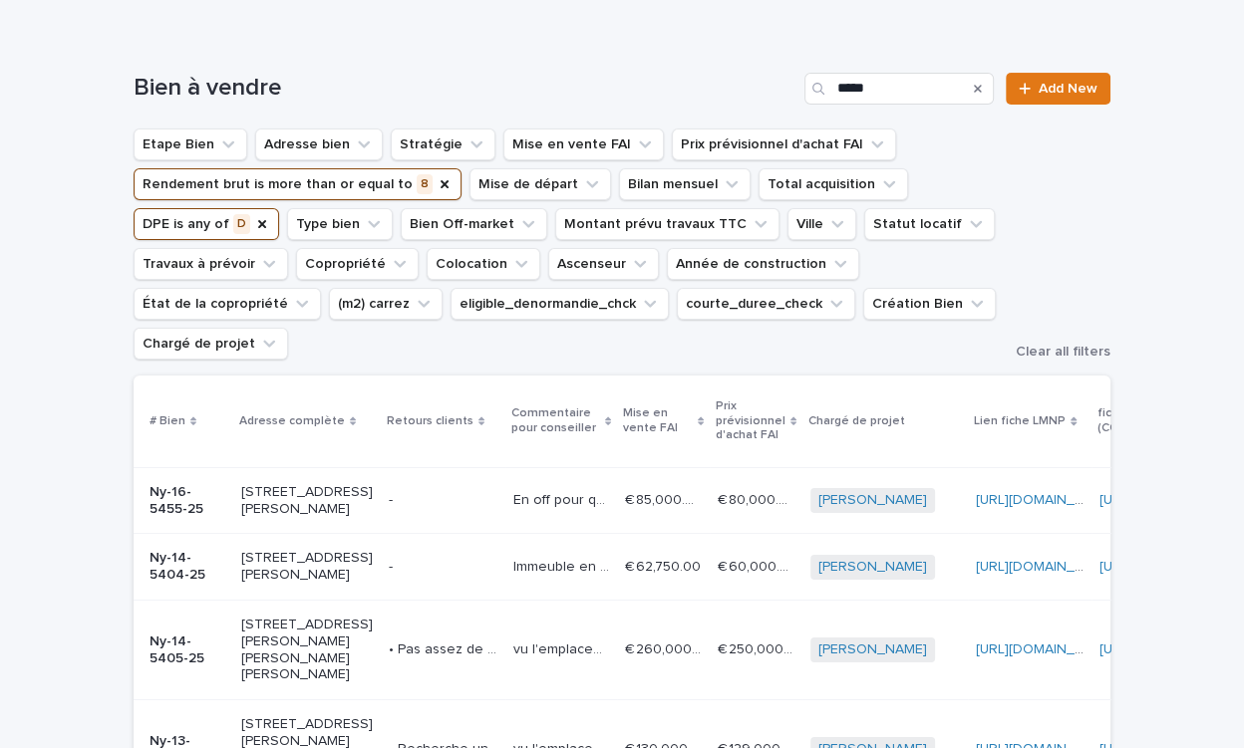
scroll to position [255, 0]
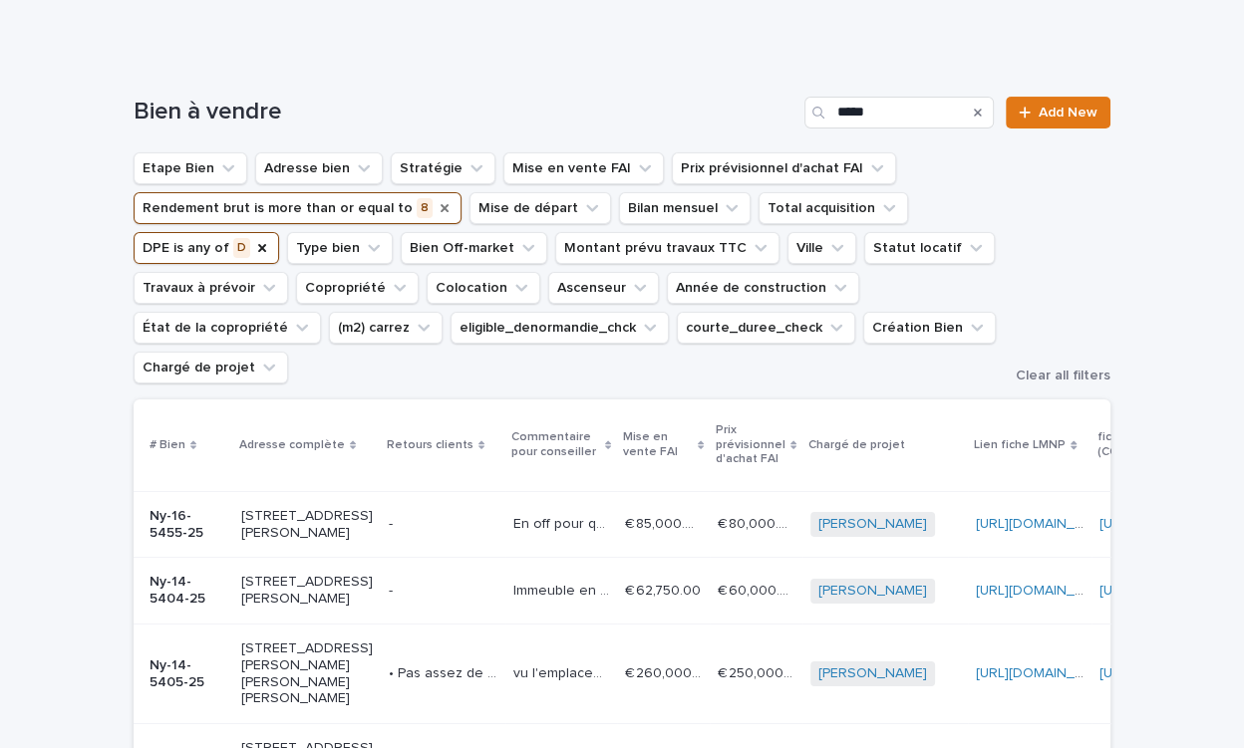
click at [440, 208] on icon "Rendement brut" at bounding box center [444, 208] width 8 height 8
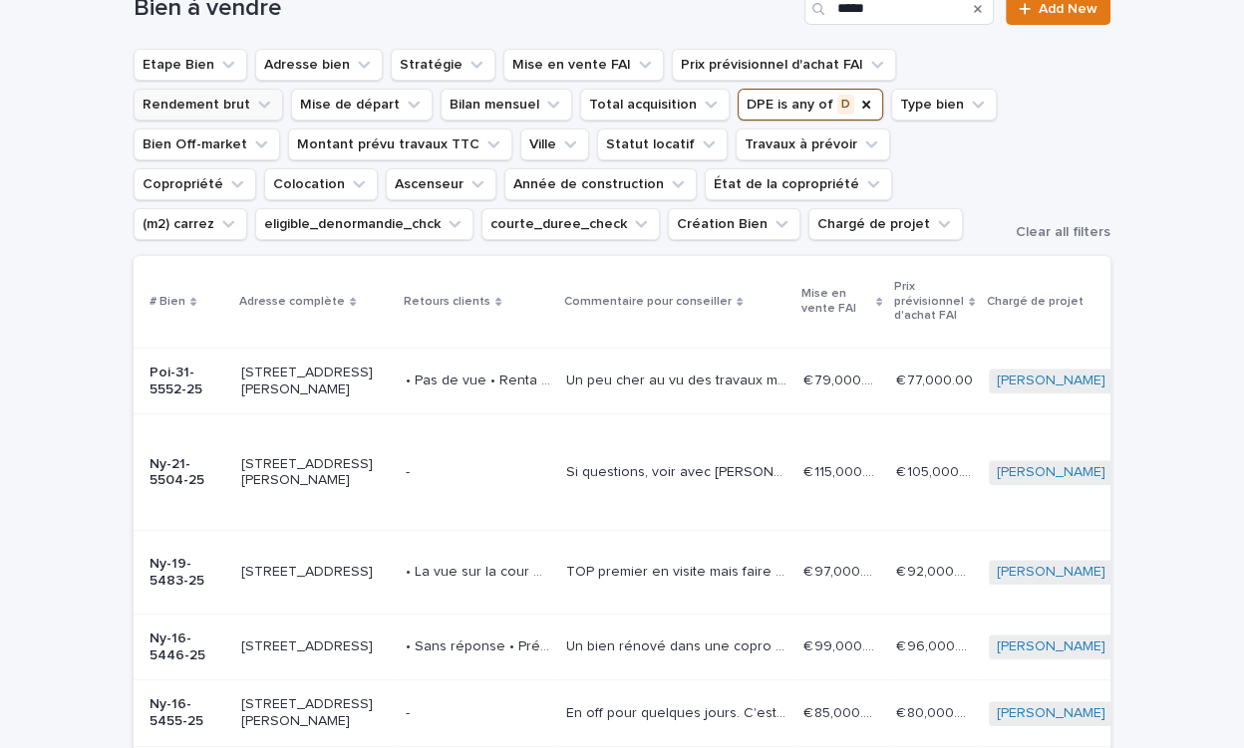
scroll to position [349, 0]
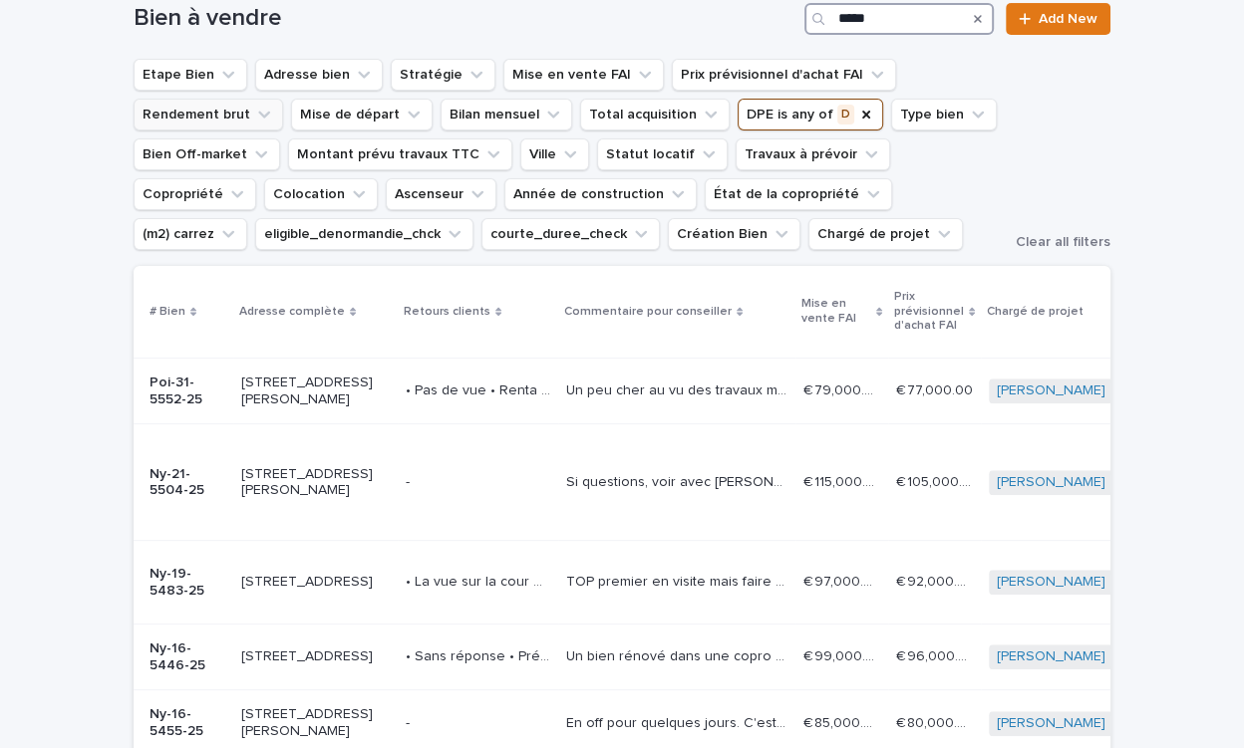
click at [891, 17] on input "*****" at bounding box center [898, 19] width 189 height 32
type input "*****"
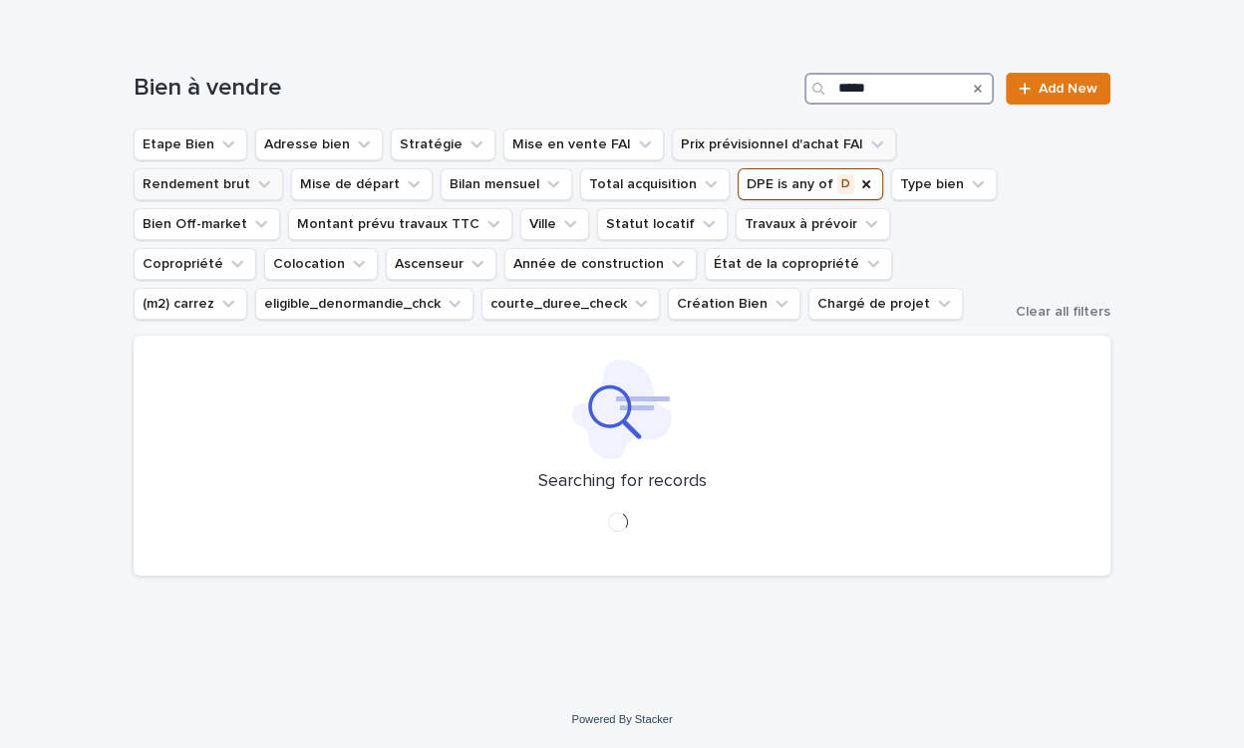
scroll to position [279, 0]
click at [238, 294] on icon "(m2) carrez" at bounding box center [228, 304] width 20 height 20
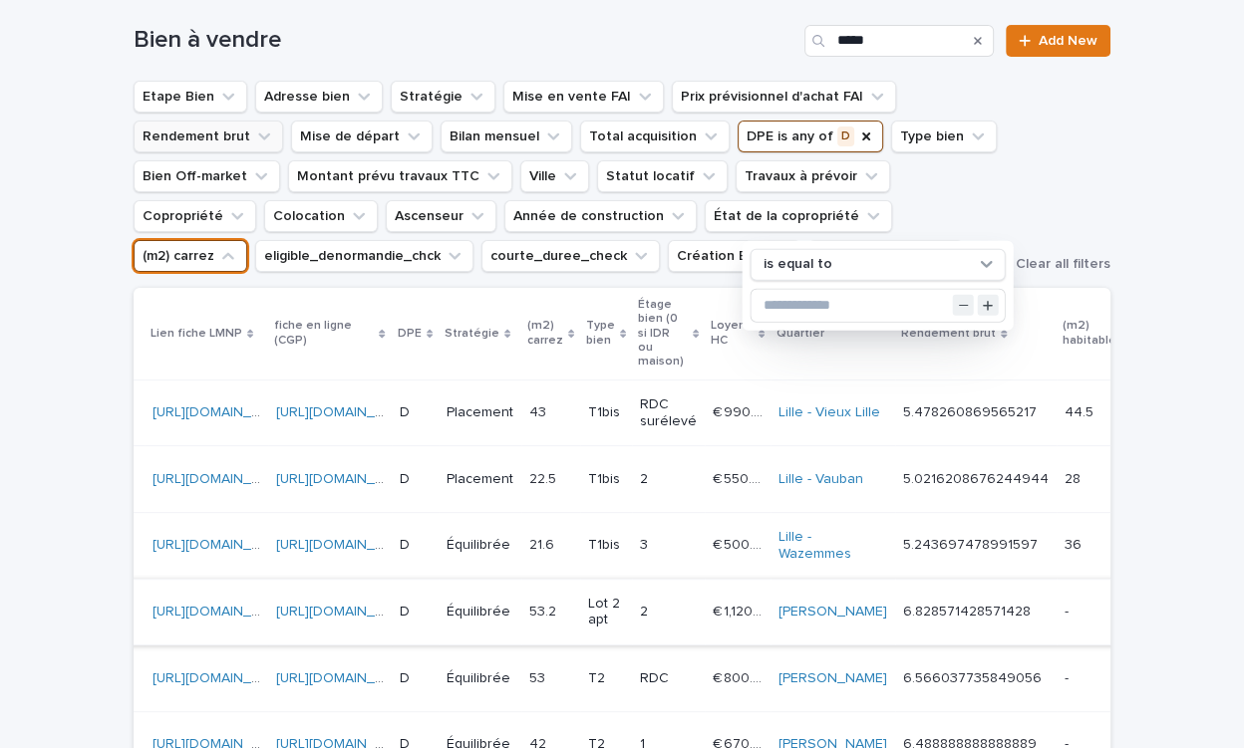
scroll to position [302, 0]
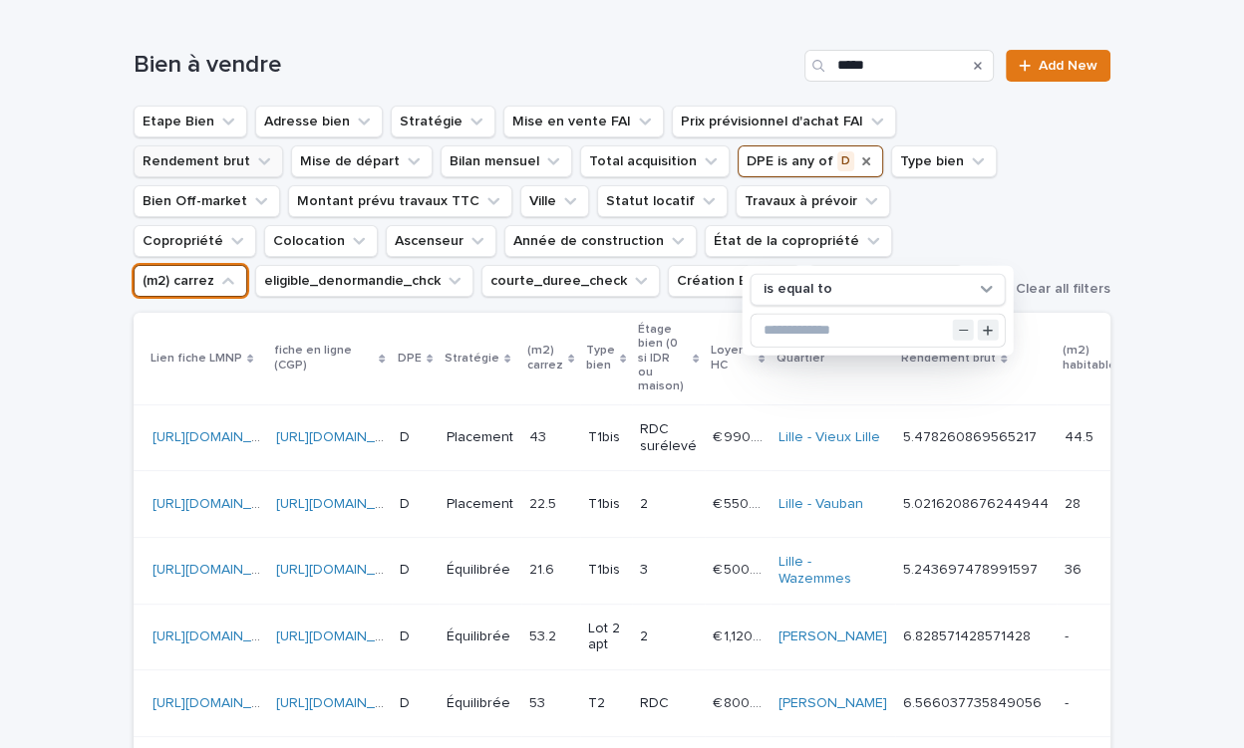
click at [862, 157] on icon "DPE" at bounding box center [866, 161] width 8 height 8
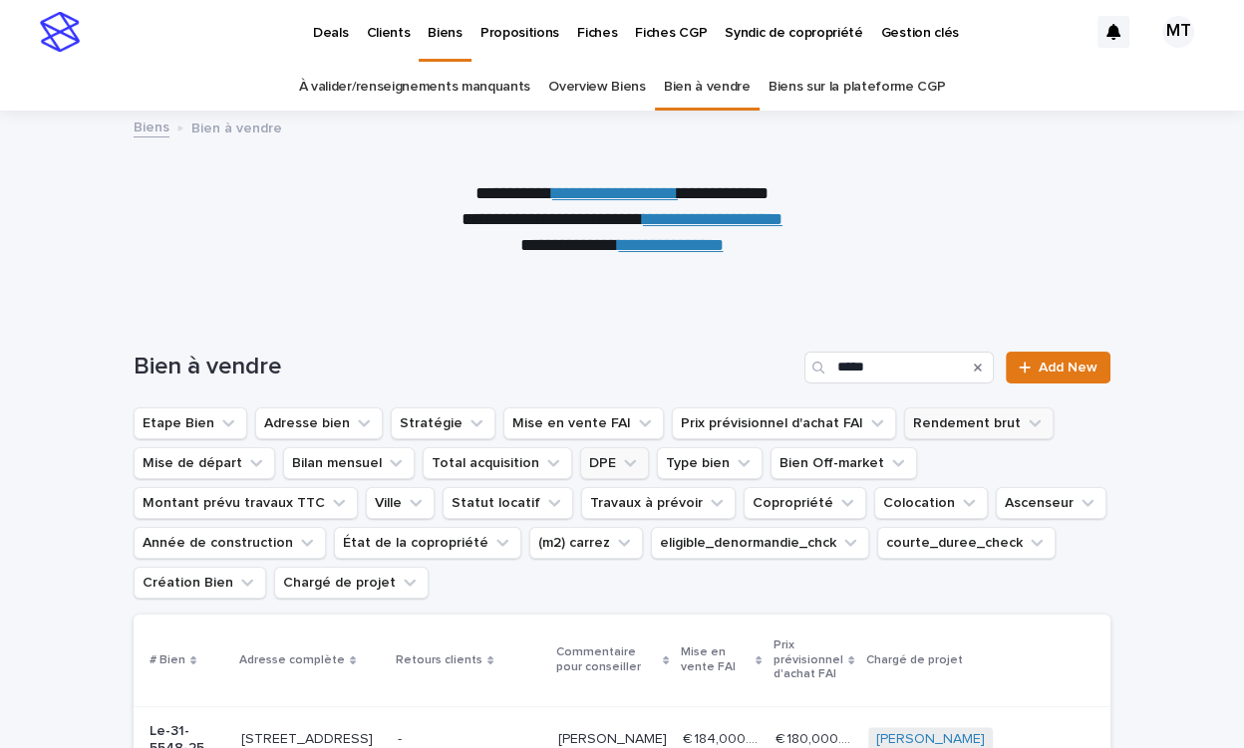
click at [326, 35] on p "Deals" at bounding box center [330, 21] width 35 height 42
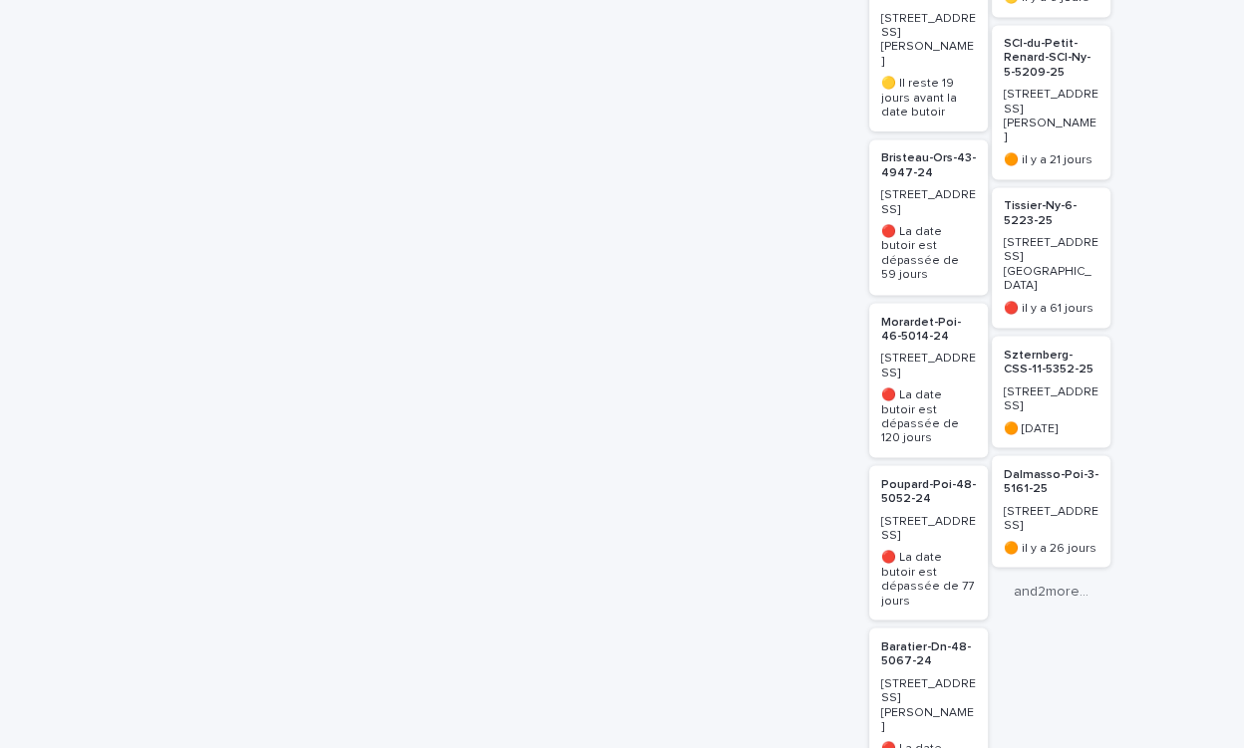
scroll to position [2915, 0]
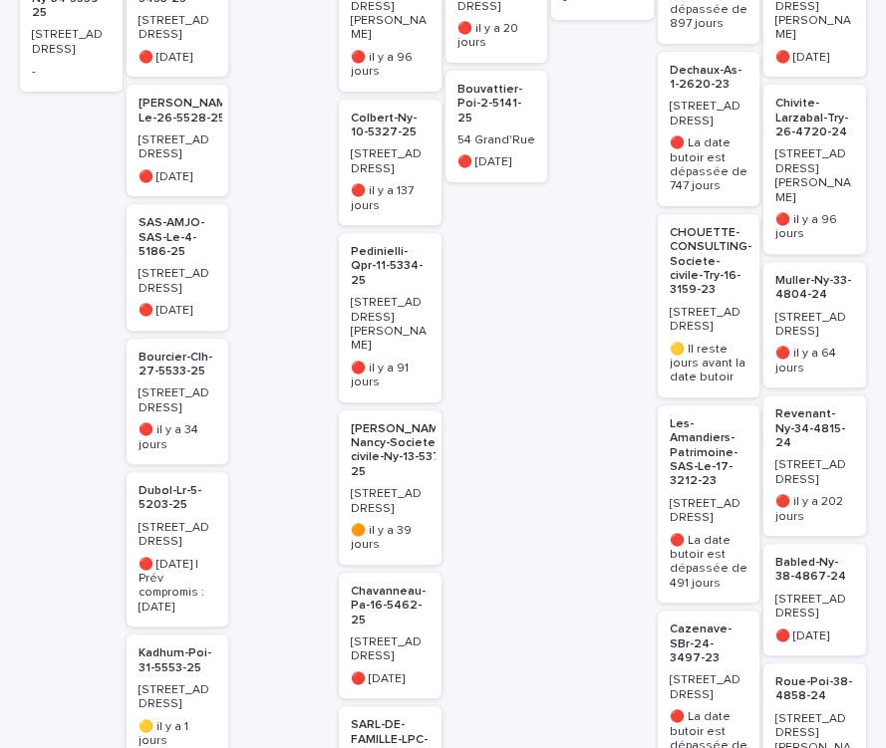
scroll to position [797, 0]
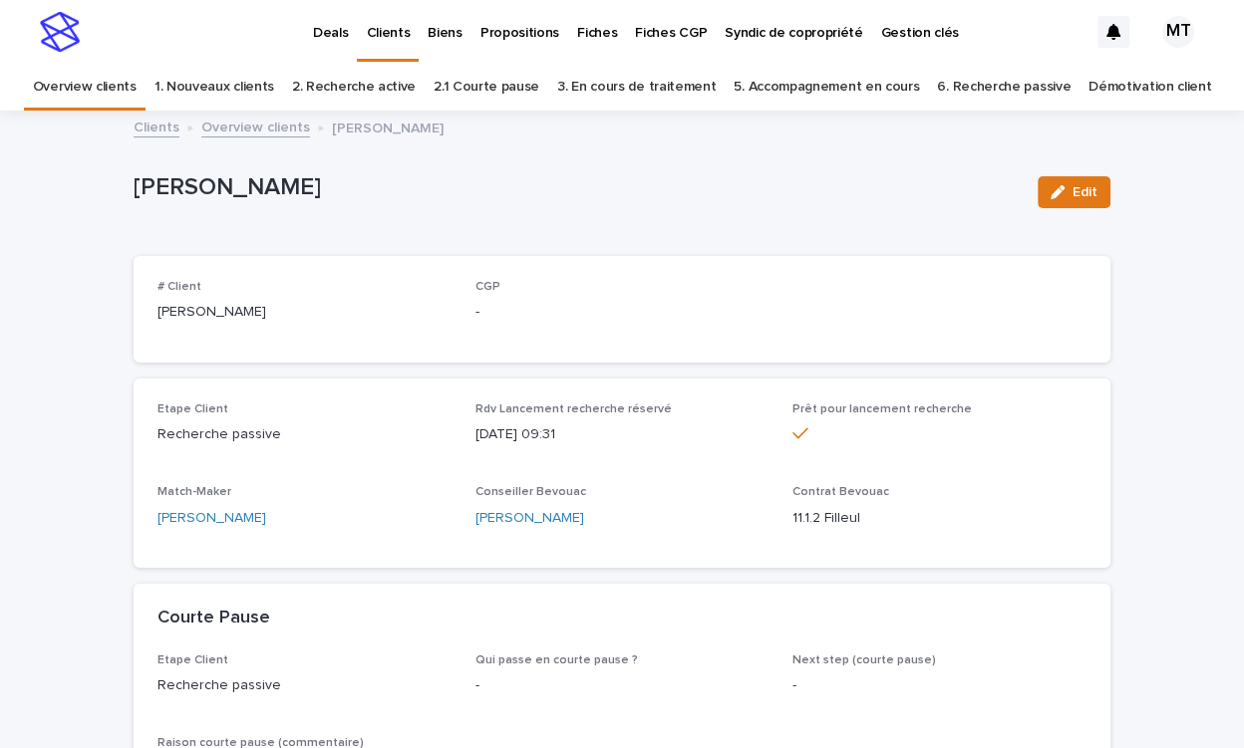
click at [257, 117] on link "Overview clients" at bounding box center [255, 126] width 109 height 23
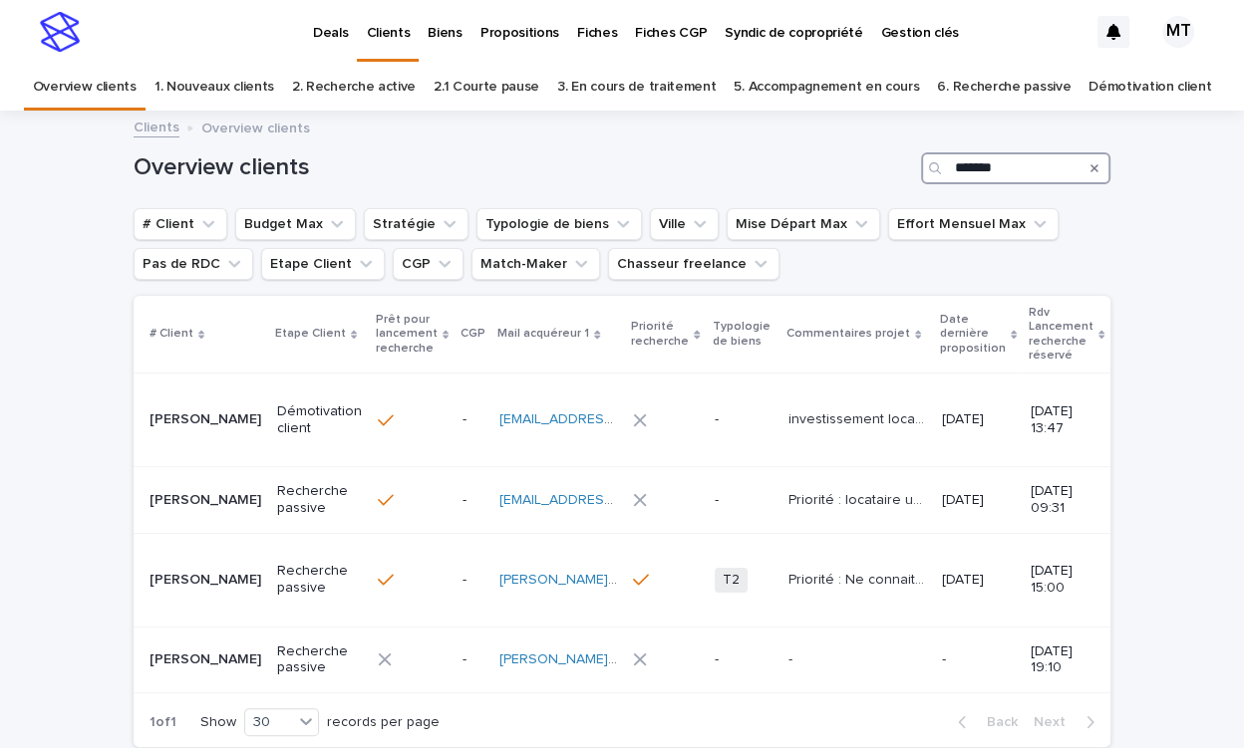
click at [986, 161] on input "*******" at bounding box center [1015, 168] width 189 height 32
type input "*****"
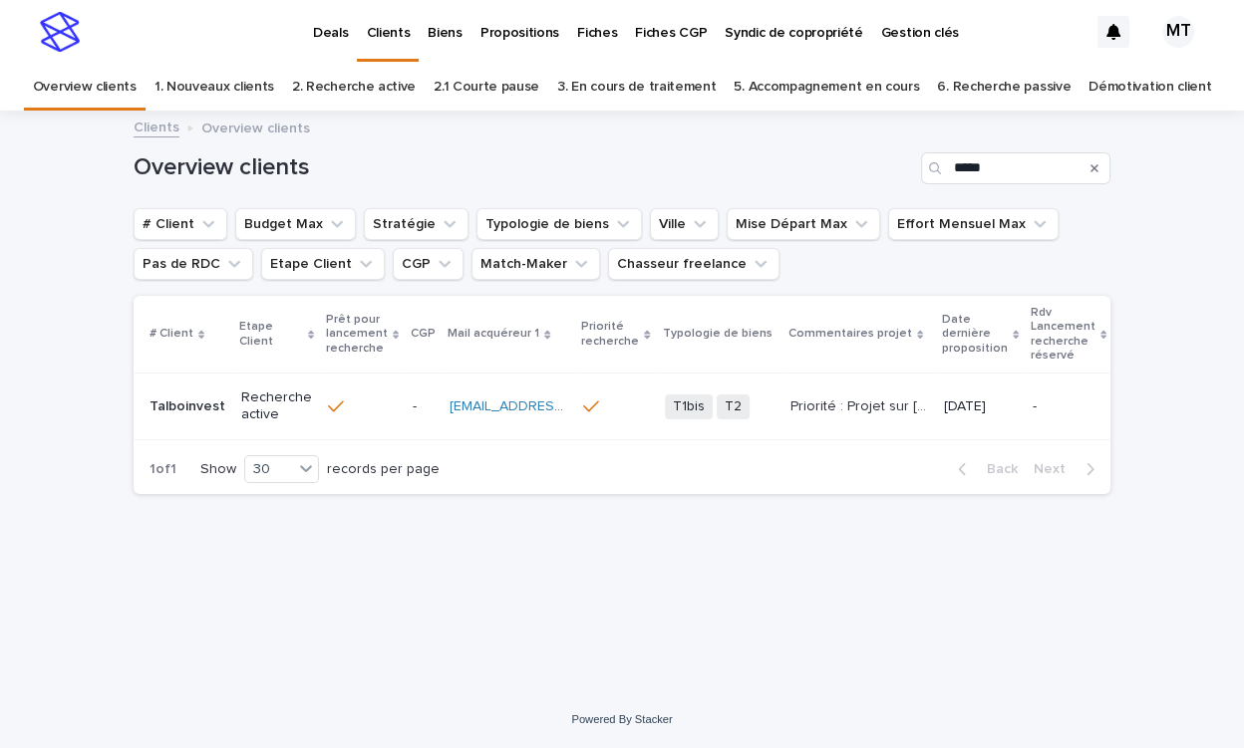
click at [264, 400] on p "Recherche active" at bounding box center [276, 407] width 71 height 34
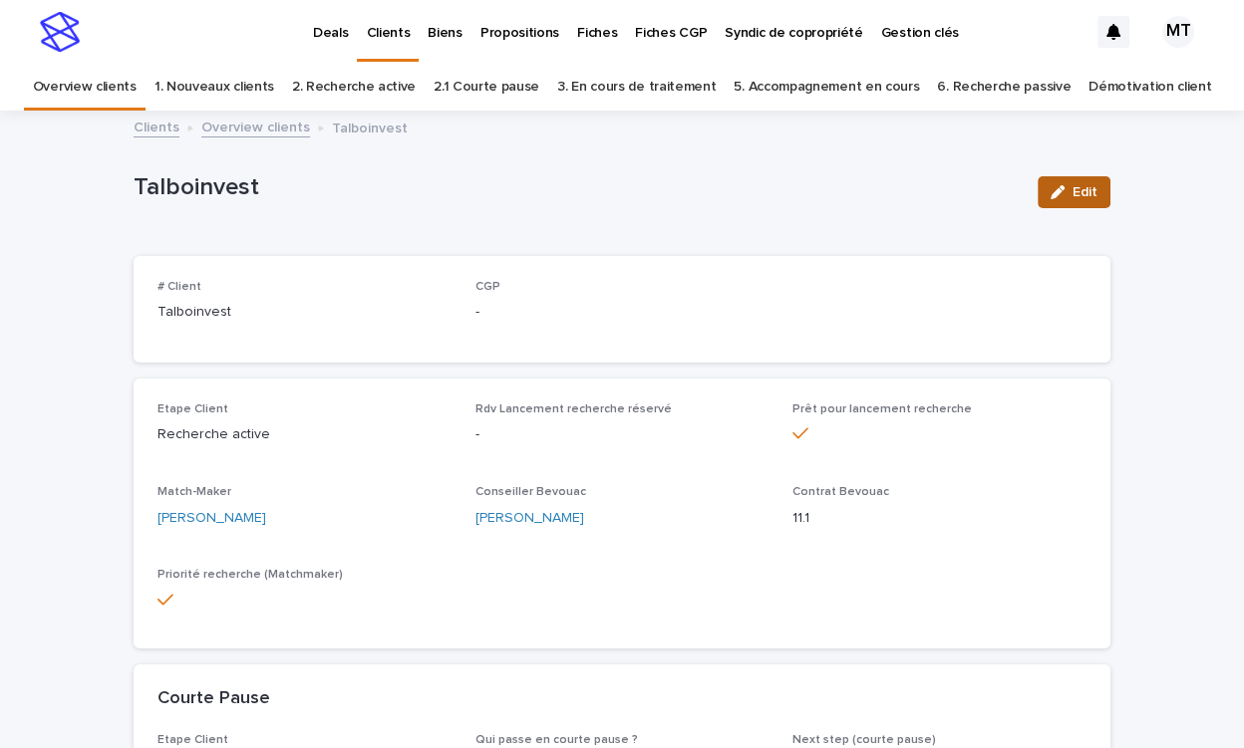
click at [1078, 182] on button "Edit" at bounding box center [1073, 192] width 73 height 32
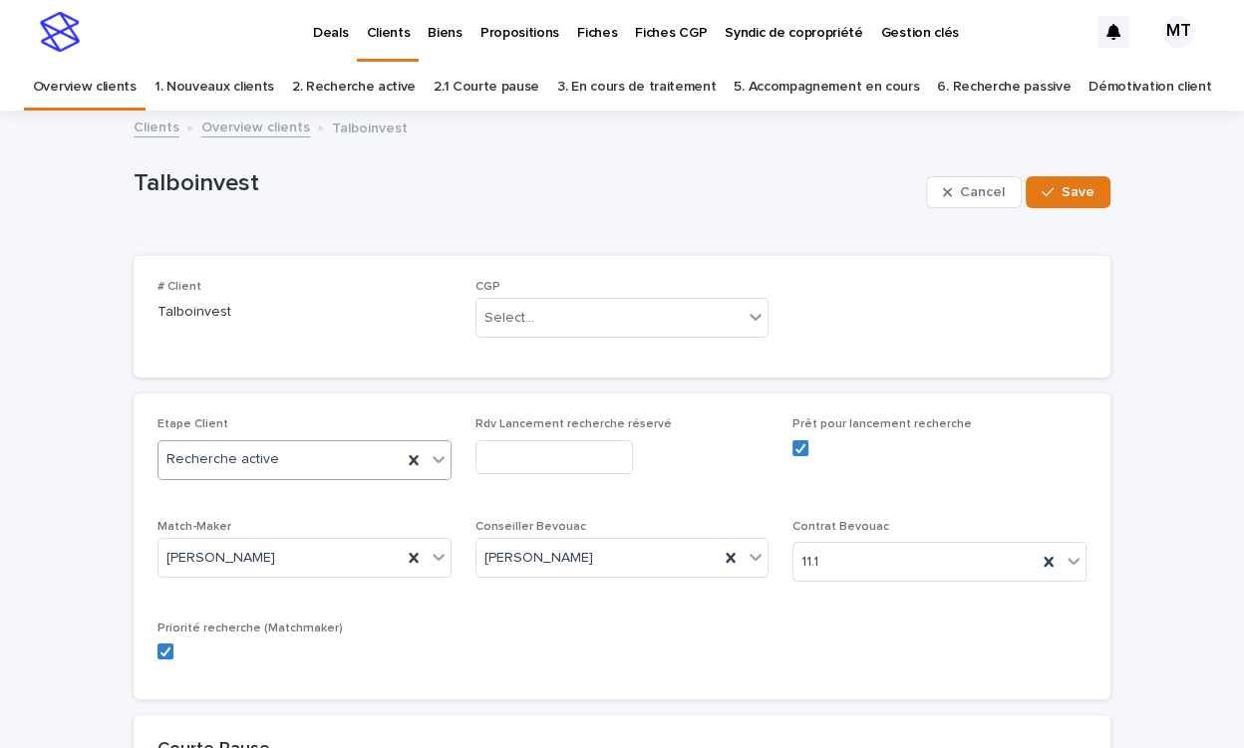
click at [302, 451] on div "Recherche active" at bounding box center [279, 459] width 243 height 33
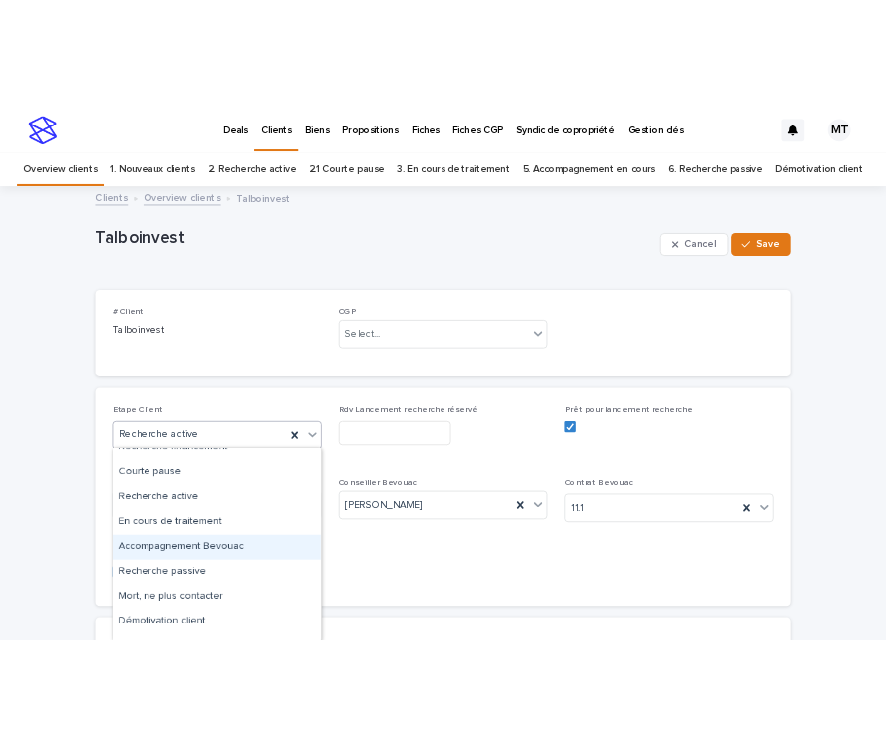
scroll to position [60, 0]
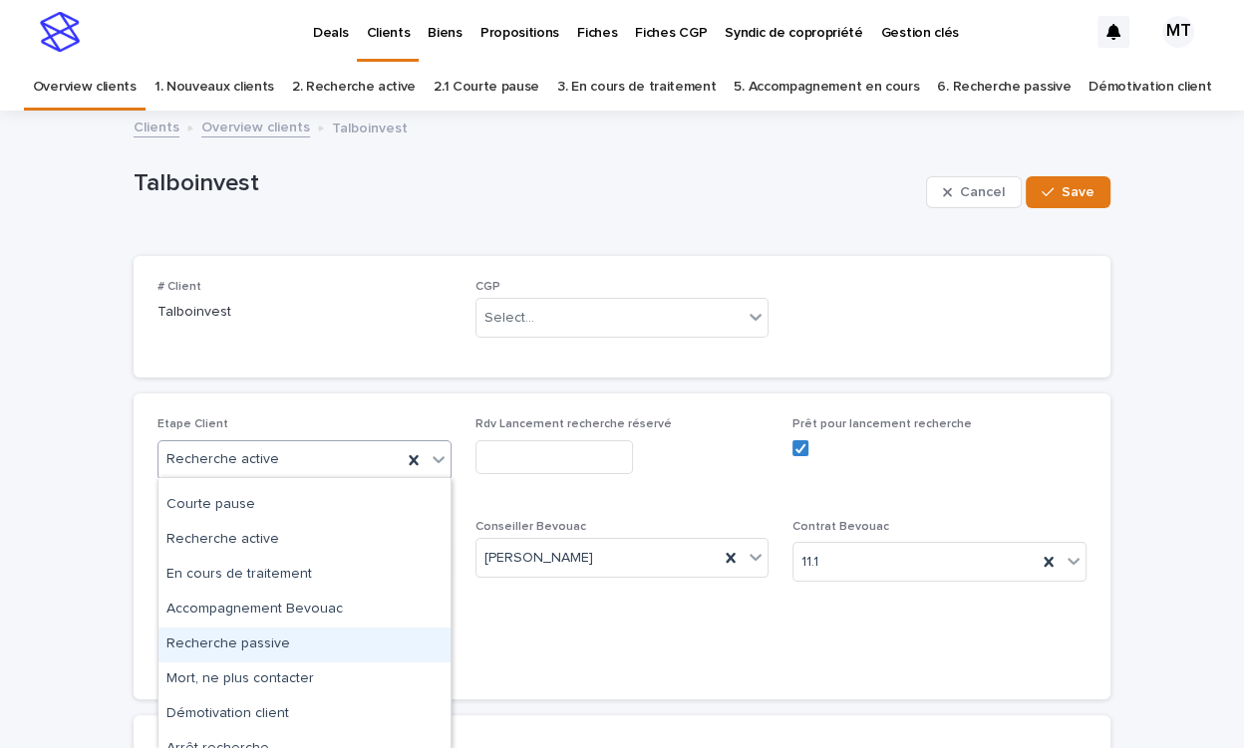
click at [271, 642] on div "Recherche passive" at bounding box center [304, 645] width 292 height 35
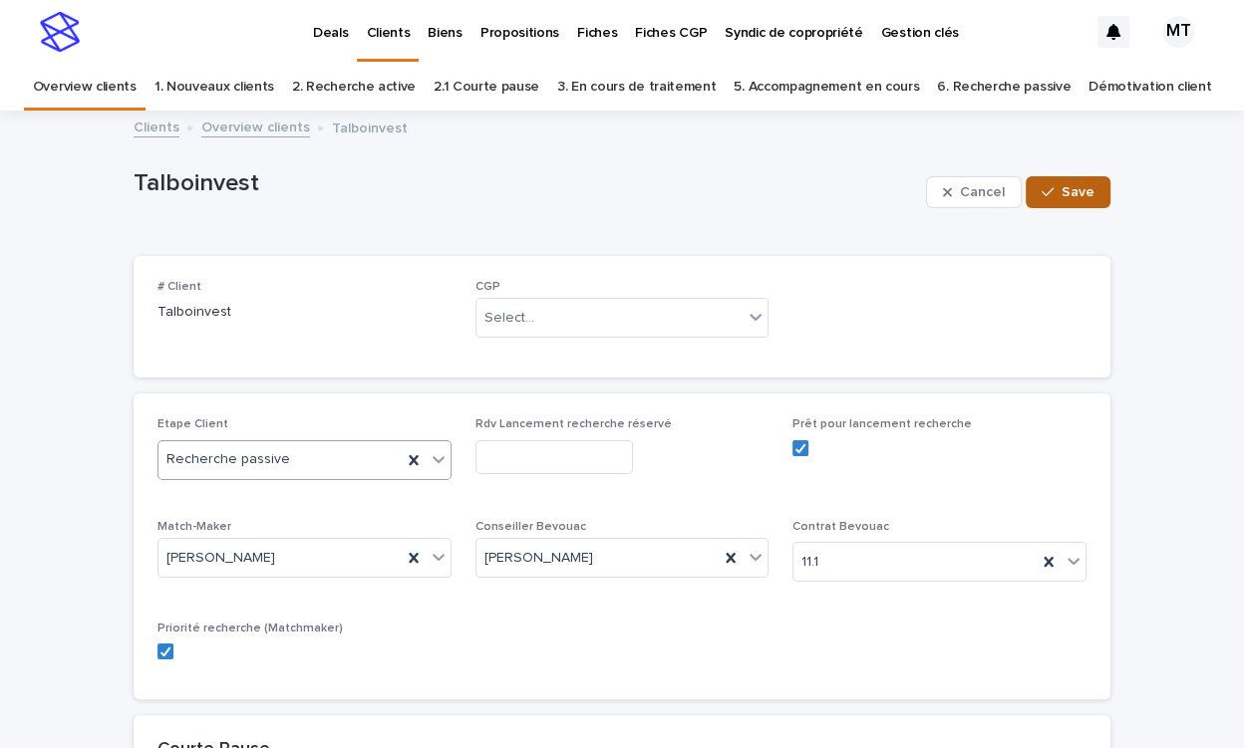
click at [1109, 195] on button "Save" at bounding box center [1067, 192] width 85 height 32
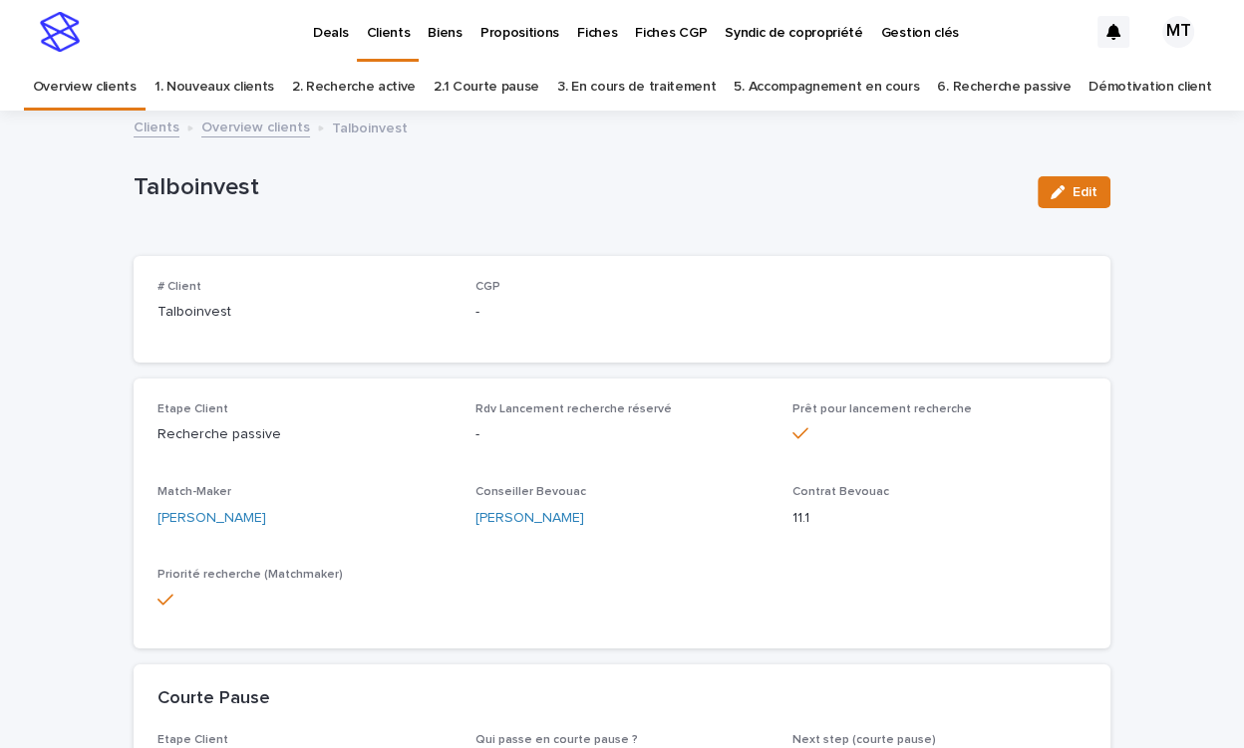
click at [277, 138] on div "Clients Overview clients Talboinvest" at bounding box center [622, 129] width 997 height 28
click at [279, 130] on link "Overview clients" at bounding box center [255, 126] width 109 height 23
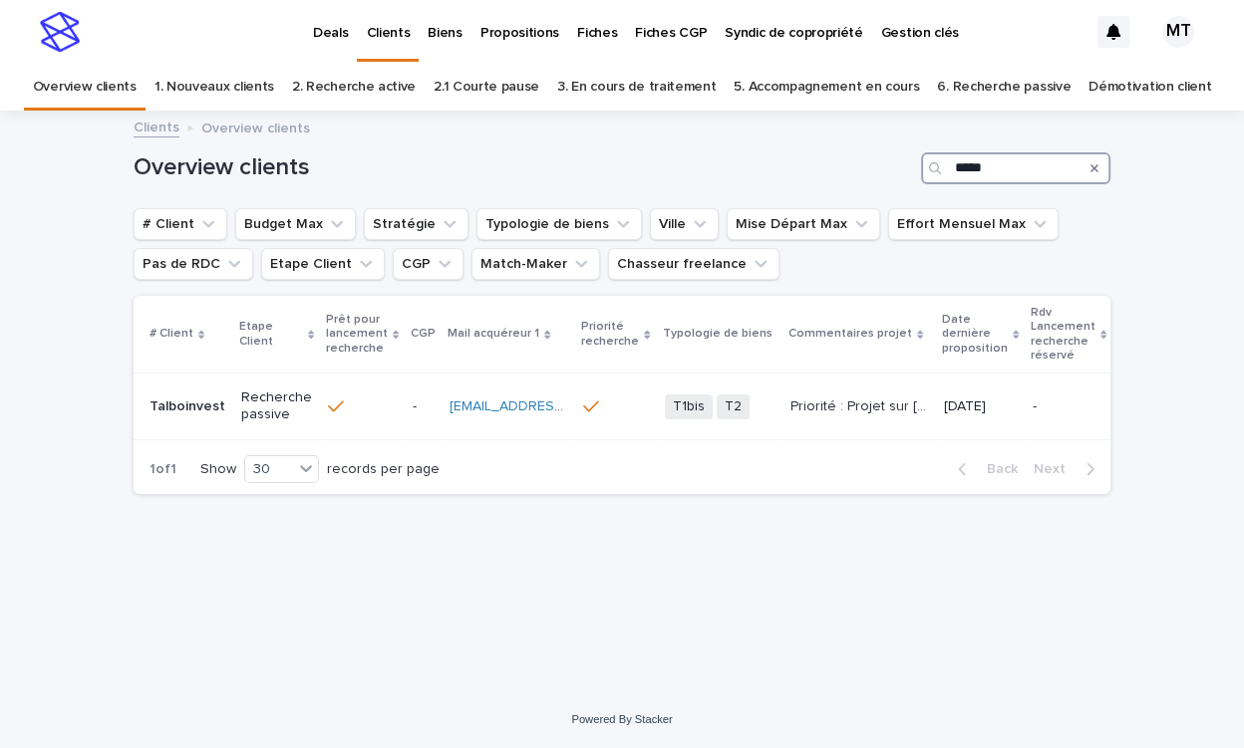
click at [982, 164] on input "*****" at bounding box center [1015, 168] width 189 height 32
type input "*****"
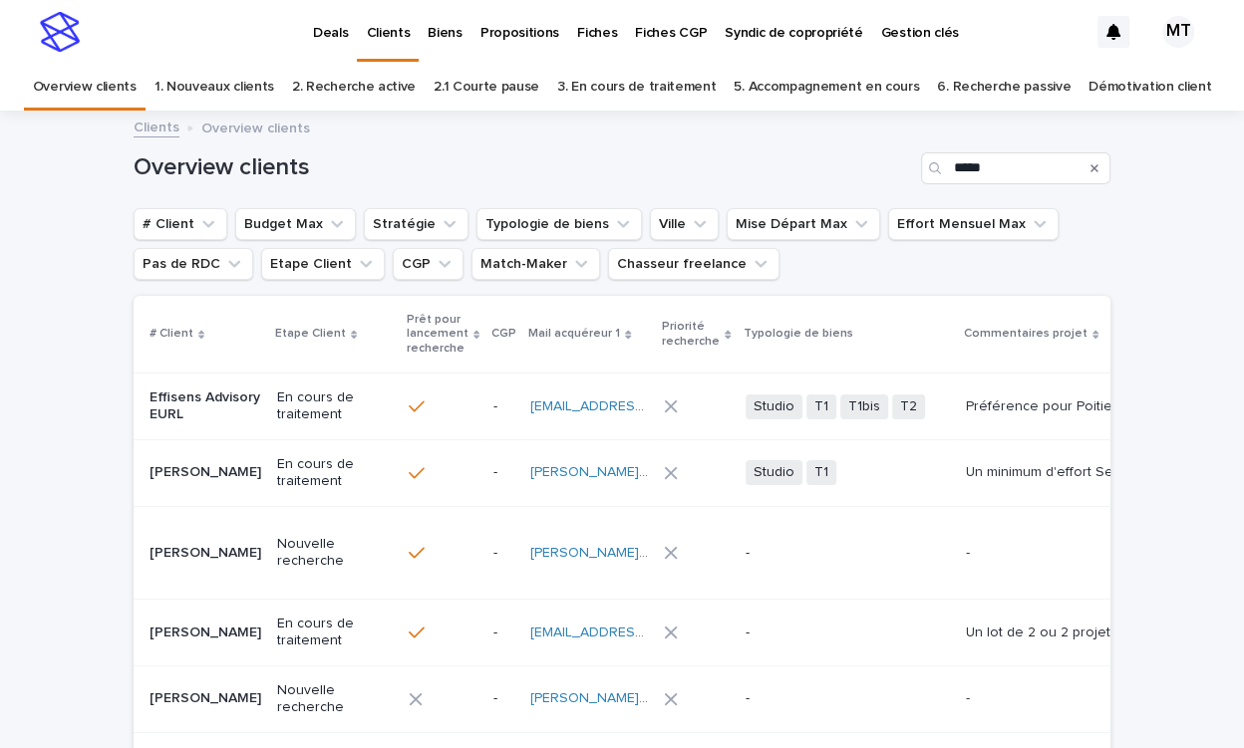
click at [1092, 171] on icon "Search" at bounding box center [1094, 168] width 8 height 12
